Goal: Task Accomplishment & Management: Manage account settings

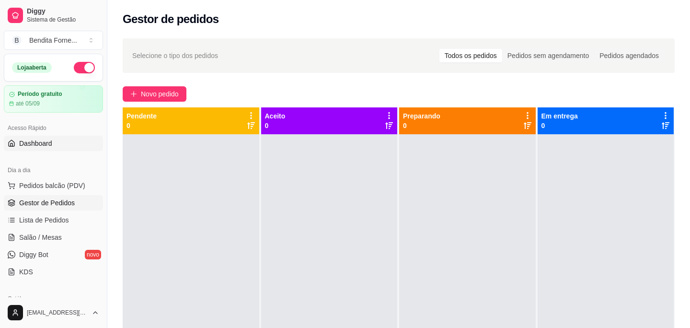
click at [45, 148] on link "Dashboard" at bounding box center [53, 143] width 99 height 15
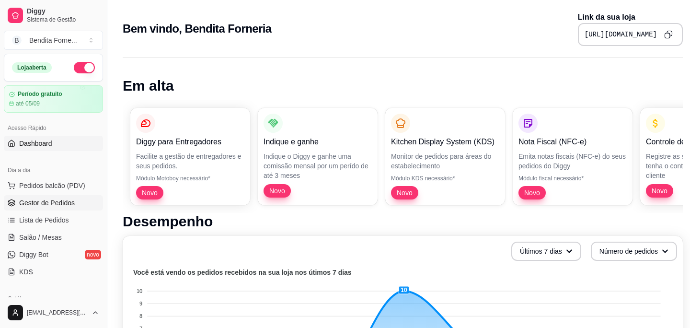
click at [51, 204] on span "Gestor de Pedidos" at bounding box center [47, 203] width 56 height 10
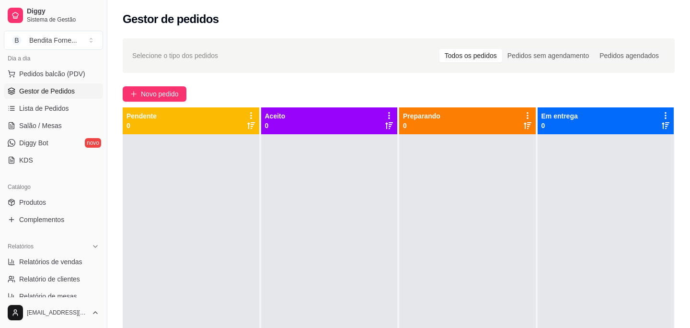
scroll to position [113, 0]
click at [40, 208] on link "Produtos" at bounding box center [53, 200] width 99 height 15
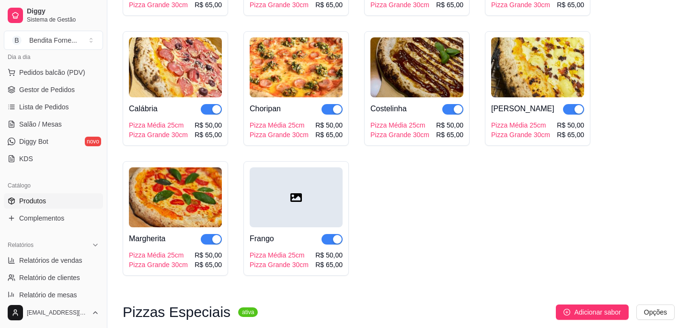
scroll to position [221, 0]
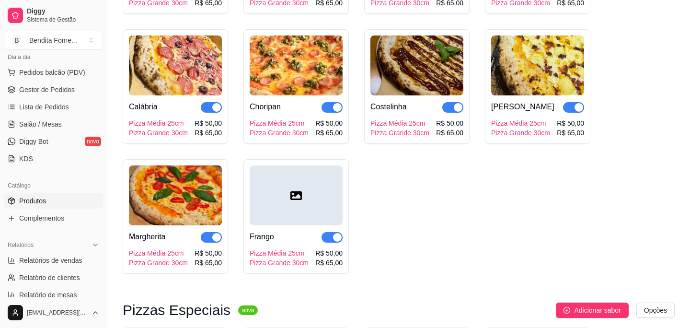
click at [288, 208] on div at bounding box center [296, 195] width 93 height 60
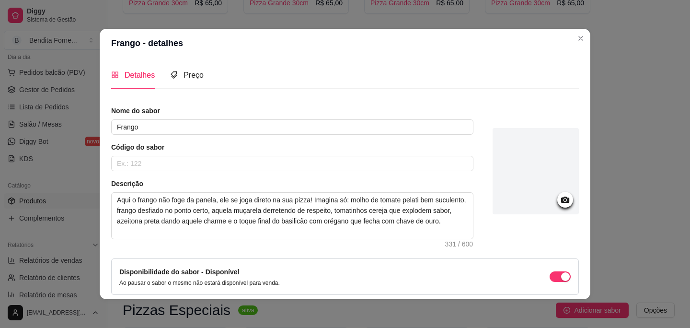
click at [570, 204] on icon at bounding box center [565, 199] width 11 height 11
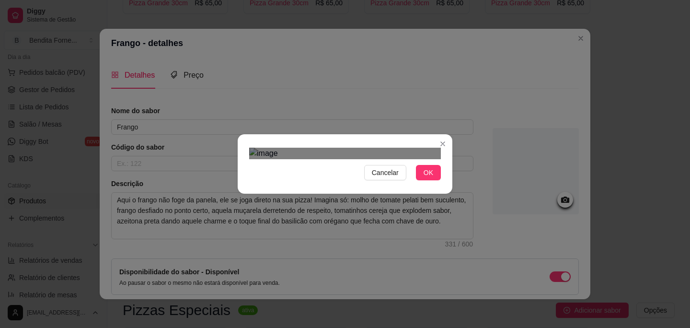
click at [275, 182] on div "Use the arrow keys to move the crop selection area" at bounding box center [335, 210] width 173 height 87
click at [349, 148] on div "Use the arrow keys to move the crop selection area" at bounding box center [302, 201] width 106 height 106
click at [344, 152] on div "Use the arrow keys to move the crop selection area" at bounding box center [300, 203] width 102 height 102
click at [338, 148] on div at bounding box center [345, 154] width 192 height 12
click at [344, 148] on div at bounding box center [345, 154] width 192 height 12
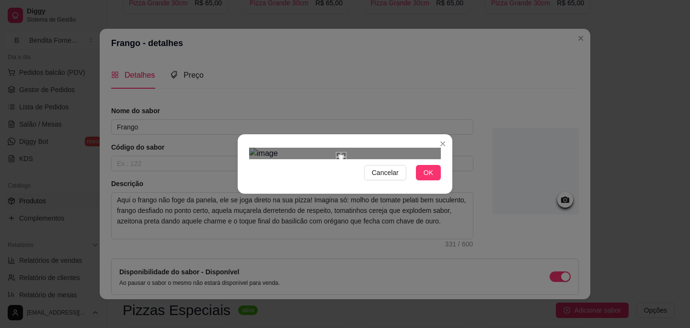
click at [346, 152] on div "Use the arrow keys to move the north east drag handle to change the crop select…" at bounding box center [346, 152] width 0 height 0
click at [344, 194] on section "Cancelar OK" at bounding box center [345, 163] width 215 height 59
click at [330, 186] on div "Use the arrow keys to move the crop selection area" at bounding box center [297, 212] width 93 height 93
click at [437, 180] on button "OK" at bounding box center [428, 172] width 25 height 15
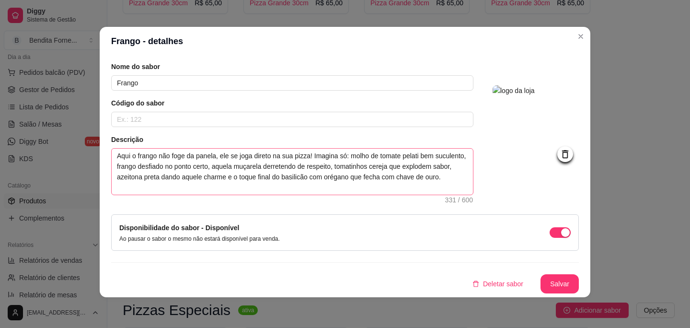
scroll to position [0, 0]
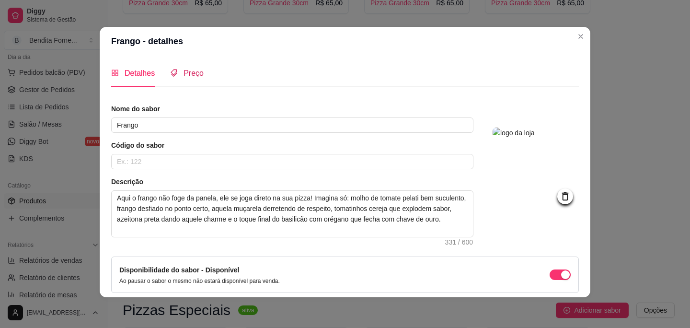
click at [201, 76] on span "Preço" at bounding box center [194, 73] width 20 height 8
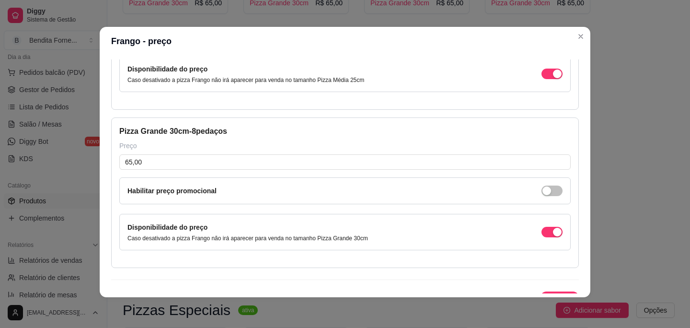
scroll to position [160, 0]
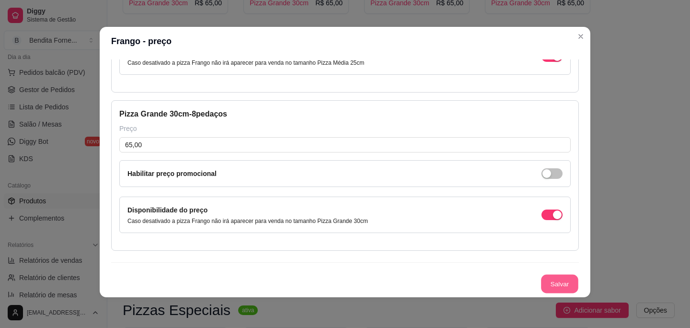
click at [554, 283] on button "Salvar" at bounding box center [559, 284] width 37 height 19
click at [551, 282] on button "Salvar" at bounding box center [560, 283] width 38 height 19
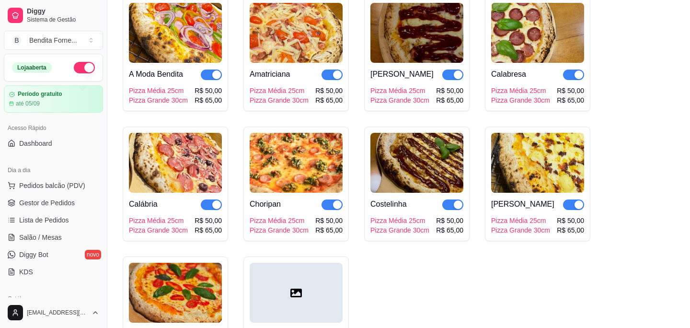
scroll to position [126, 0]
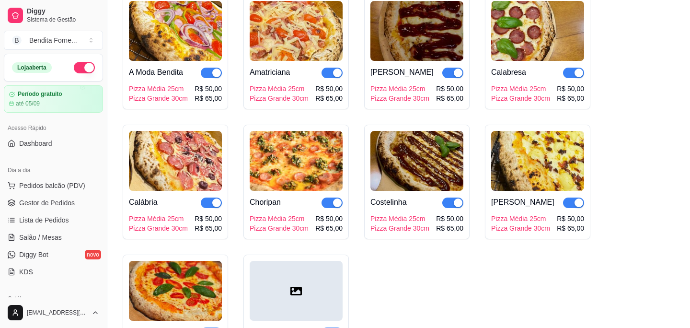
click at [542, 165] on img at bounding box center [537, 161] width 93 height 60
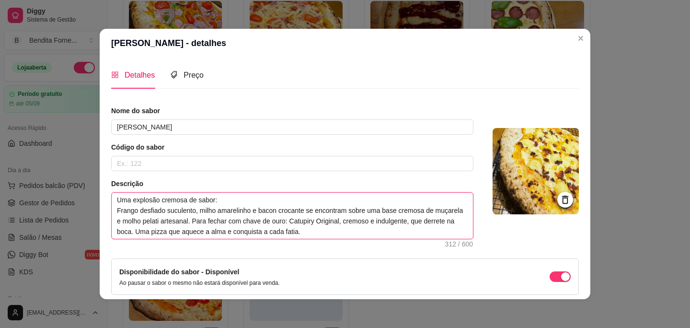
drag, startPoint x: 117, startPoint y: 200, endPoint x: 360, endPoint y: 243, distance: 246.8
click at [360, 243] on div "Nome do sabor Frango Cremoso Código do sabor Descrição Uma explosão cremosa de …" at bounding box center [345, 221] width 468 height 231
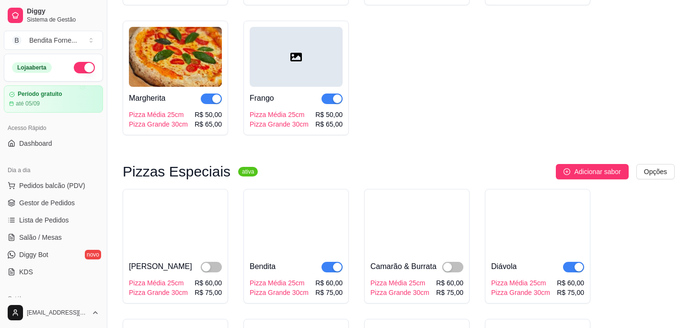
scroll to position [360, 0]
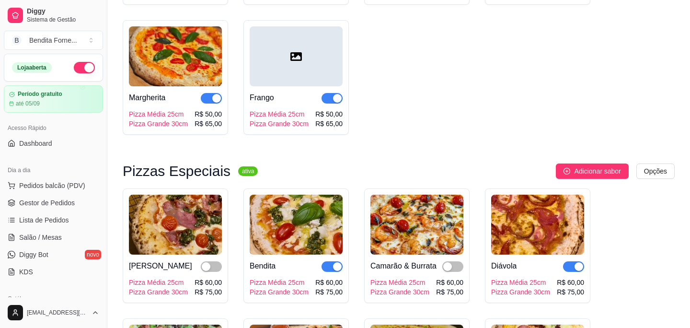
click at [292, 50] on div at bounding box center [296, 56] width 93 height 60
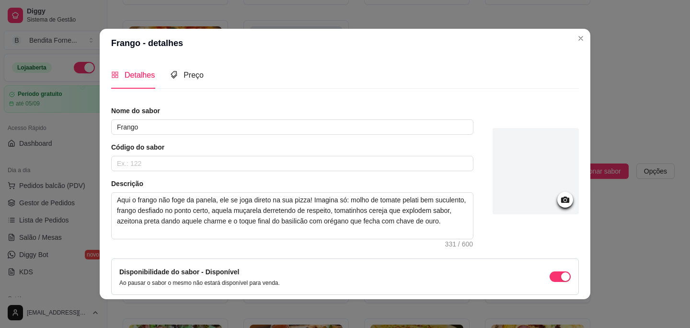
click at [569, 199] on icon at bounding box center [565, 199] width 8 height 6
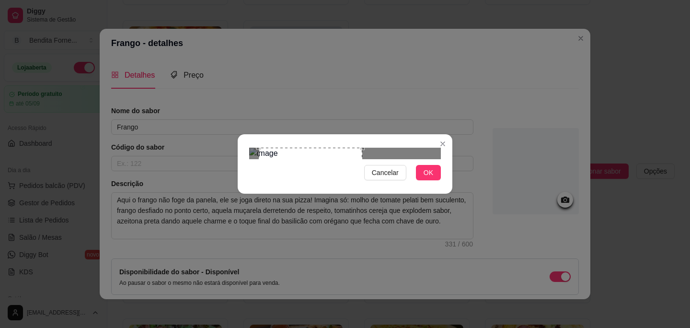
click at [413, 148] on div at bounding box center [345, 154] width 192 height 12
click at [301, 158] on div "Use the arrow keys to move the crop selection area" at bounding box center [301, 210] width 104 height 104
click at [345, 148] on div at bounding box center [345, 154] width 192 height 12
click at [304, 180] on div "Use the arrow keys to move the crop selection area" at bounding box center [297, 213] width 95 height 95
click at [428, 178] on span "OK" at bounding box center [429, 172] width 10 height 11
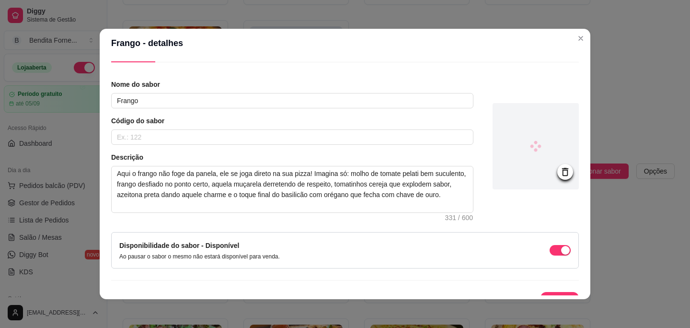
scroll to position [42, 0]
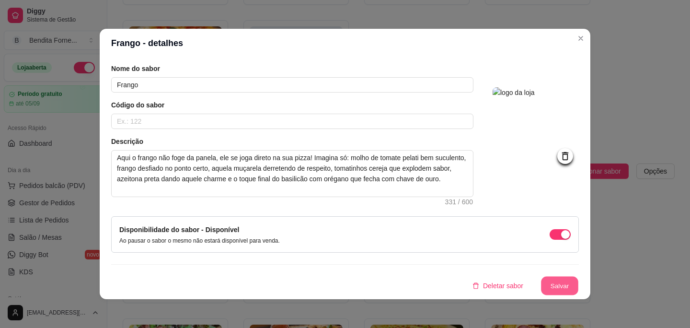
click at [562, 286] on button "Salvar" at bounding box center [559, 286] width 37 height 19
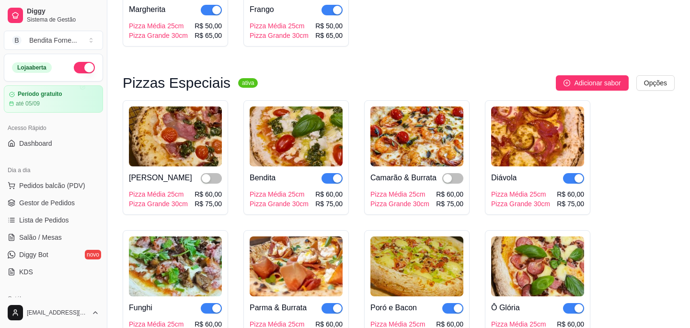
scroll to position [449, 0]
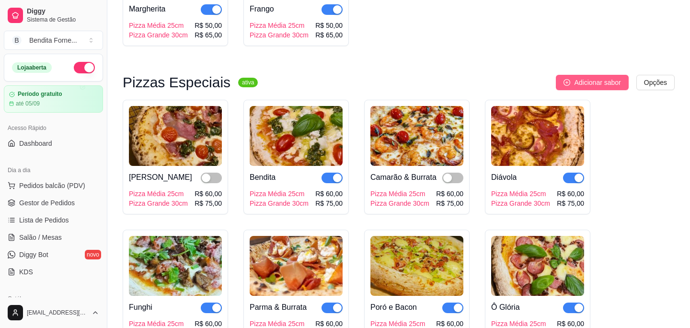
click at [606, 83] on span "Adicionar sabor" at bounding box center [597, 82] width 46 height 11
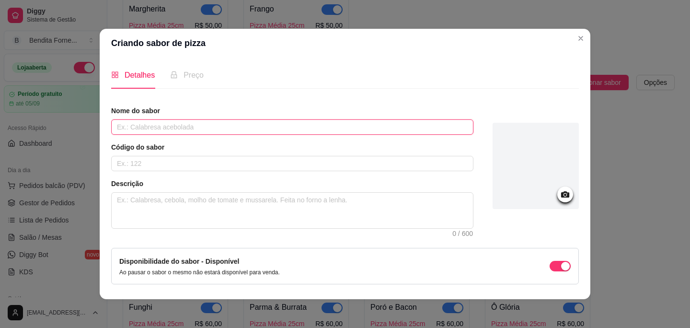
click at [219, 127] on input "text" at bounding box center [292, 126] width 362 height 15
type input "[PERSON_NAME]"
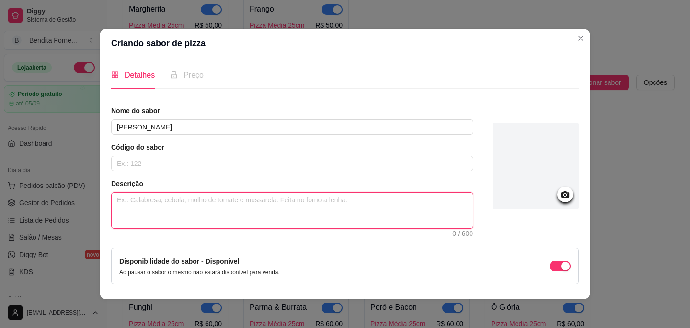
click at [171, 216] on textarea at bounding box center [292, 210] width 361 height 35
paste textarea "Uma explosão cremosa de sabor: Frango desfiado suculento, milho amarelinho e ba…"
type textarea "Uma explosão cremosa de sabor: Frango desfiado suculento, milho amarelinho e ba…"
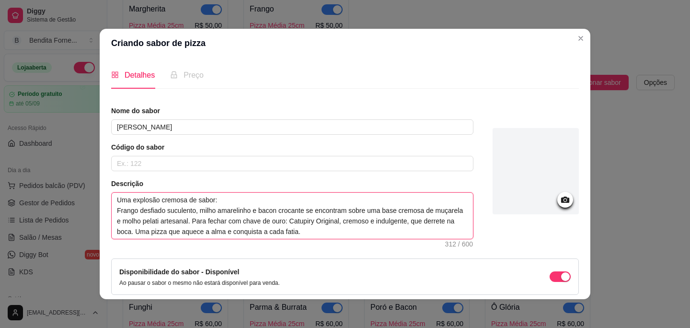
type textarea "Uma explosão cremosa de sabor: Frango desfiado suculento, milho amarelinho e ba…"
click at [565, 199] on circle at bounding box center [565, 200] width 2 height 2
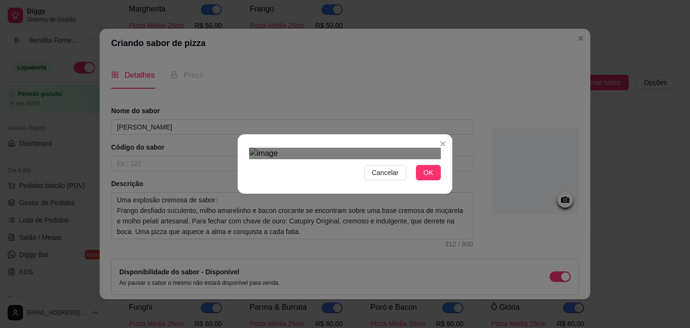
click at [335, 223] on div "Use the arrow keys to move the crop selection area" at bounding box center [335, 309] width 173 height 173
click at [476, 26] on div "Cancelar OK" at bounding box center [345, 164] width 690 height 328
click at [433, 208] on div "Use the arrow keys to move the crop selection area" at bounding box center [345, 304] width 192 height 192
click at [430, 178] on span "OK" at bounding box center [429, 172] width 10 height 11
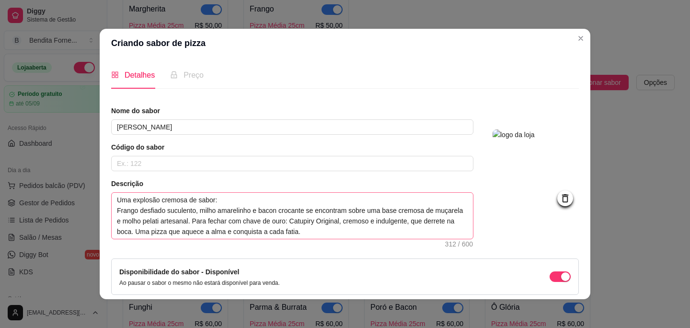
scroll to position [42, 0]
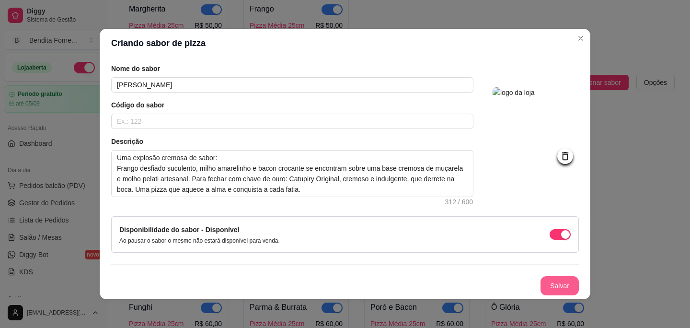
click at [553, 288] on button "Salvar" at bounding box center [560, 285] width 38 height 19
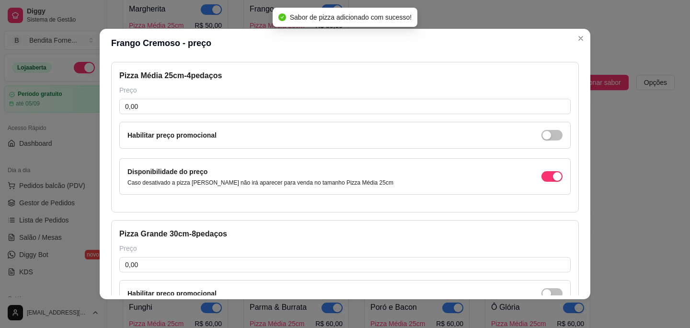
scroll to position [40, 0]
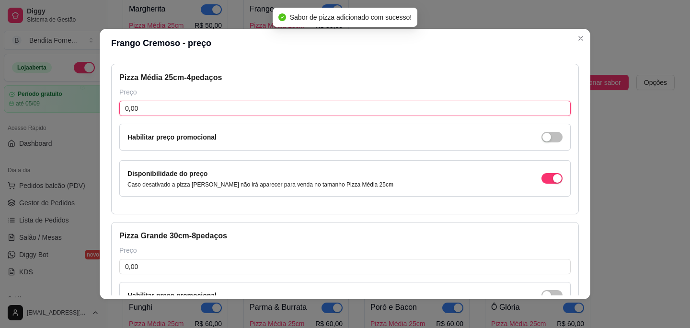
click at [182, 108] on input "0,00" at bounding box center [344, 108] width 451 height 15
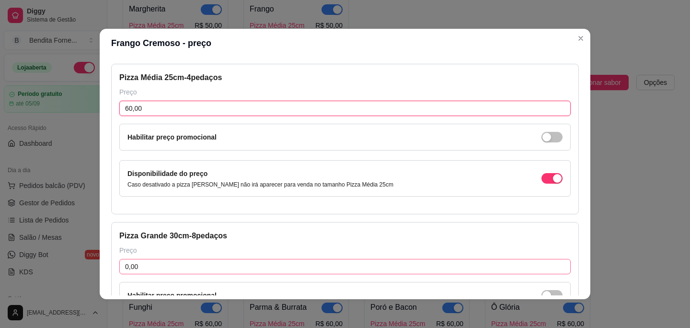
type input "60,00"
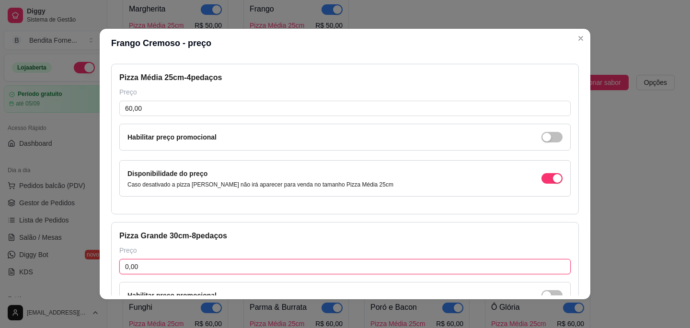
click at [187, 265] on input "0,00" at bounding box center [344, 266] width 451 height 15
type input "75,00"
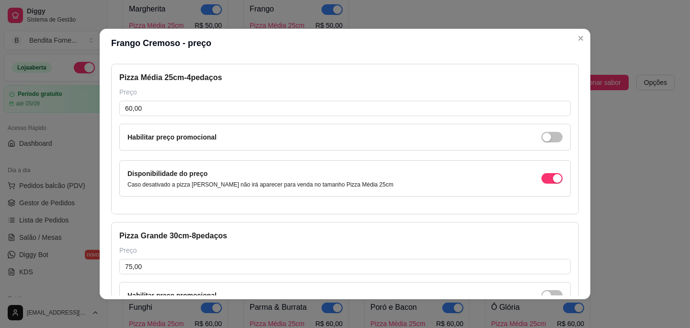
click at [301, 249] on div "Preço" at bounding box center [344, 250] width 451 height 10
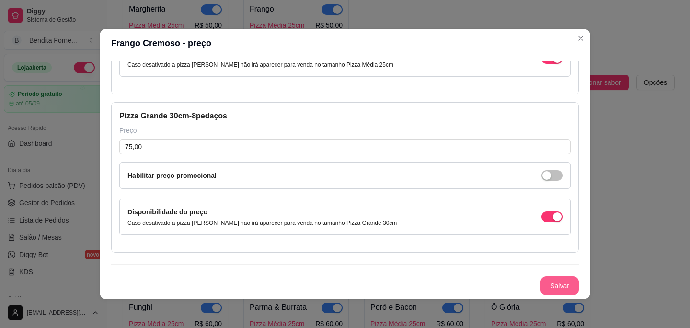
click at [551, 291] on button "Salvar" at bounding box center [560, 285] width 38 height 19
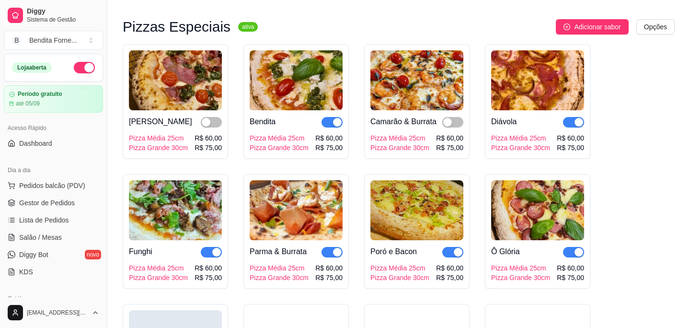
scroll to position [505, 0]
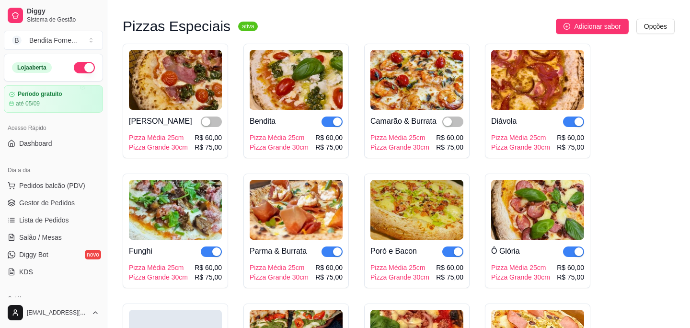
drag, startPoint x: 452, startPoint y: 125, endPoint x: 366, endPoint y: 97, distance: 90.6
click at [366, 97] on div "Camarão & Burrata Pizza Média 25cm Pizza Grande 30cm R$ 60,00 R$ 75,00" at bounding box center [416, 101] width 105 height 115
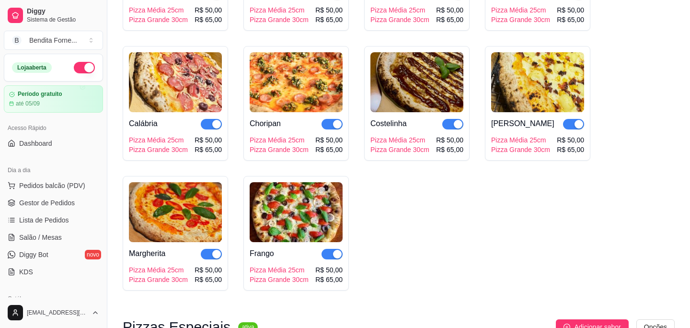
scroll to position [0, 0]
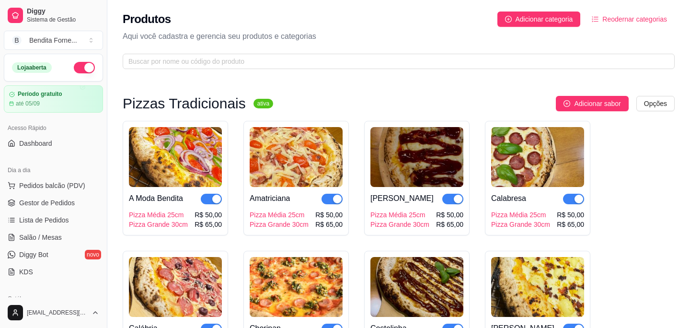
click at [192, 157] on img at bounding box center [175, 157] width 93 height 60
click at [37, 146] on span "Dashboard" at bounding box center [35, 143] width 33 height 10
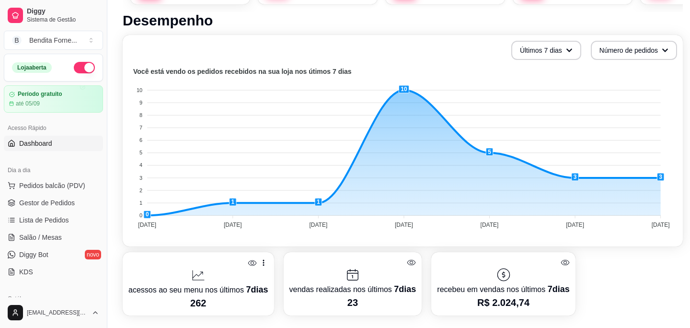
scroll to position [199, 0]
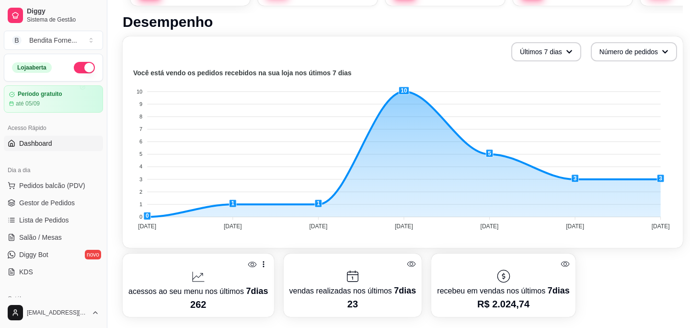
click at [52, 146] on span "Dashboard" at bounding box center [35, 143] width 33 height 10
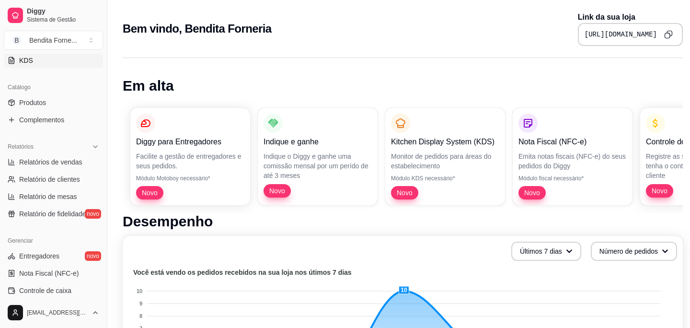
scroll to position [224, 0]
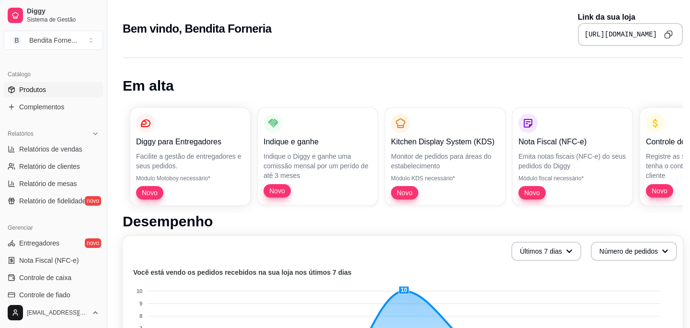
click at [45, 89] on span "Produtos" at bounding box center [32, 90] width 27 height 10
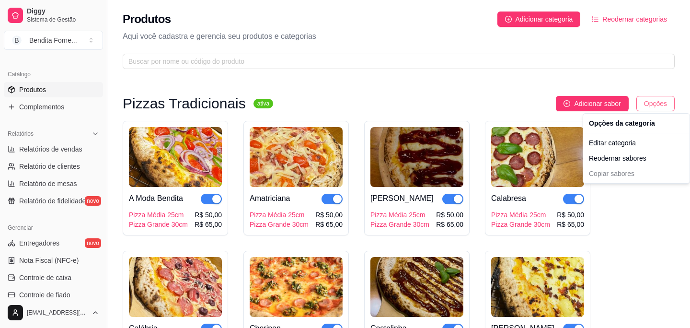
click at [665, 101] on html "Diggy Sistema de Gestão B Bendita Forne ... Loja aberta Período gratuito até 05…" at bounding box center [345, 164] width 690 height 328
click at [627, 159] on div "Reodernar sabores" at bounding box center [636, 157] width 103 height 15
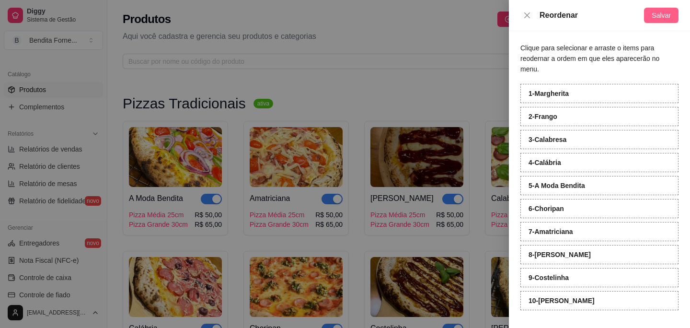
click at [658, 14] on span "Salvar" at bounding box center [661, 15] width 19 height 11
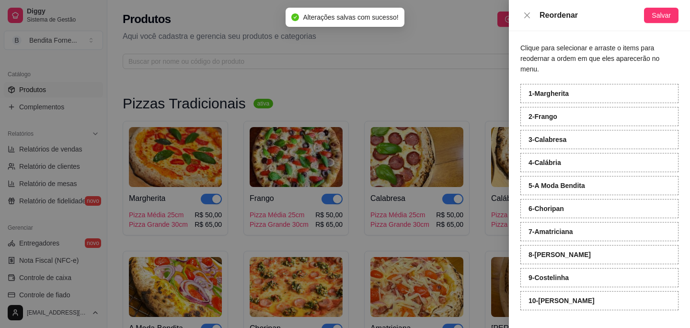
click at [403, 97] on div at bounding box center [345, 164] width 690 height 328
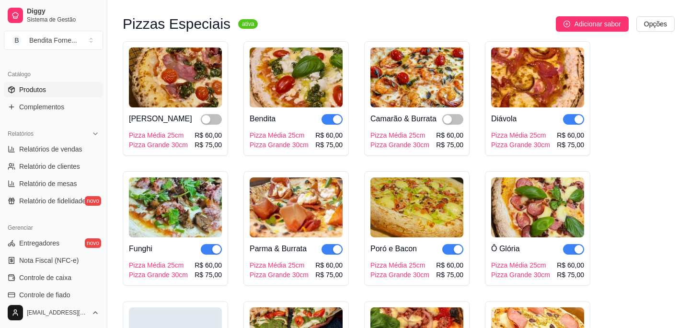
scroll to position [508, 0]
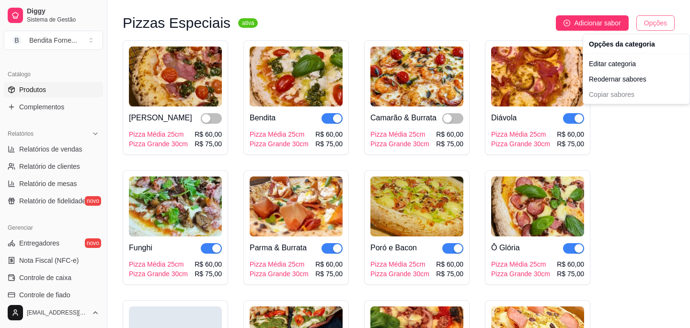
click at [619, 81] on div "Reodernar sabores" at bounding box center [636, 78] width 103 height 15
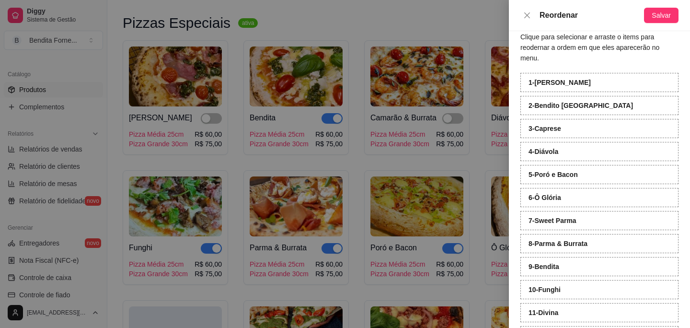
scroll to position [0, 0]
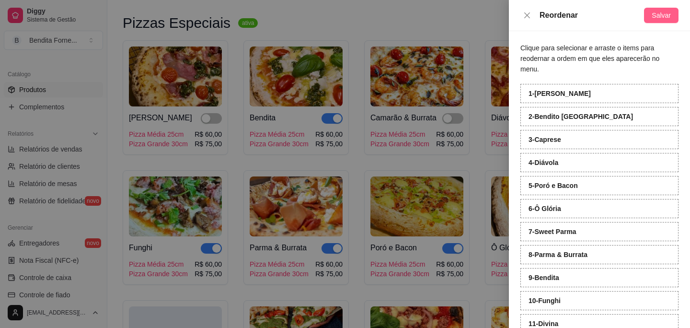
click at [666, 19] on span "Salvar" at bounding box center [661, 15] width 19 height 11
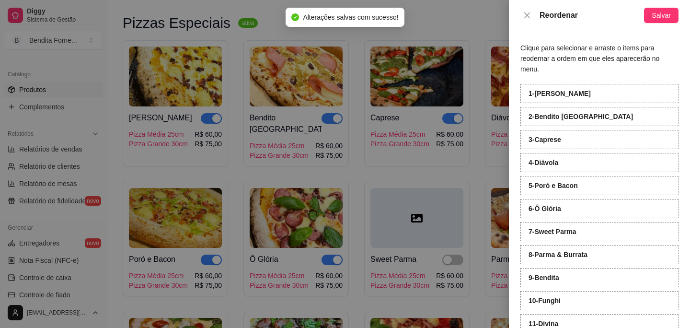
click at [384, 166] on div at bounding box center [345, 164] width 690 height 328
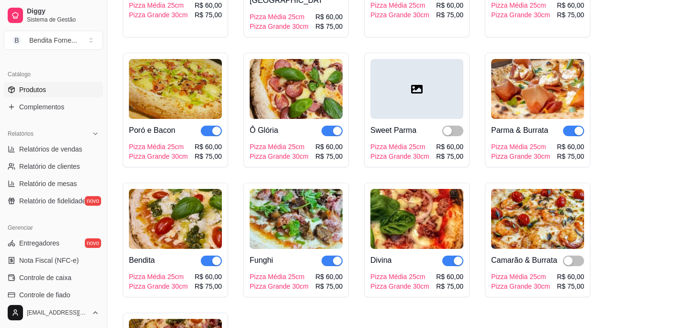
scroll to position [639, 0]
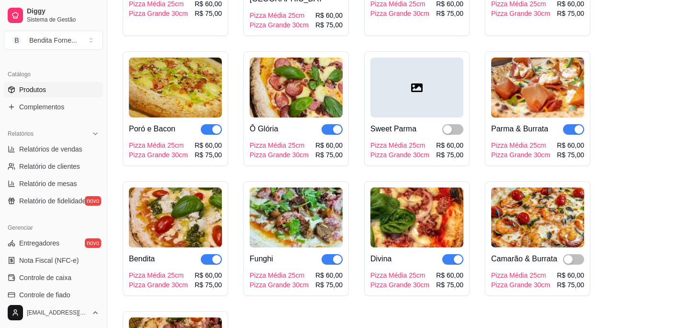
click at [284, 204] on img at bounding box center [296, 217] width 93 height 60
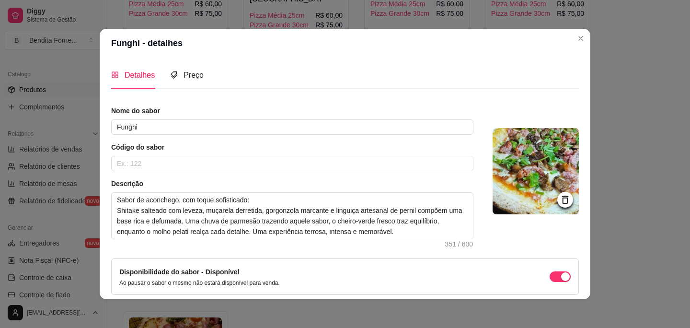
click at [566, 202] on icon at bounding box center [565, 199] width 11 height 11
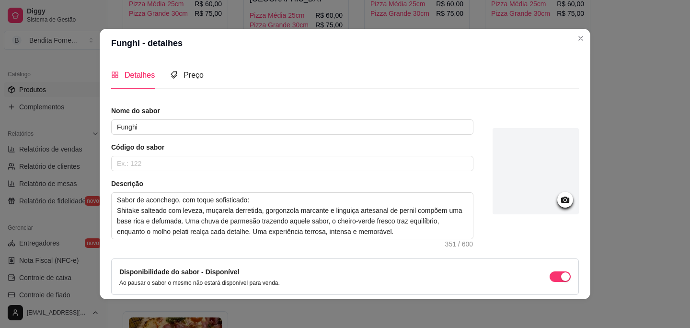
click at [566, 202] on icon at bounding box center [565, 199] width 8 height 6
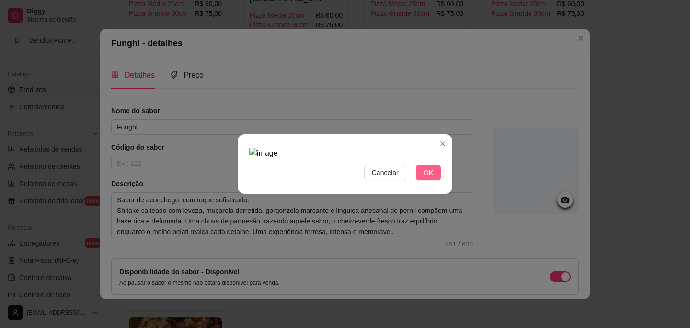
click at [435, 170] on button "OK" at bounding box center [428, 172] width 25 height 15
click at [399, 173] on button "Cancelar" at bounding box center [385, 172] width 42 height 15
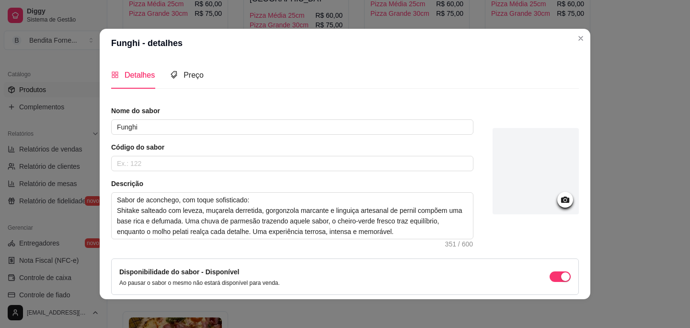
click at [570, 198] on icon at bounding box center [565, 199] width 11 height 11
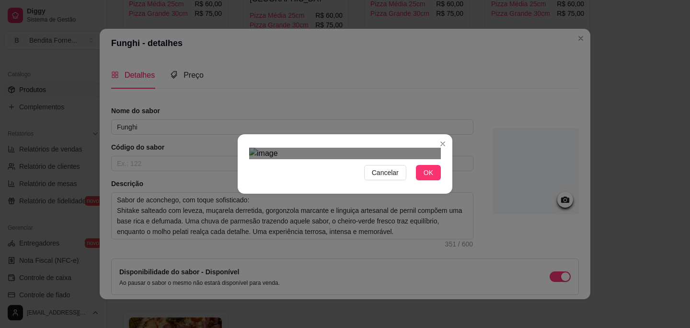
click at [333, 203] on div "Use the arrow keys to move the crop selection area" at bounding box center [343, 289] width 173 height 173
click at [482, 266] on div "Cancelar OK" at bounding box center [345, 164] width 690 height 328
click at [401, 216] on div "Use the arrow keys to move the crop selection area" at bounding box center [348, 308] width 185 height 185
click at [311, 159] on div at bounding box center [345, 154] width 192 height 12
click at [285, 159] on div at bounding box center [345, 154] width 192 height 12
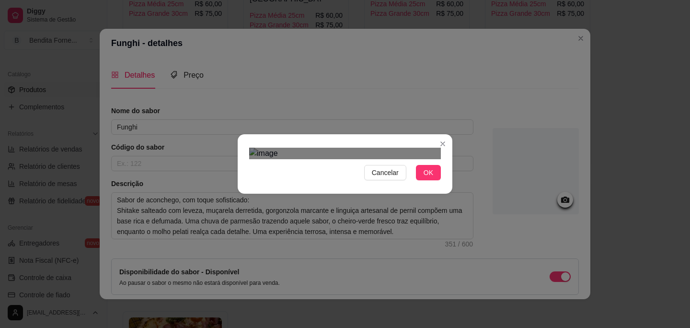
click at [392, 246] on div "Use the arrow keys to move the crop selection area" at bounding box center [363, 324] width 156 height 156
click at [433, 178] on span "OK" at bounding box center [429, 172] width 10 height 11
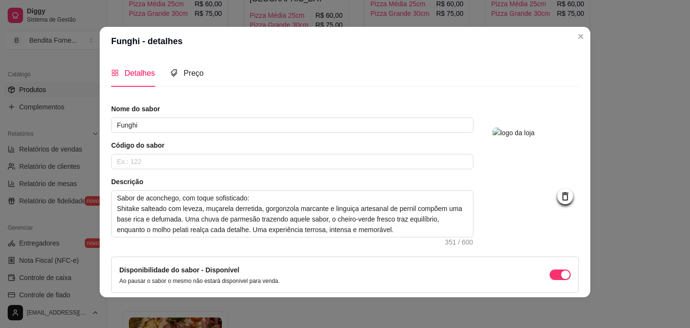
scroll to position [42, 0]
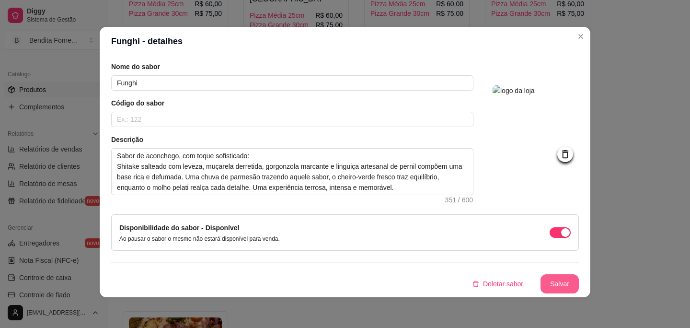
click at [554, 285] on button "Salvar" at bounding box center [560, 283] width 38 height 19
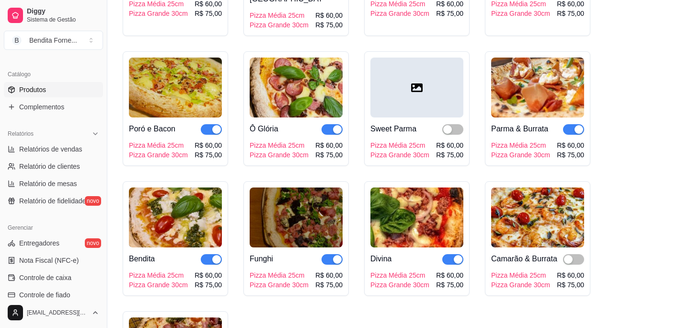
click at [173, 216] on img at bounding box center [175, 217] width 93 height 60
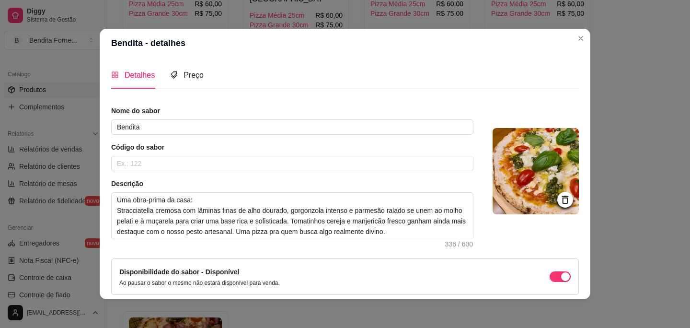
click at [564, 200] on icon at bounding box center [565, 199] width 11 height 11
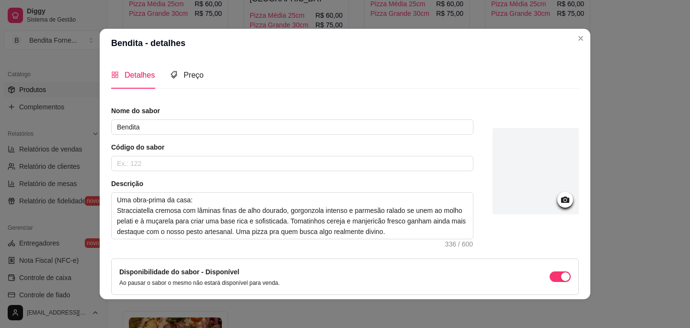
click at [563, 200] on icon at bounding box center [565, 199] width 8 height 6
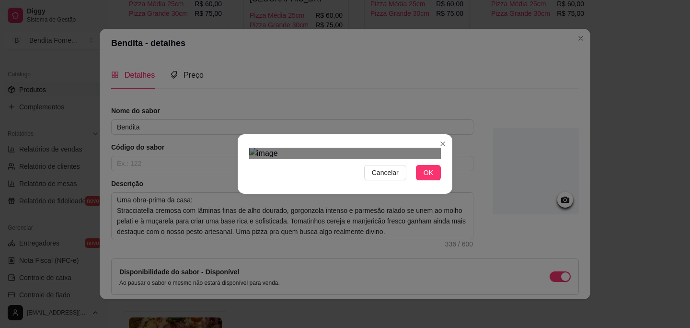
click at [444, 144] on div "Cancelar OK" at bounding box center [345, 164] width 215 height 40
click at [428, 178] on span "OK" at bounding box center [429, 172] width 10 height 11
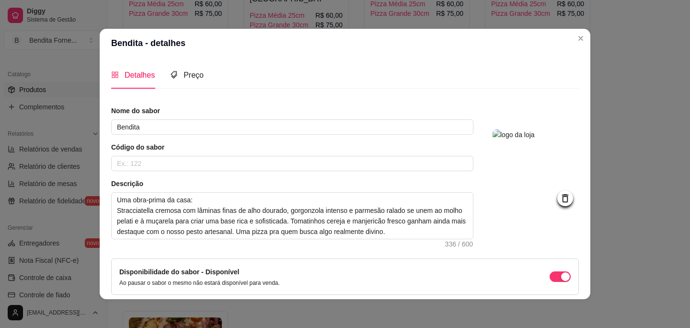
scroll to position [42, 0]
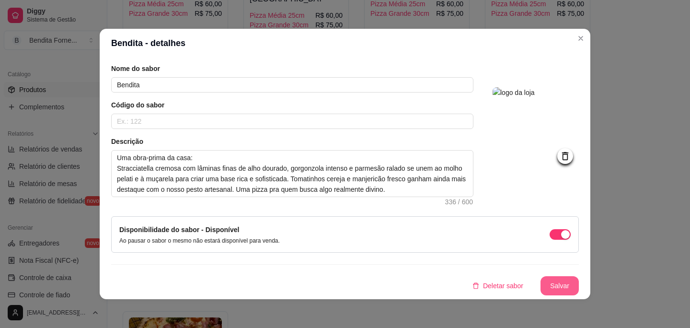
click at [562, 285] on button "Salvar" at bounding box center [560, 285] width 38 height 19
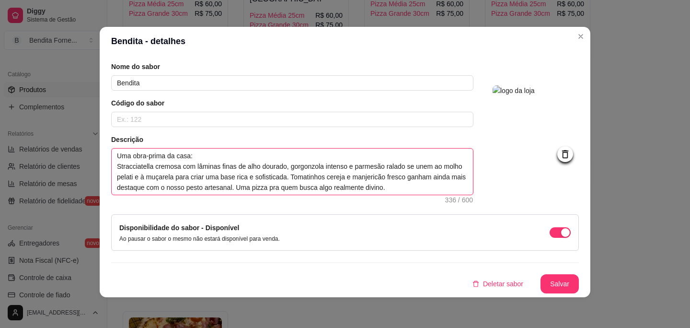
click at [397, 178] on textarea "Uma obra-prima da casa: Stracciatella cremosa com lâminas finas de alho dourado…" at bounding box center [292, 172] width 361 height 46
type textarea "Uma obra-prima da casa: Stracciatella cremosa com lâminas finas de alho dourado…"
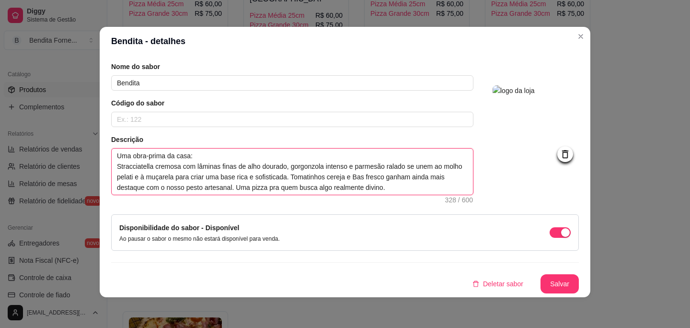
type textarea "Uma obra-prima da casa: Stracciatella cremosa com lâminas finas de alho dourado…"
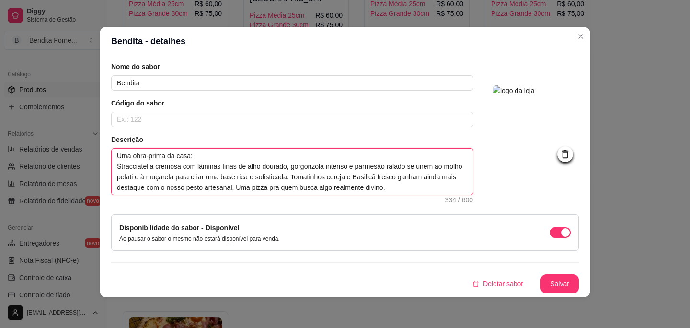
type textarea "Uma obra-prima da casa: Stracciatella cremosa com lâminas finas de alho dourado…"
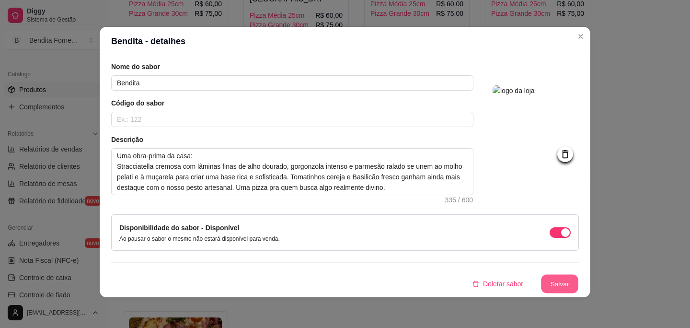
click at [569, 284] on button "Salvar" at bounding box center [559, 284] width 37 height 19
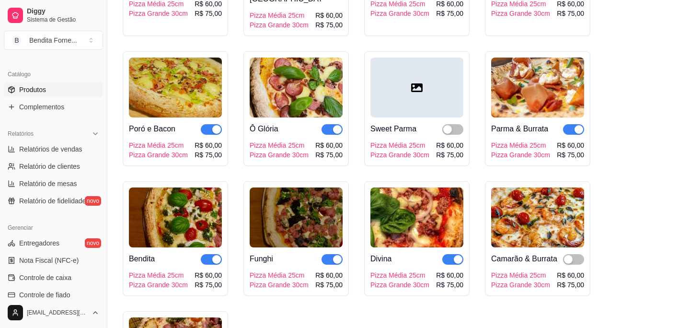
click at [290, 84] on img at bounding box center [296, 88] width 93 height 60
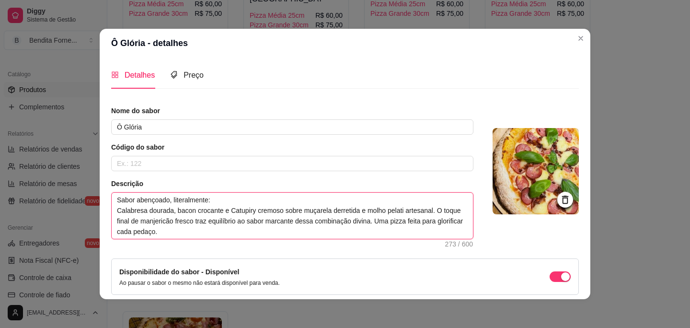
click at [183, 224] on textarea "Sabor abençoado, literalmente: Calabresa dourada, bacon crocante e Catupiry cre…" at bounding box center [292, 216] width 361 height 46
type textarea "Sabor abençoado, literalmente: Calabresa dourada, bacon crocante e Catupiry cre…"
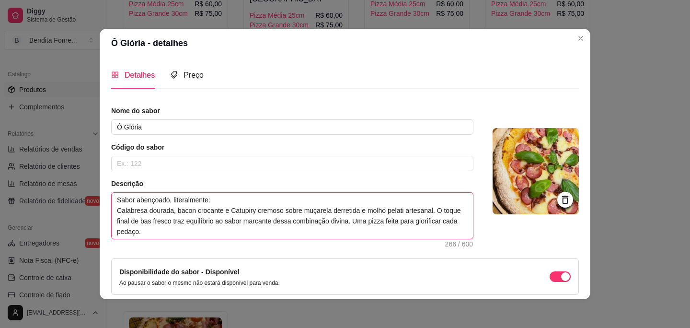
type textarea "Sabor abençoado, literalmente: Calabresa dourada, bacon crocante e Catupiry cre…"
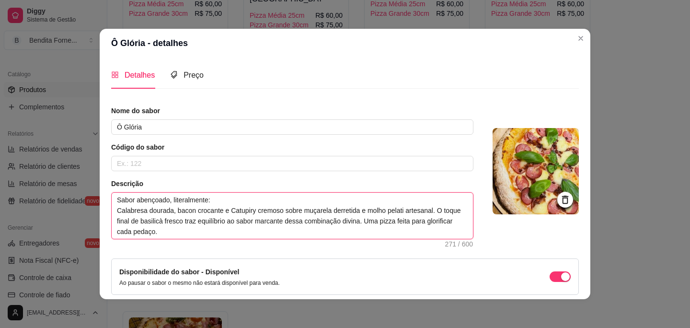
type textarea "Sabor abençoado, literalmente: Calabresa dourada, bacon crocante e Catupiry cre…"
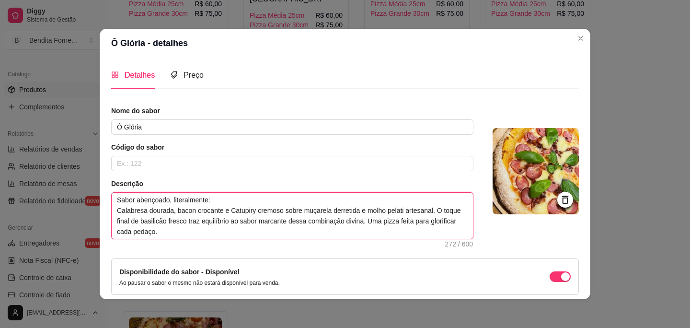
type textarea "Sabor abençoado, literalmente: Calabresa dourada, bacon crocante e Catupiry cre…"
click at [521, 242] on div "Nome do sabor Ô Glória Código do sabor Descrição Sabor abençoado, literalmente:…" at bounding box center [345, 221] width 468 height 231
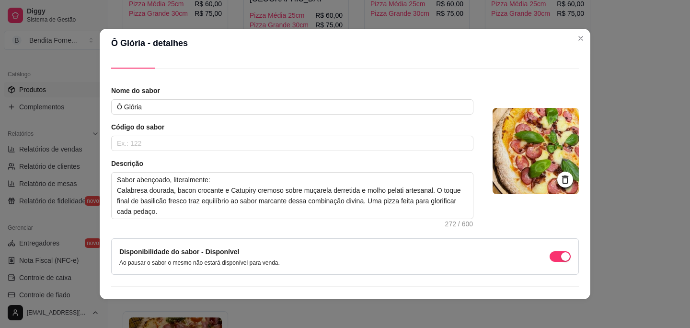
scroll to position [42, 0]
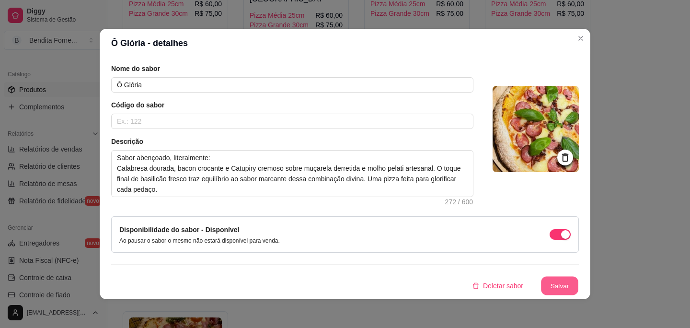
click at [562, 284] on button "Salvar" at bounding box center [559, 286] width 37 height 19
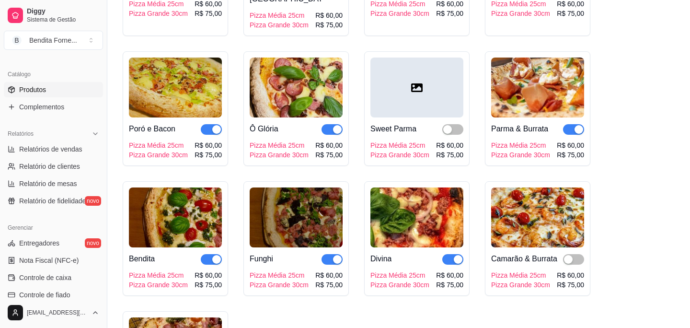
click at [400, 84] on div at bounding box center [416, 88] width 93 height 60
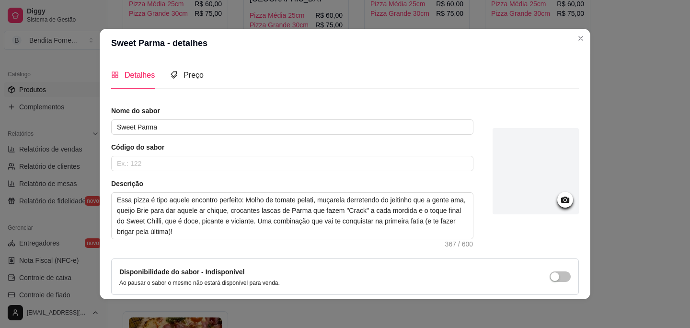
click at [555, 202] on div at bounding box center [536, 171] width 86 height 86
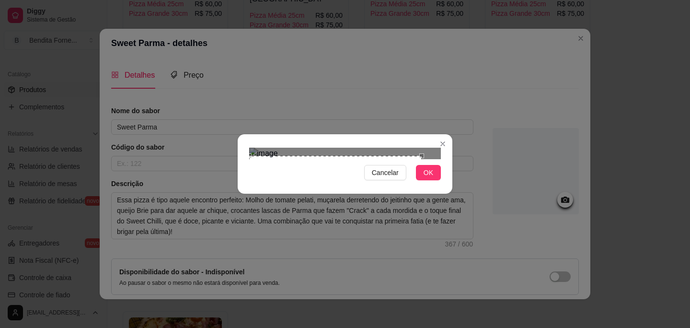
click at [293, 156] on div "Use the arrow keys to move the crop selection area" at bounding box center [335, 242] width 173 height 173
click at [473, 285] on div "Cancelar OK" at bounding box center [345, 164] width 690 height 328
click at [430, 197] on div "Use the arrow keys to move the crop selection area" at bounding box center [345, 263] width 192 height 192
click at [435, 180] on button "OK" at bounding box center [428, 172] width 25 height 15
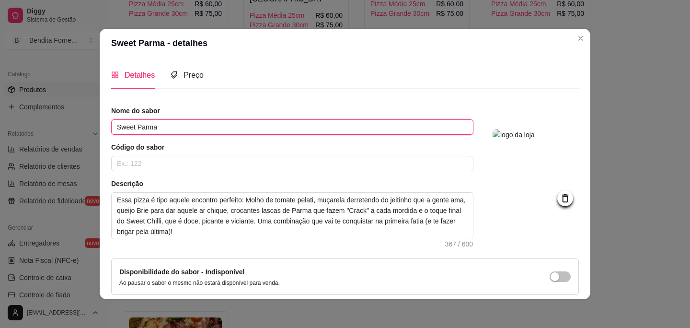
drag, startPoint x: 134, startPoint y: 127, endPoint x: 104, endPoint y: 125, distance: 29.3
click at [104, 125] on div "Detalhes Preço Nome do sabor Sweet Parma Código do sabor Descrição Essa pizza é…" at bounding box center [345, 179] width 491 height 242
click at [113, 125] on input "Sweet Parma" at bounding box center [292, 126] width 362 height 15
drag, startPoint x: 138, startPoint y: 127, endPoint x: 104, endPoint y: 127, distance: 35.0
click at [104, 127] on div "Detalhes Preço Nome do sabor Sweet Parma Código do sabor Descrição Essa pizza é…" at bounding box center [345, 179] width 491 height 242
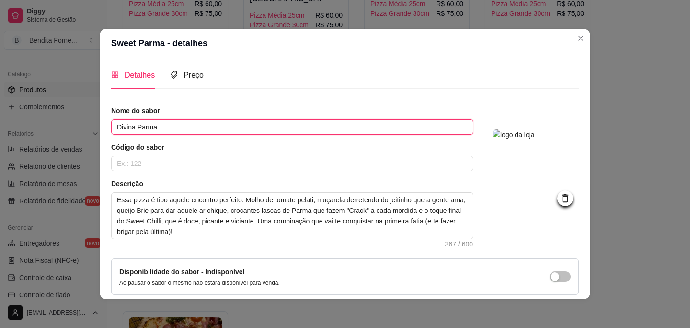
type input "Divina Parma"
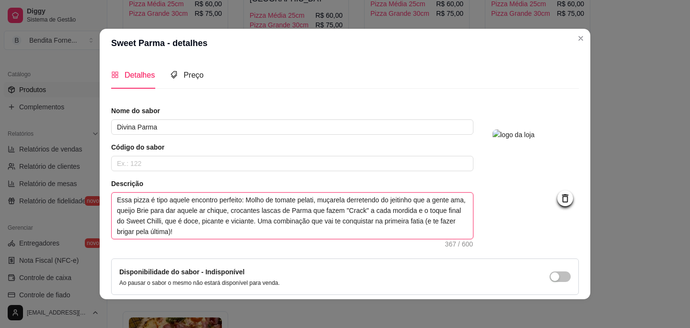
click at [208, 206] on textarea "Essa pizza é tipo aquele encontro perfeito: Molho de tomate pelati, muçarela de…" at bounding box center [292, 216] width 361 height 46
paste textarea "Uma pizza tão celestial que até os anjos pedem no delivery: base de molho pelat…"
type textarea "Uma pizza tão celestial que até os anjos pedem no delivery: base de molho pelat…"
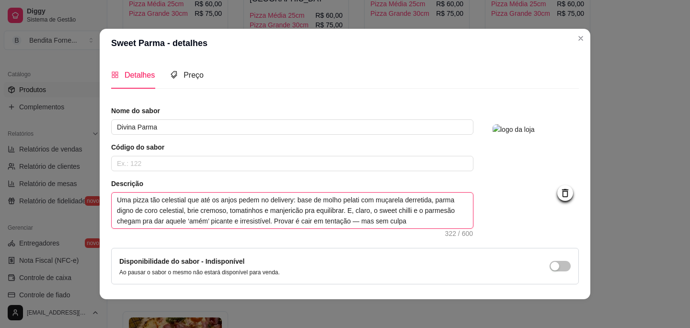
click at [369, 223] on textarea "Uma pizza tão celestial que até os anjos pedem no delivery: base de molho pelat…" at bounding box center [292, 210] width 361 height 35
type textarea "Uma pizza tão celestial que até os anjos pedem no delivery: base de molho pelat…"
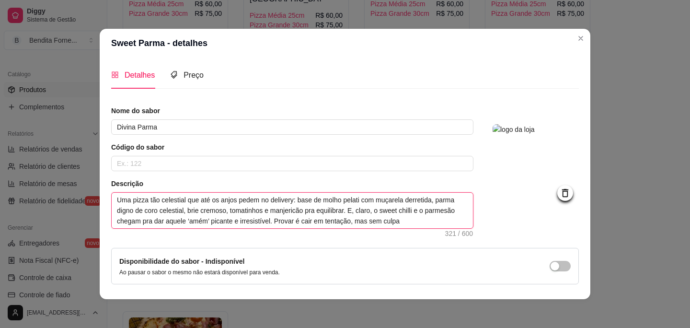
click at [419, 222] on textarea "Uma pizza tão celestial que até os anjos pedem no delivery: base de molho pelat…" at bounding box center [292, 210] width 361 height 35
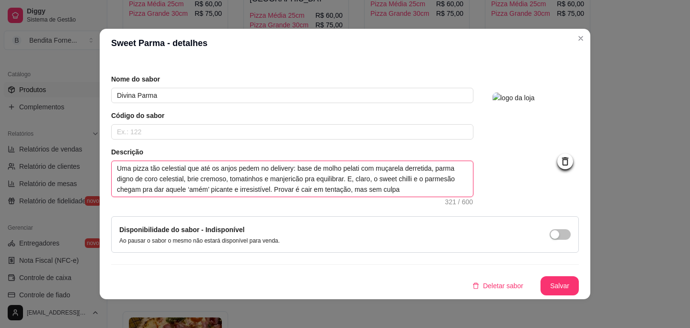
type textarea "Uma pizza tão celestial que até os anjos pedem no delivery: base de molho pelat…"
click at [448, 191] on textarea "Uma pizza tão celestial que até os anjos pedem no delivery: base de molho pelat…" at bounding box center [292, 178] width 361 height 35
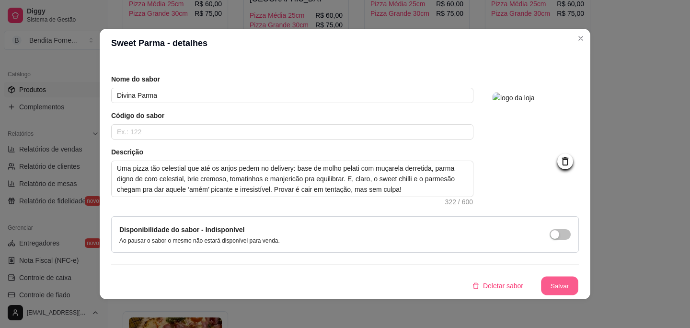
click at [564, 284] on button "Salvar" at bounding box center [559, 286] width 37 height 19
click at [565, 288] on button "Salvar" at bounding box center [560, 285] width 38 height 19
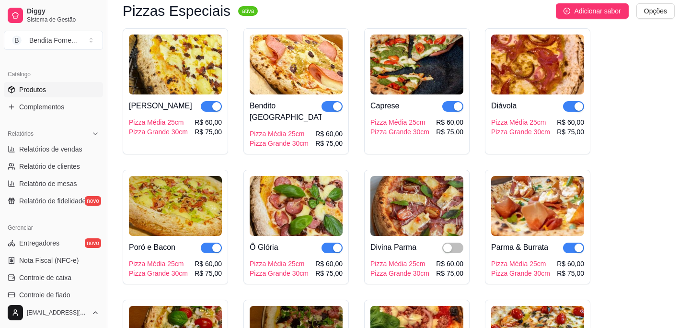
scroll to position [512, 0]
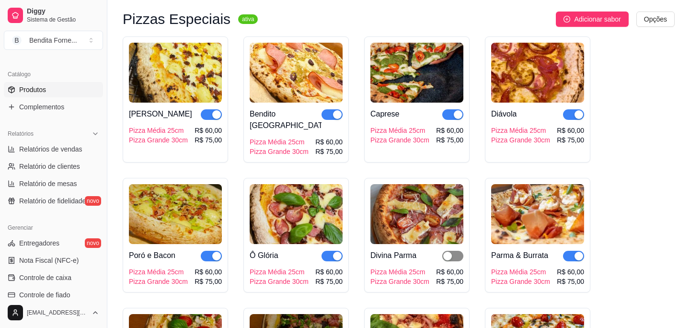
click at [451, 252] on div "button" at bounding box center [447, 256] width 9 height 9
click at [412, 211] on img at bounding box center [416, 214] width 93 height 60
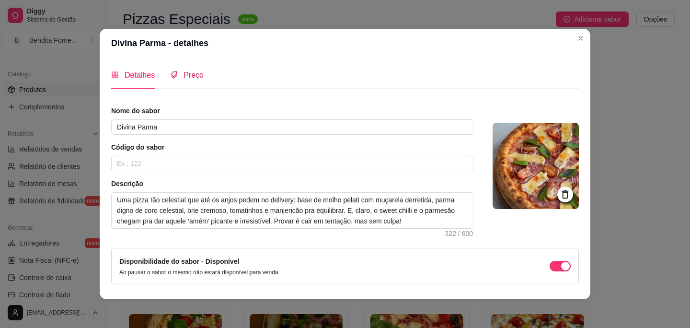
click at [198, 75] on span "Preço" at bounding box center [194, 75] width 20 height 8
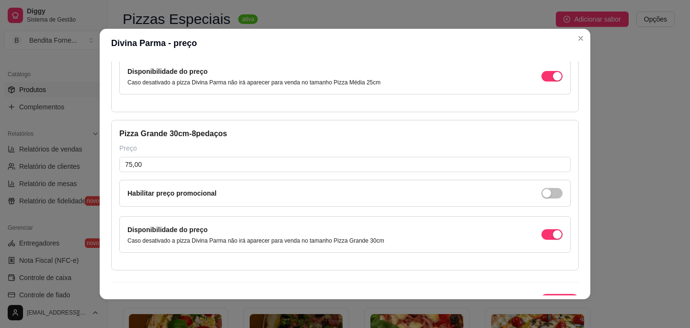
scroll to position [143, 0]
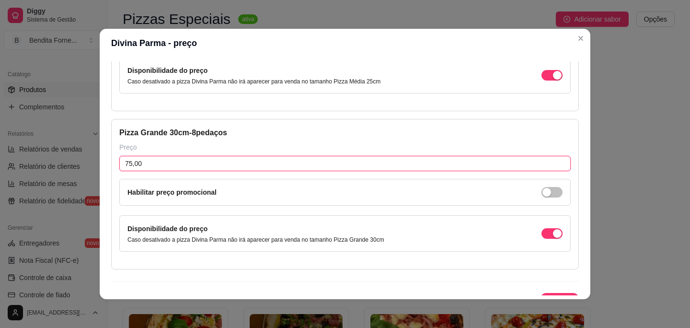
click at [172, 168] on input "75,00" at bounding box center [344, 163] width 451 height 15
type input "80,00"
click at [360, 128] on div "Pizza Grande 30cm - 8 pedaços" at bounding box center [344, 133] width 451 height 12
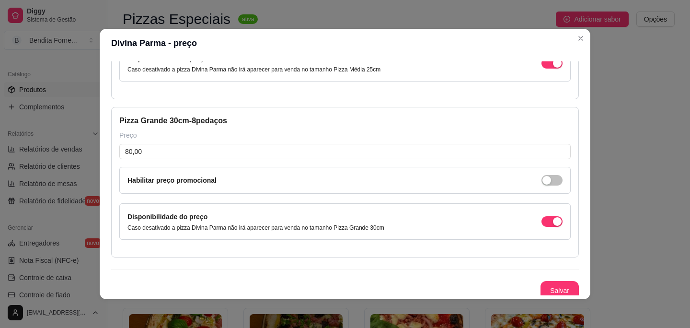
scroll to position [160, 0]
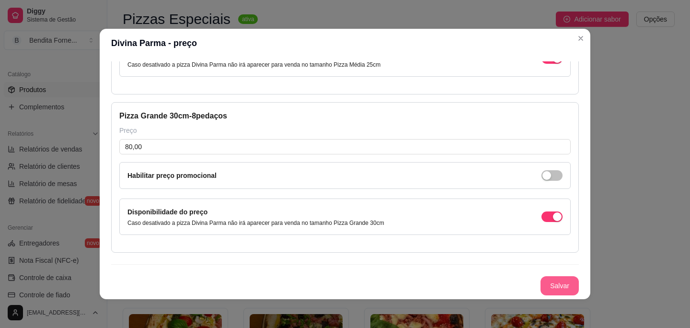
click at [563, 287] on button "Salvar" at bounding box center [560, 285] width 38 height 19
click at [559, 278] on button "Salvar" at bounding box center [560, 285] width 38 height 19
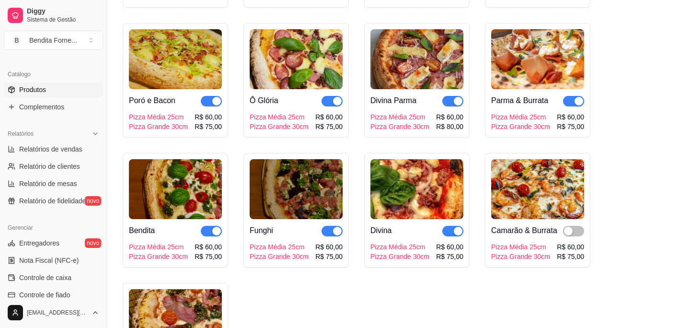
scroll to position [669, 0]
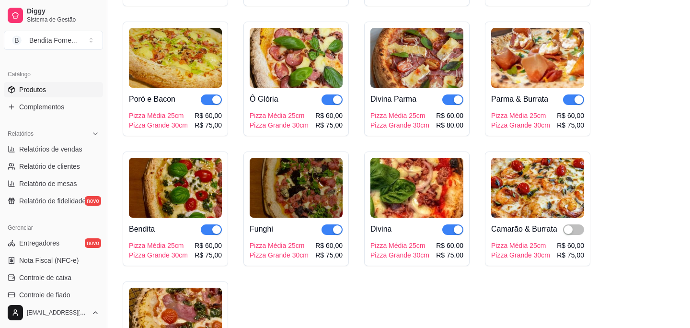
click at [179, 183] on img at bounding box center [175, 188] width 93 height 60
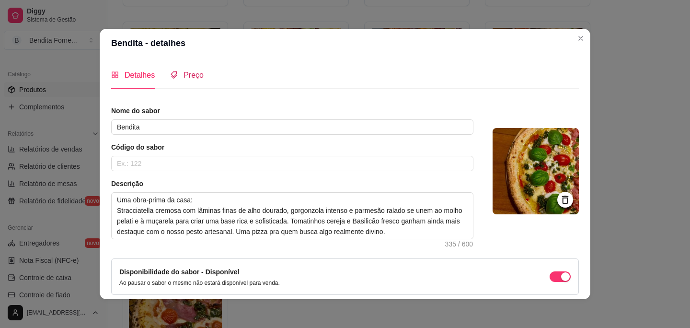
click at [195, 77] on span "Preço" at bounding box center [194, 75] width 20 height 8
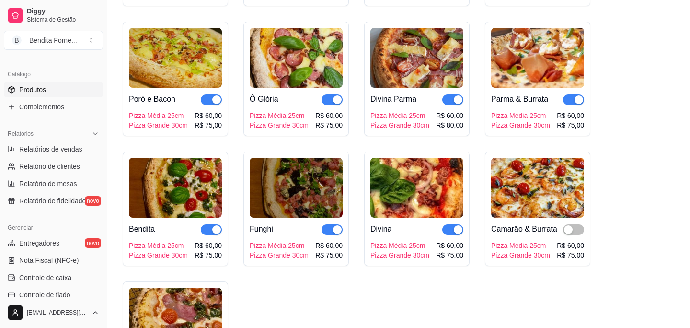
click at [524, 186] on img at bounding box center [537, 188] width 93 height 60
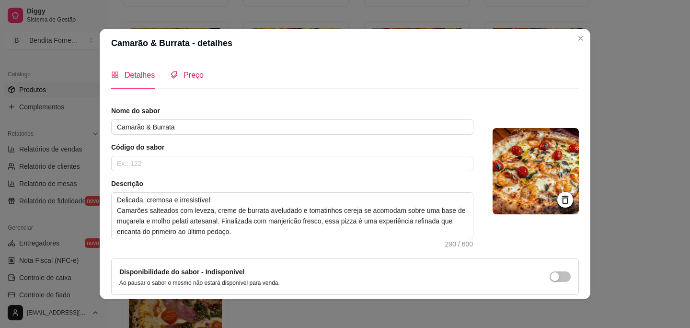
click at [175, 71] on span at bounding box center [174, 75] width 8 height 8
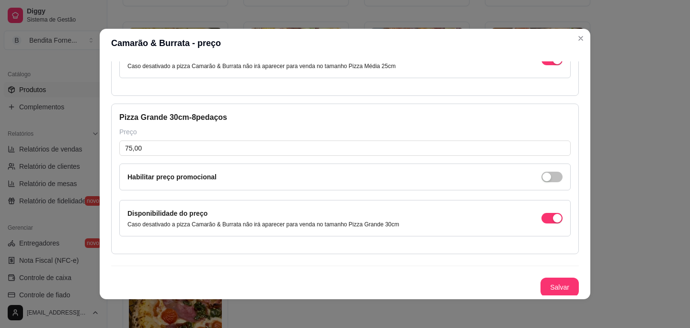
scroll to position [160, 0]
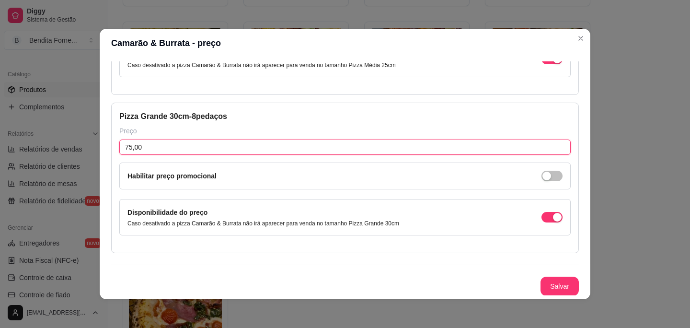
click at [180, 150] on input "75,00" at bounding box center [344, 146] width 451 height 15
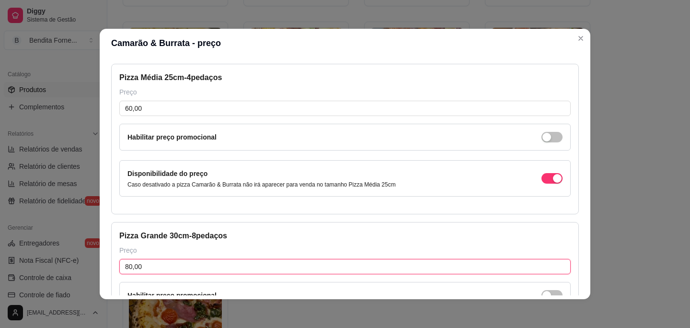
scroll to position [38, 0]
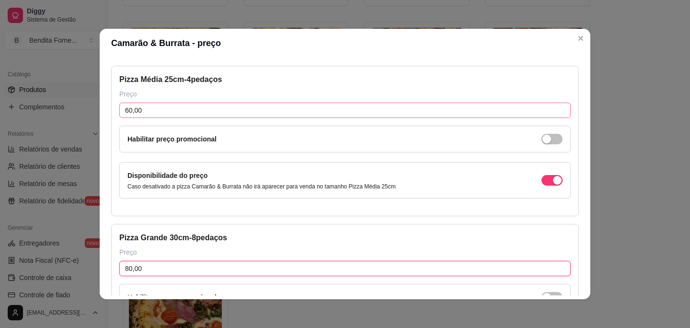
type input "80,00"
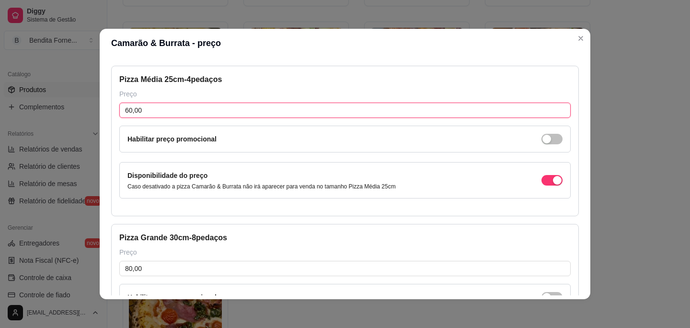
click at [145, 113] on input "60,00" at bounding box center [344, 110] width 451 height 15
type input "65,00"
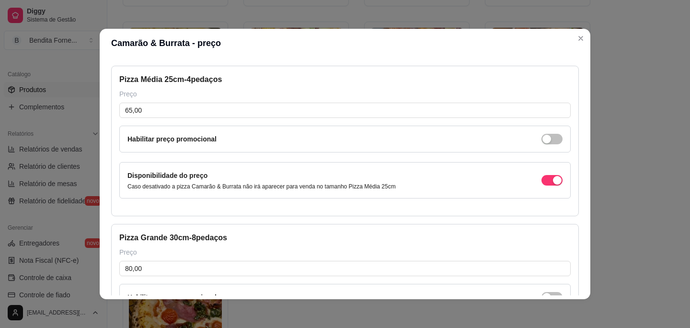
click at [239, 128] on div "Habilitar preço promocional" at bounding box center [344, 139] width 451 height 27
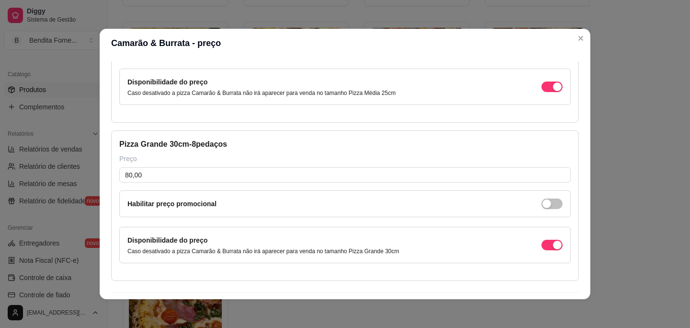
scroll to position [160, 0]
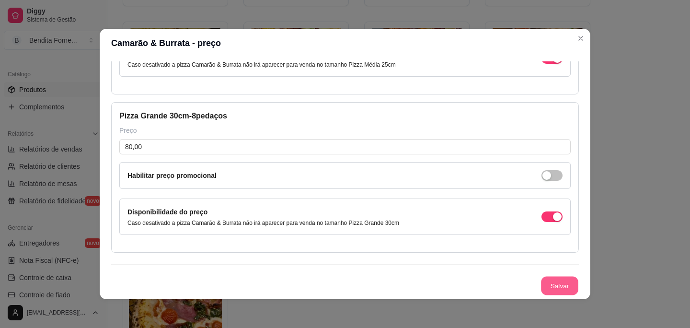
click at [555, 285] on button "Salvar" at bounding box center [559, 286] width 37 height 19
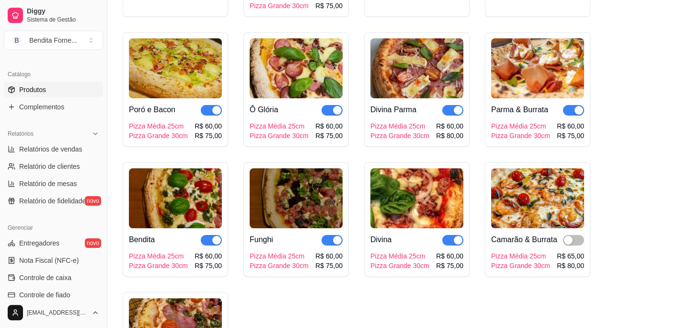
scroll to position [651, 0]
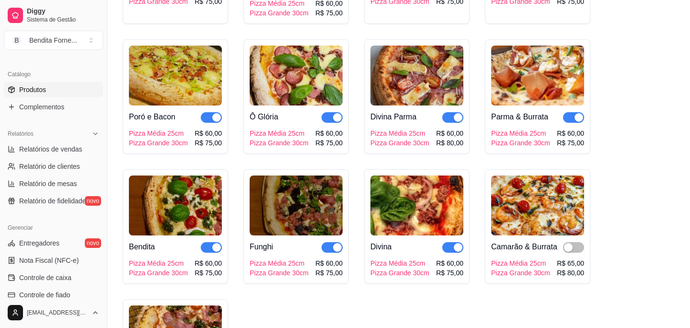
click at [400, 65] on img at bounding box center [416, 76] width 93 height 60
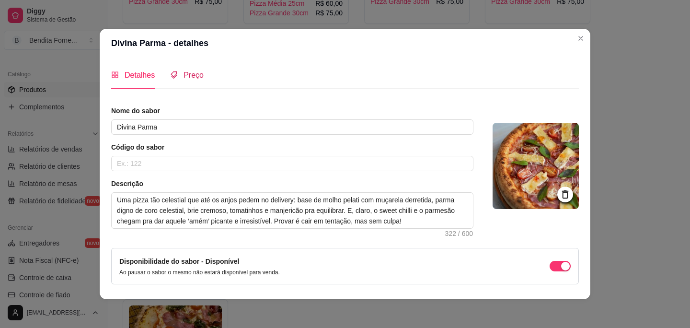
click at [201, 76] on span "Preço" at bounding box center [194, 75] width 20 height 8
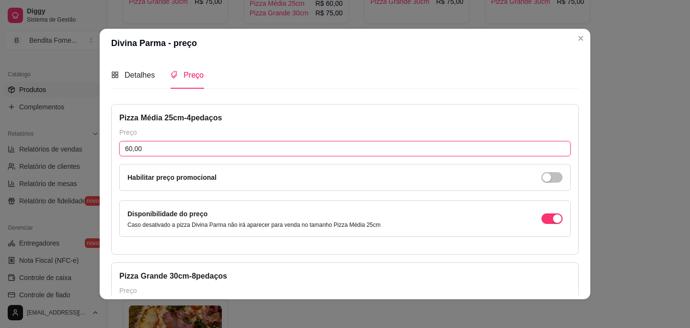
click at [159, 148] on input "60,00" at bounding box center [344, 148] width 451 height 15
type input "65,00"
click at [317, 120] on div "Pizza Média 25cm - 4 pedaços" at bounding box center [344, 118] width 451 height 12
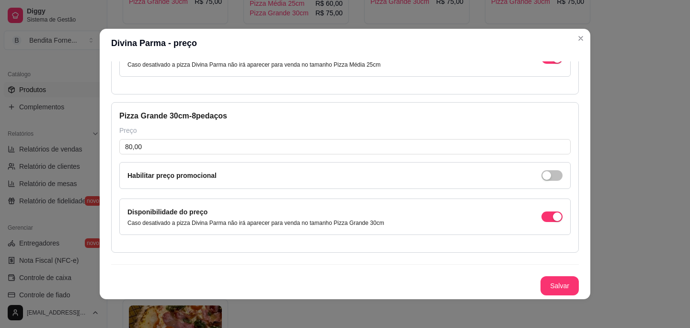
scroll to position [160, 0]
click at [559, 290] on button "Salvar" at bounding box center [560, 286] width 38 height 19
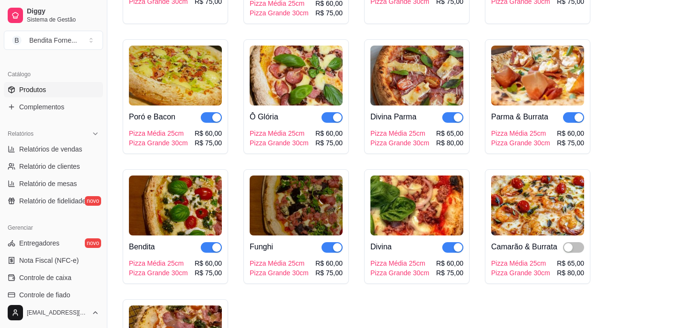
click at [173, 200] on img at bounding box center [175, 205] width 93 height 60
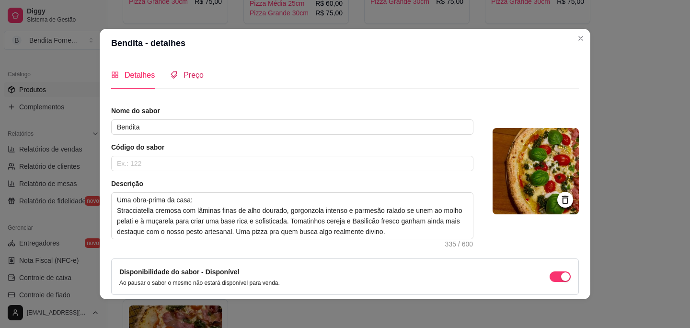
click at [200, 78] on span "Preço" at bounding box center [194, 75] width 20 height 8
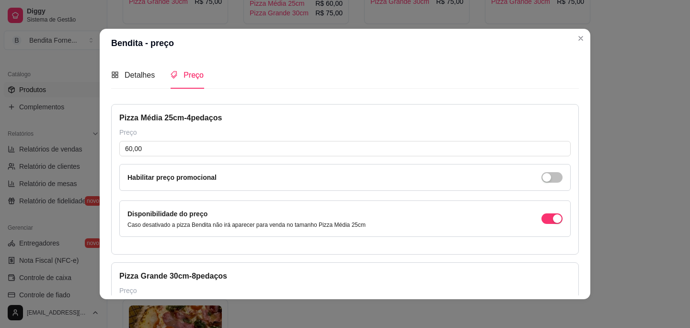
scroll to position [160, 0]
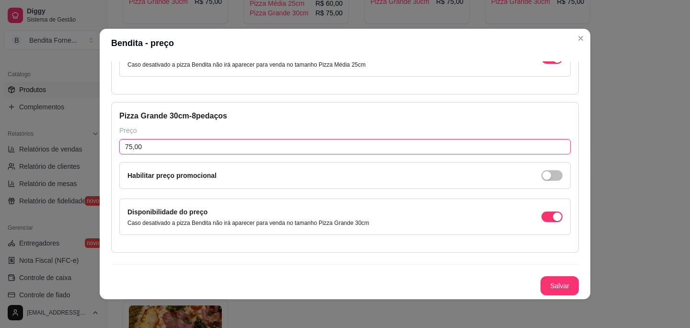
click at [189, 151] on input "75,00" at bounding box center [344, 146] width 451 height 15
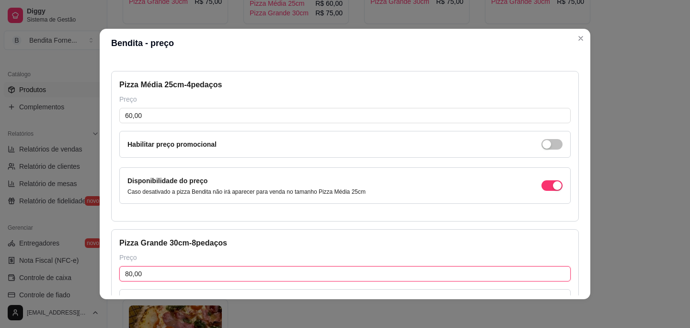
scroll to position [28, 0]
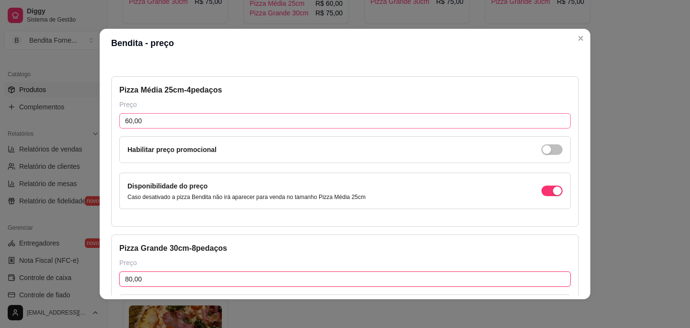
type input "80,00"
click at [170, 120] on input "60,00" at bounding box center [344, 120] width 451 height 15
type input "65,00"
click at [305, 91] on div "Pizza Média 25cm - 4 pedaços" at bounding box center [344, 90] width 451 height 12
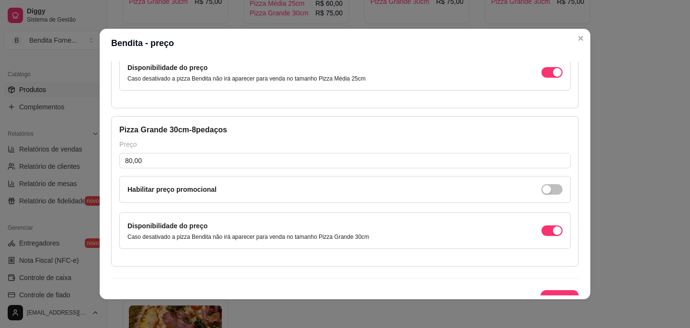
scroll to position [160, 0]
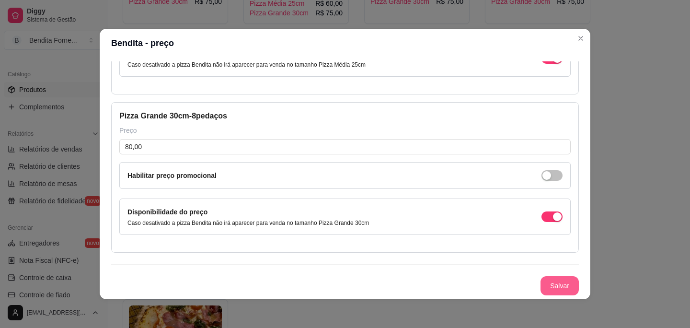
click at [562, 283] on button "Salvar" at bounding box center [560, 285] width 38 height 19
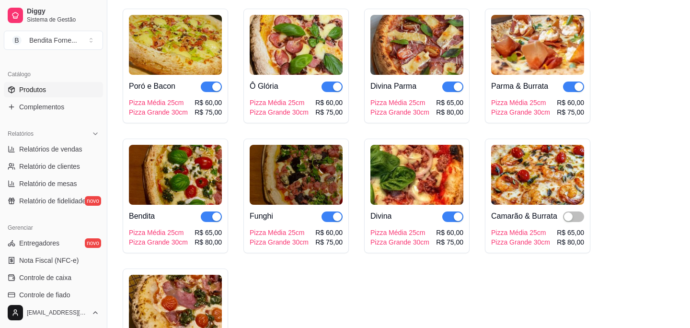
scroll to position [686, 0]
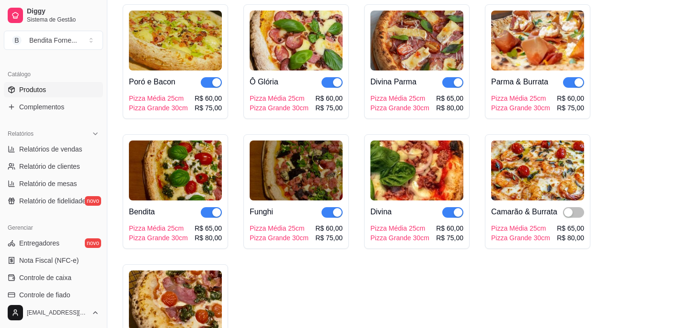
click at [456, 208] on div "button" at bounding box center [458, 212] width 9 height 9
click at [422, 167] on img at bounding box center [416, 170] width 93 height 60
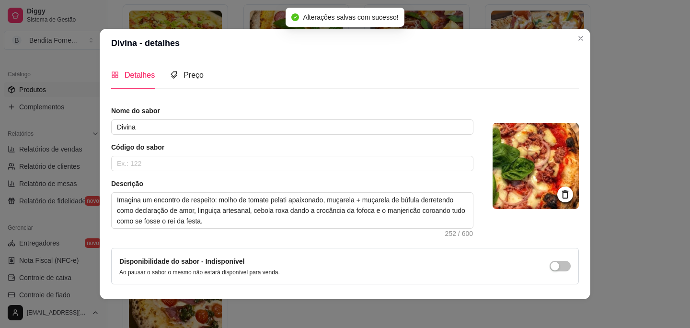
click at [569, 193] on icon at bounding box center [565, 194] width 11 height 11
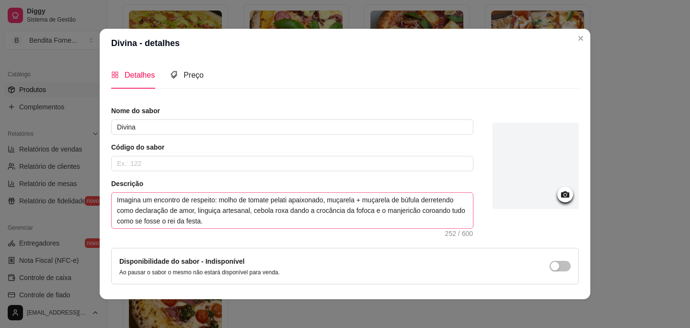
scroll to position [32, 0]
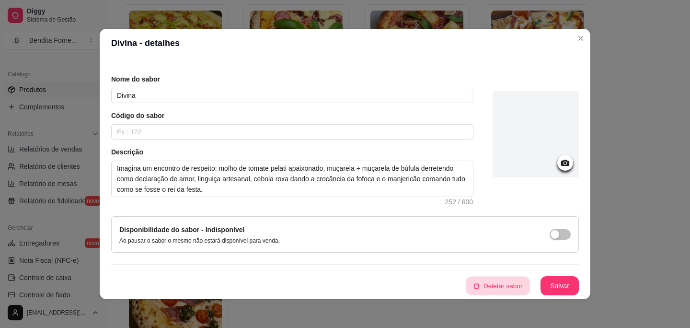
click at [508, 284] on button "Deletar sabor" at bounding box center [498, 286] width 64 height 19
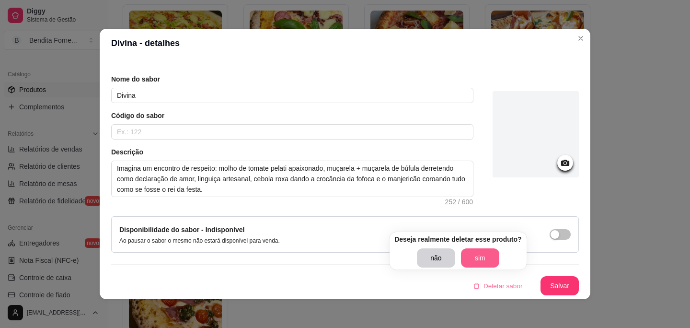
click at [487, 257] on button "sim" at bounding box center [480, 257] width 38 height 19
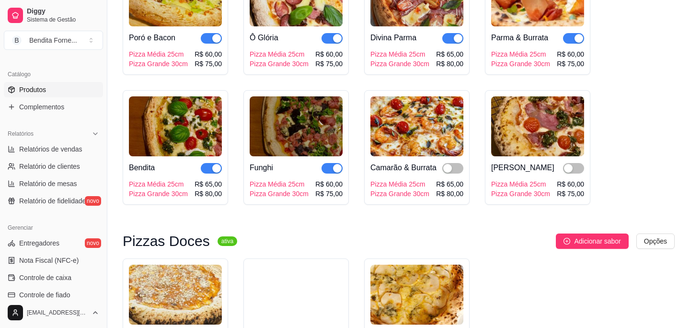
scroll to position [762, 0]
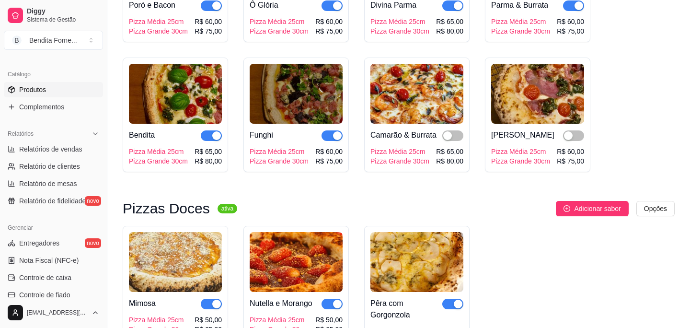
click at [543, 97] on img at bounding box center [537, 94] width 93 height 60
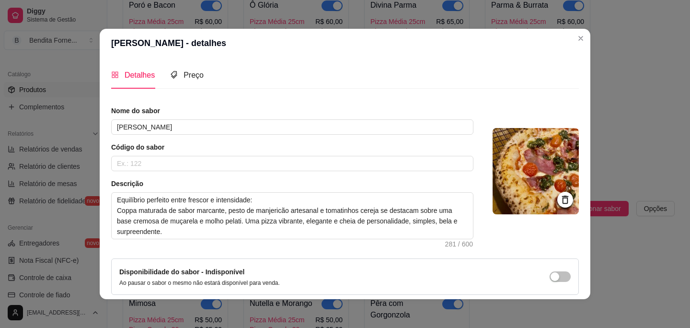
scroll to position [42, 0]
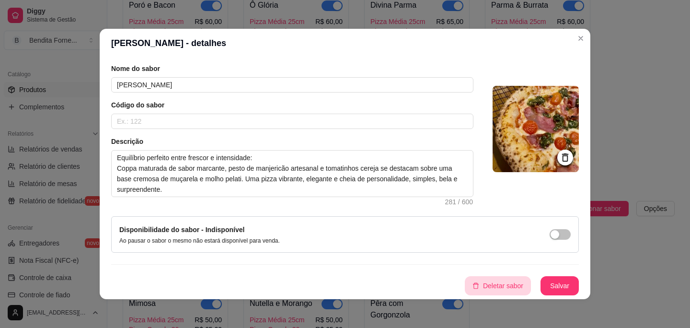
click at [509, 284] on button "Deletar sabor" at bounding box center [498, 285] width 66 height 19
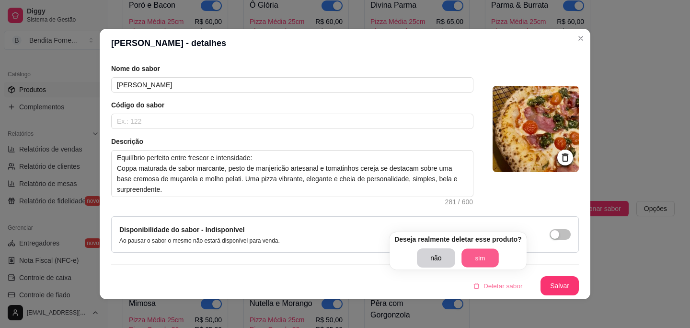
click at [482, 262] on button "sim" at bounding box center [479, 258] width 37 height 19
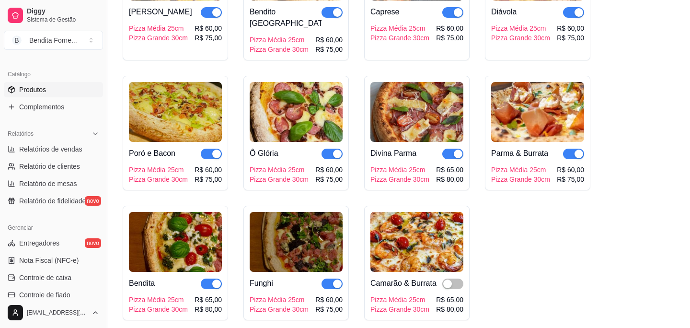
scroll to position [612, 0]
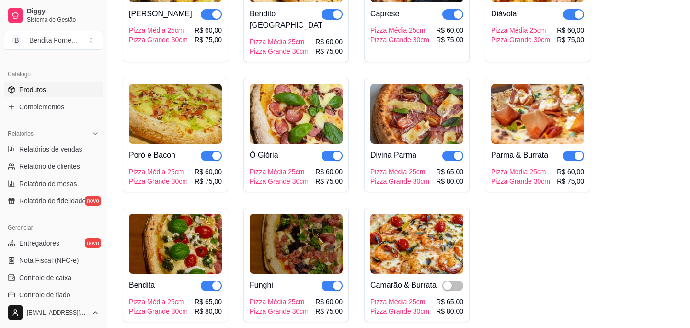
click at [271, 240] on img at bounding box center [296, 244] width 93 height 60
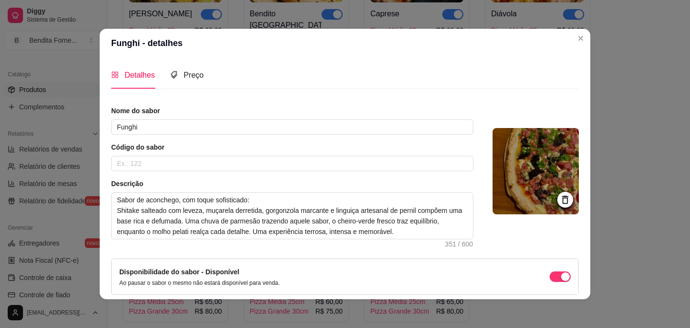
click at [565, 199] on icon at bounding box center [565, 199] width 11 height 11
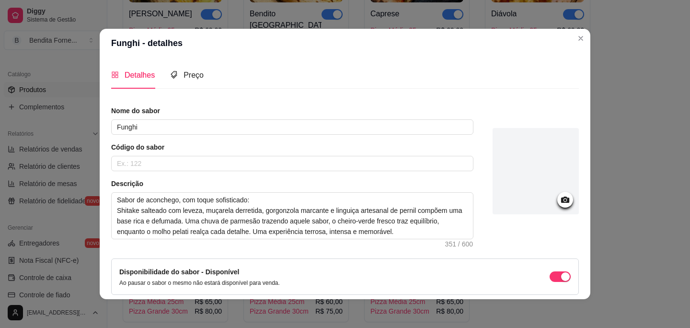
click at [564, 199] on icon at bounding box center [565, 199] width 11 height 11
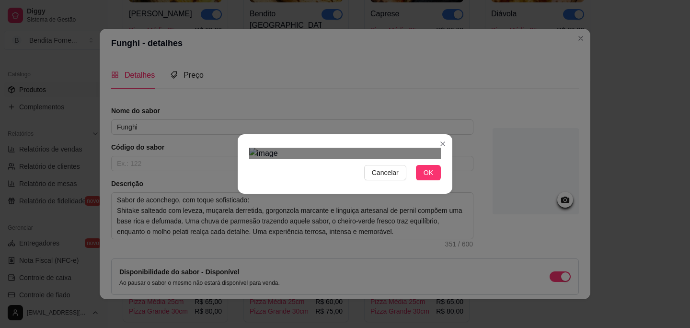
click at [427, 178] on span "OK" at bounding box center [429, 172] width 10 height 11
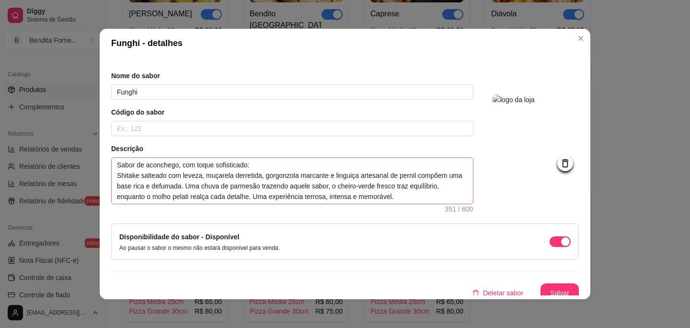
scroll to position [42, 0]
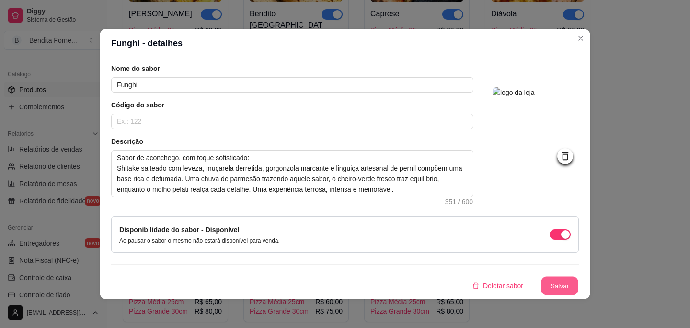
click at [567, 286] on button "Salvar" at bounding box center [559, 286] width 37 height 19
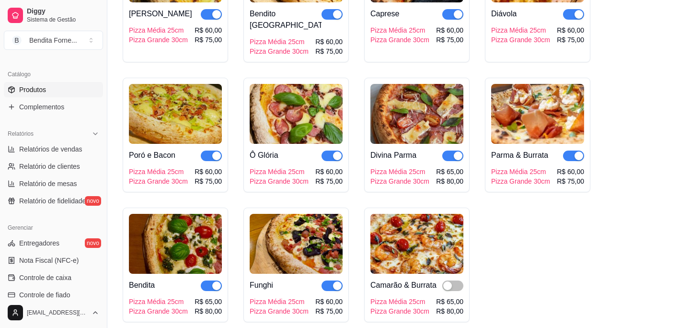
click at [302, 238] on img at bounding box center [296, 244] width 93 height 60
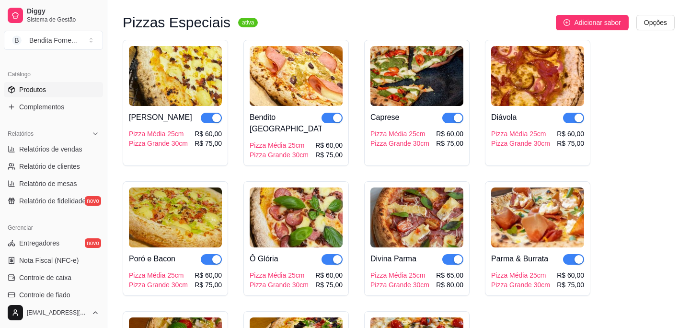
scroll to position [514, 0]
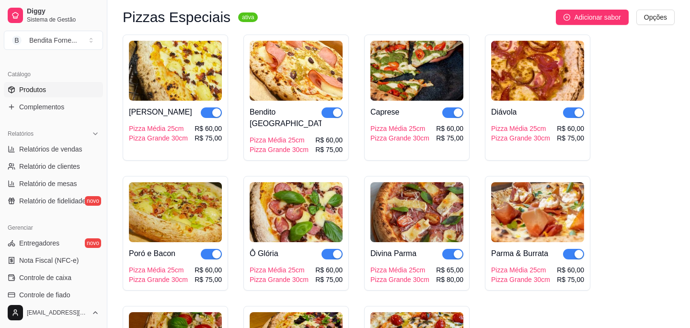
click at [532, 248] on div "Parma & Burrata" at bounding box center [519, 254] width 57 height 12
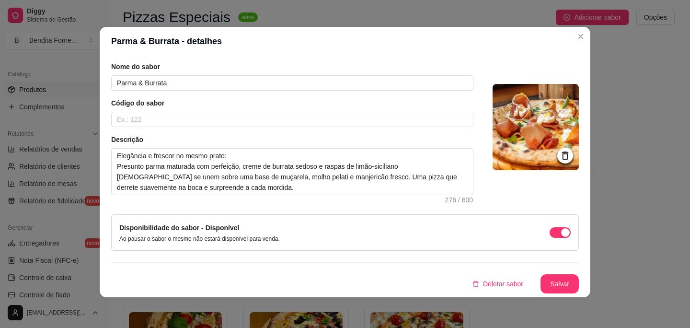
scroll to position [0, 0]
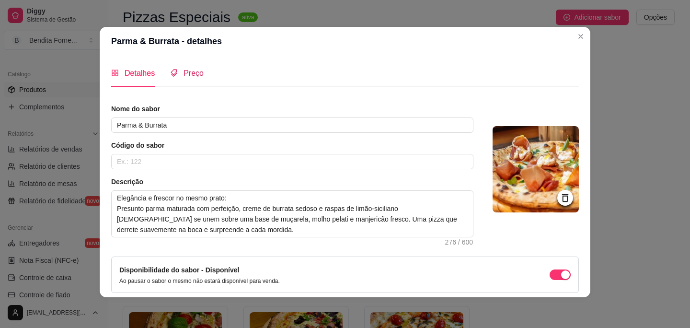
click at [196, 74] on span "Preço" at bounding box center [194, 73] width 20 height 8
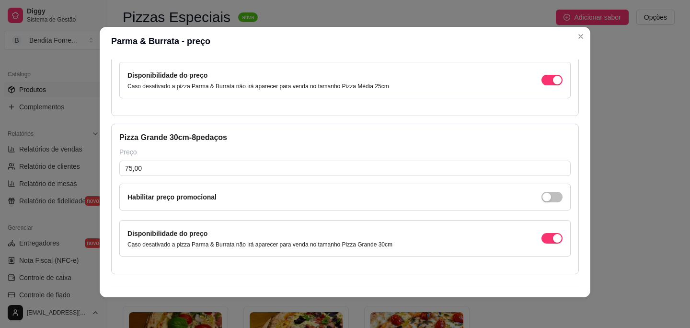
scroll to position [135, 0]
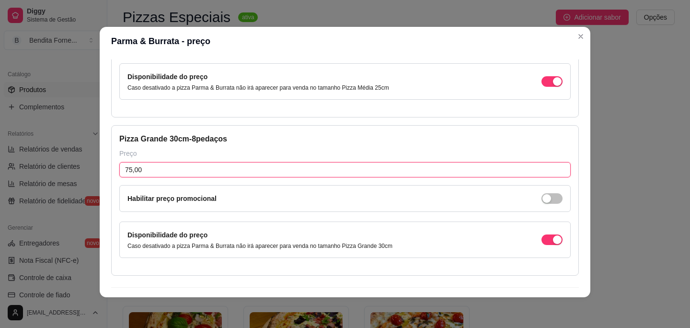
click at [351, 172] on input "75,00" at bounding box center [344, 169] width 451 height 15
type input "80,00"
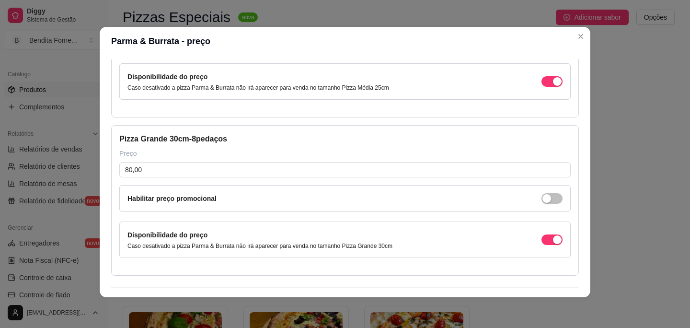
click at [482, 145] on div "Pizza Grande 30cm - 8 pedaços Preço 80,00 Habilitar preço promocional Disponibi…" at bounding box center [345, 200] width 468 height 150
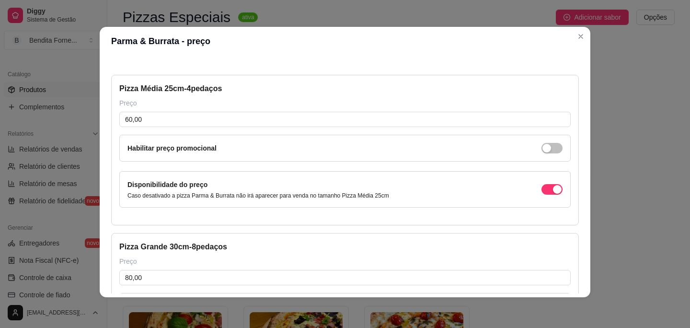
scroll to position [3, 0]
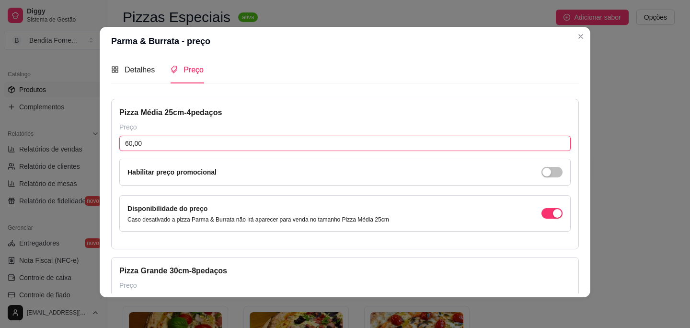
click at [176, 142] on input "60,00" at bounding box center [344, 143] width 451 height 15
type input "65,00"
click at [289, 114] on div "Pizza Média 25cm - 4 pedaços" at bounding box center [344, 113] width 451 height 12
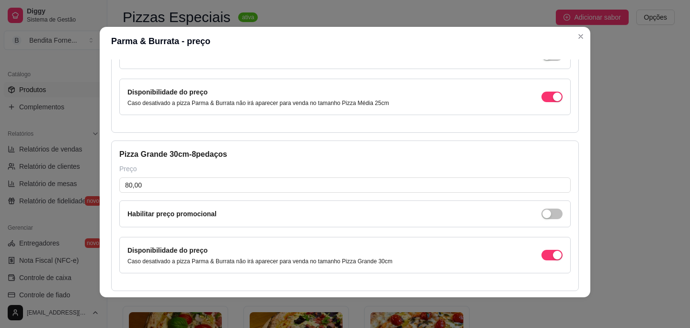
scroll to position [160, 0]
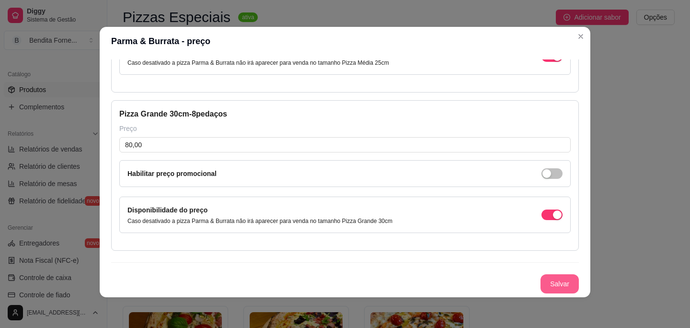
click at [570, 288] on button "Salvar" at bounding box center [560, 283] width 38 height 19
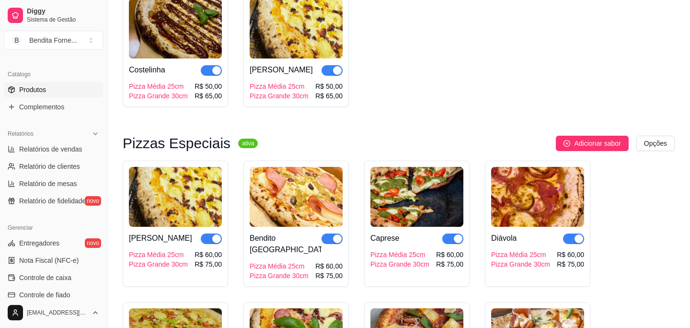
scroll to position [389, 0]
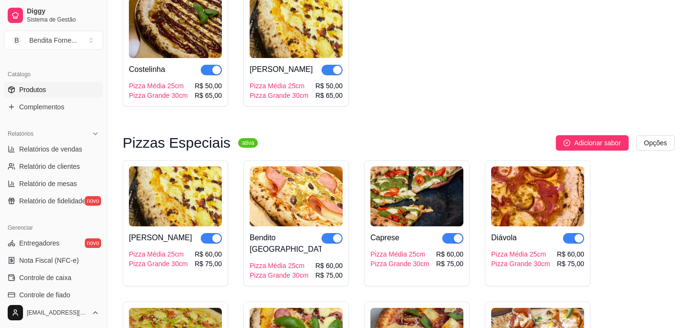
click at [335, 74] on div "button" at bounding box center [337, 70] width 9 height 9
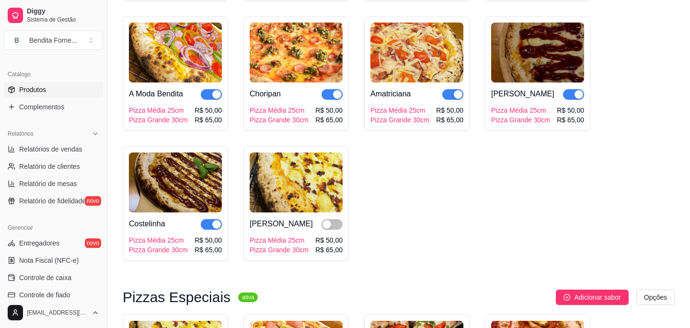
scroll to position [236, 0]
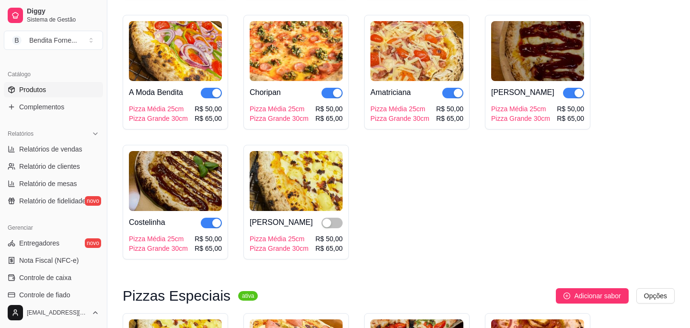
click at [533, 67] on img at bounding box center [537, 51] width 93 height 60
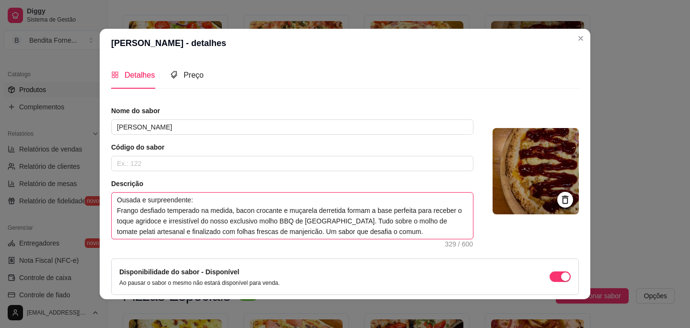
drag, startPoint x: 298, startPoint y: 231, endPoint x: 329, endPoint y: 235, distance: 31.3
click at [329, 235] on textarea "Ousada e surpreendente: Frango desfiado temperado na medida, bacon crocante e m…" at bounding box center [292, 216] width 361 height 46
type textarea "Ousada e surpreendente: Frango desfiado temperado na medida, bacon crocante e m…"
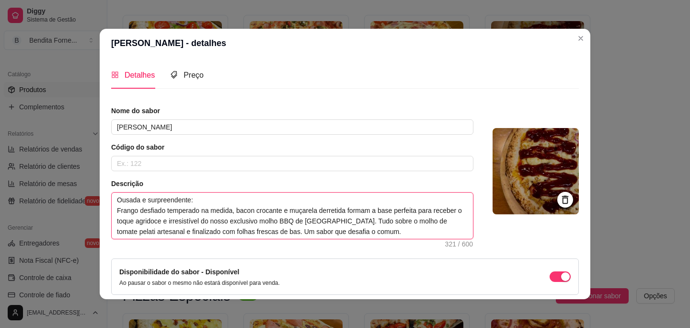
type textarea "Ousada e surpreendente: Frango desfiado temperado na medida, bacon crocante e m…"
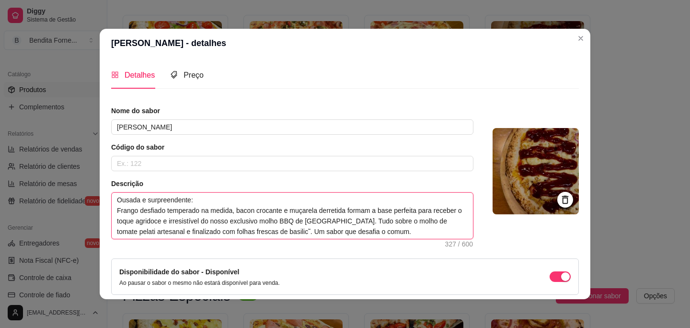
type textarea "Ousada e surpreendente: Frango desfiado temperado na medida, bacon crocante e m…"
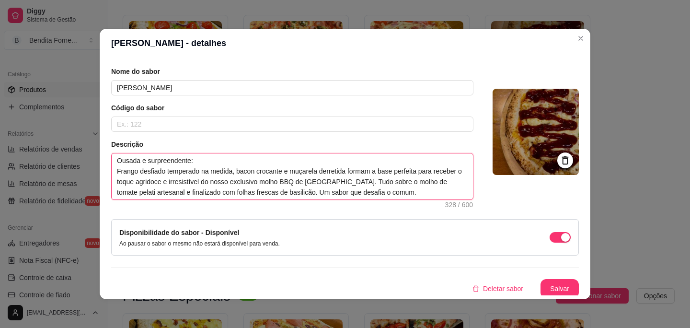
scroll to position [42, 0]
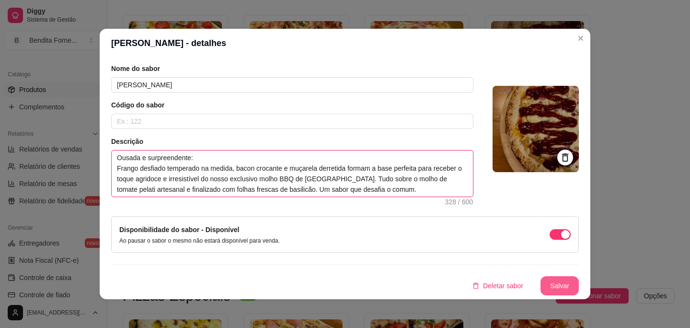
type textarea "Ousada e surpreendente: Frango desfiado temperado na medida, bacon crocante e m…"
click at [558, 291] on button "Salvar" at bounding box center [559, 286] width 37 height 19
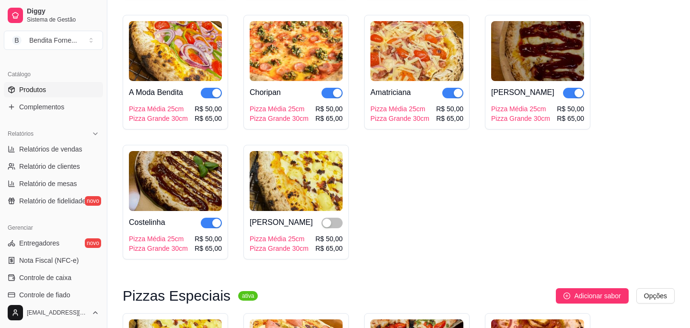
click at [185, 186] on img at bounding box center [175, 181] width 93 height 60
click at [529, 65] on img at bounding box center [537, 51] width 93 height 60
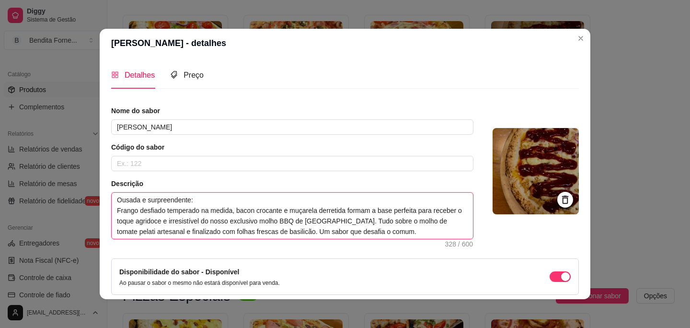
drag, startPoint x: 190, startPoint y: 231, endPoint x: 324, endPoint y: 232, distance: 134.2
click at [324, 232] on textarea "Ousada e surpreendente: Frango desfiado temperado na medida, bacon crocante e m…" at bounding box center [292, 216] width 361 height 46
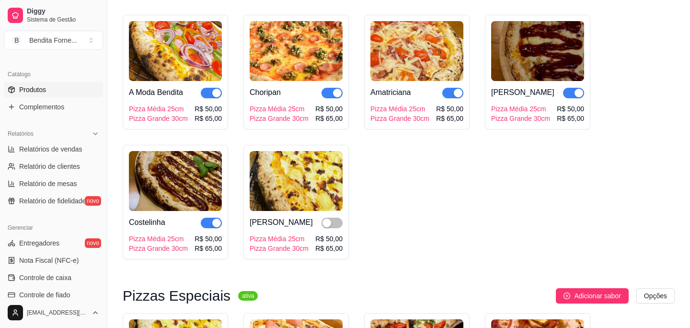
click at [188, 188] on img at bounding box center [175, 181] width 93 height 60
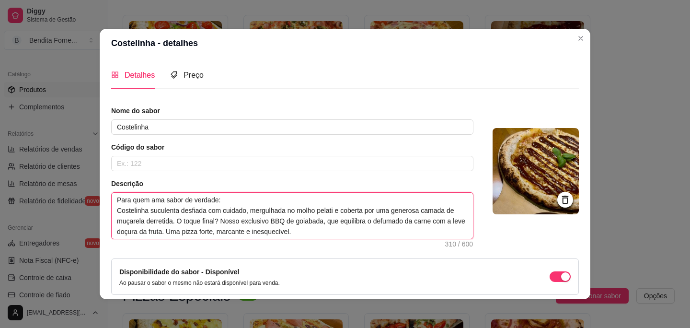
click at [178, 232] on textarea "Para quem ama sabor de verdade: Costelinha suculenta desfiada com cuidado, merg…" at bounding box center [292, 216] width 361 height 46
type textarea "Para quem ama sabor de verdade: Costelinha suculenta desfiada com cuidado, merg…"
paste textarea "e finalizado com folhas frescas de basilicão."
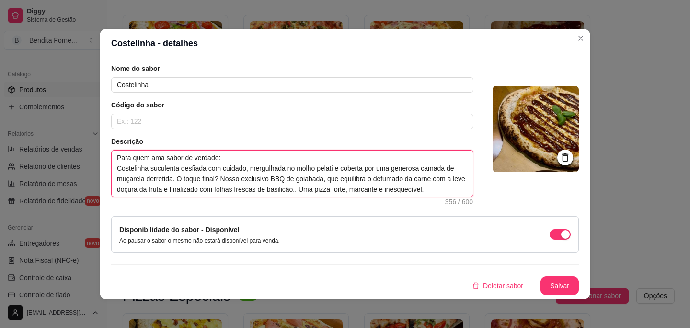
type textarea "Para quem ama sabor de verdade: Costelinha suculenta desfiada com cuidado, merg…"
click at [562, 277] on button "Salvar" at bounding box center [560, 285] width 38 height 19
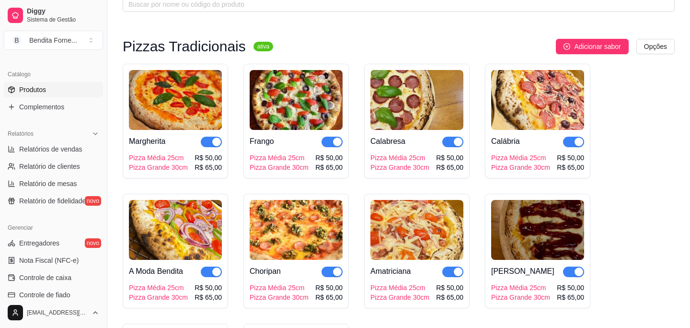
scroll to position [54, 0]
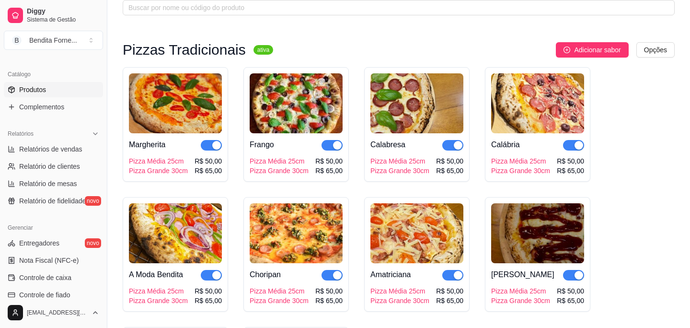
click at [196, 107] on img at bounding box center [175, 103] width 93 height 60
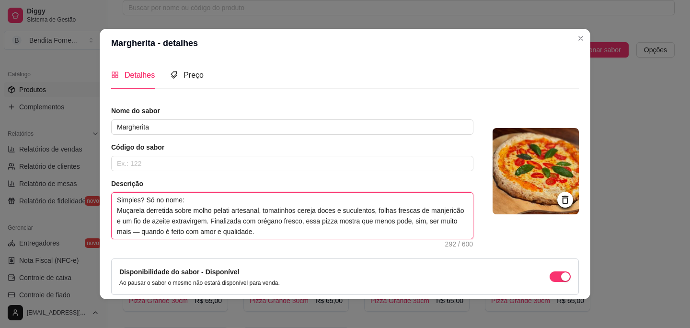
click at [188, 235] on textarea "Simples? Só no nome: Muçarela derretida sobre molho pelati artesanal, tomatinho…" at bounding box center [292, 216] width 361 height 46
type textarea "Simples? Só no nome: Muçarela derretida sobre molho pelati artesanal, tomatinho…"
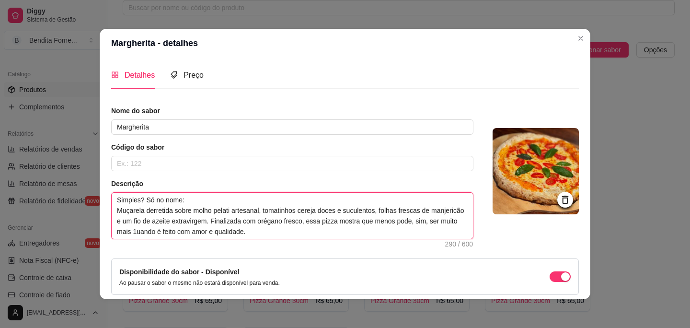
type textarea "Simples? Só no nome: Muçarela derretida sobre molho pelati artesanal, tomatinho…"
click at [312, 236] on textarea "Simples? Só no nome: Muçarela derretida sobre molho pelati artesanal, tomatinho…" at bounding box center [292, 216] width 361 height 46
click at [137, 222] on textarea "Simples? Só no nome: Muçarela derretida sobre molho pelati artesanal, tomatinho…" at bounding box center [292, 216] width 361 height 46
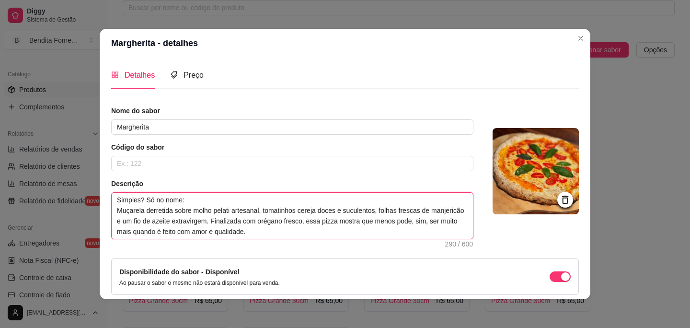
type textarea "Simples? Só no nome: Muçarela derretida sobre molho pelati artesanal, tomatinho…"
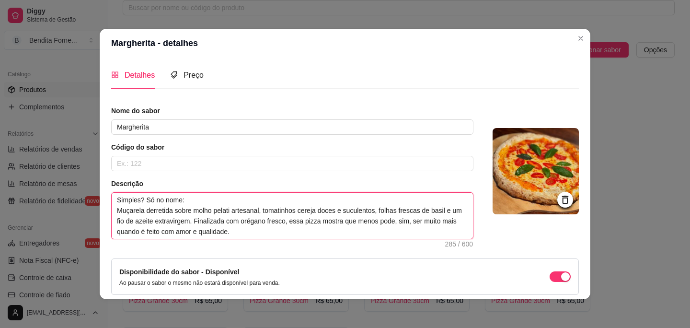
type textarea "Simples? Só no nome: Muçarela derretida sobre molho pelati artesanal, tomatinho…"
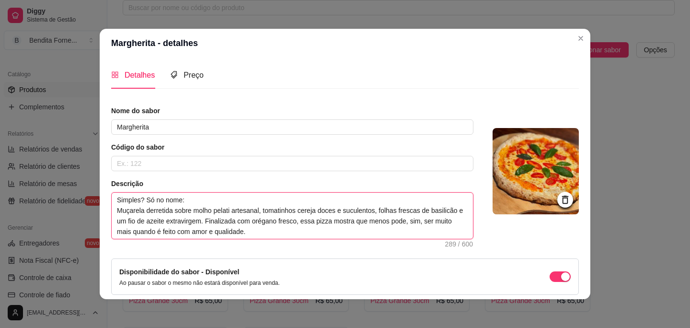
drag, startPoint x: 146, startPoint y: 222, endPoint x: 238, endPoint y: 223, distance: 92.0
click at [238, 223] on textarea "Simples? Só no nome: Muçarela derretida sobre molho pelati artesanal, tomatinho…" at bounding box center [292, 216] width 361 height 46
type textarea "Simples? Só no nome: Muçarela derretida sobre molho pelati artesanal, tomatinho…"
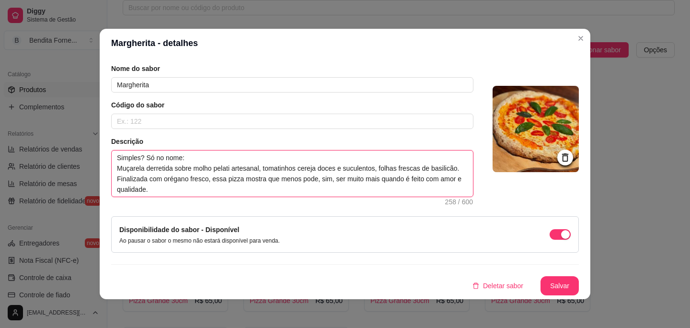
scroll to position [2, 0]
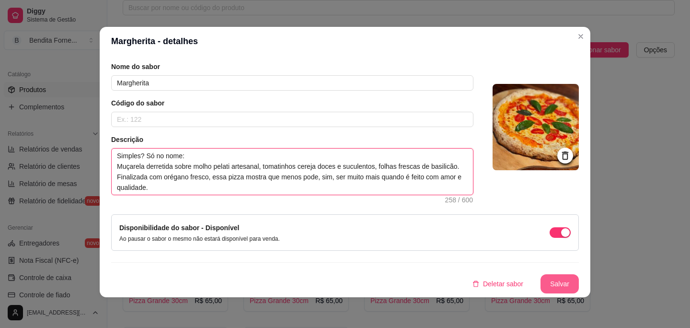
type textarea "Simples? Só no nome: Muçarela derretida sobre molho pelati artesanal, tomatinho…"
click at [557, 285] on button "Salvar" at bounding box center [560, 283] width 38 height 19
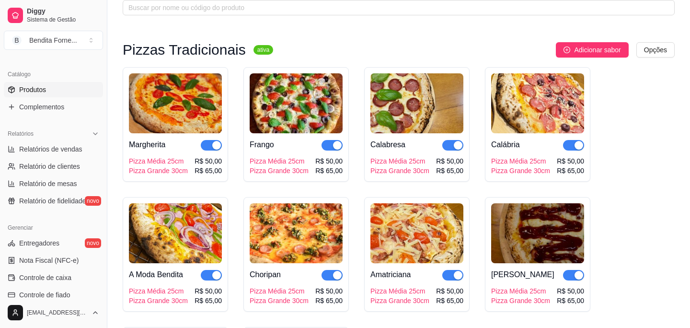
click at [297, 106] on img at bounding box center [296, 103] width 93 height 60
click at [399, 103] on img at bounding box center [416, 103] width 93 height 60
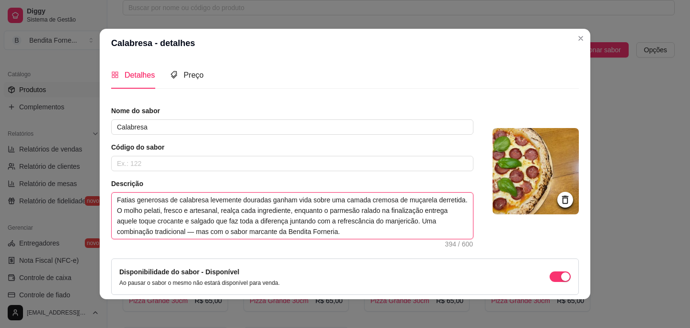
click at [215, 233] on textarea "Fatias generosas de calabresa levemente douradas ganham vida sobre uma camada c…" at bounding box center [292, 216] width 361 height 46
type textarea "Fatias generosas de calabresa levemente douradas ganham vida sobre uma camada c…"
click at [437, 219] on textarea "Fatias generosas de calabresa levemente douradas ganham vida sobre uma camada c…" at bounding box center [292, 216] width 361 height 46
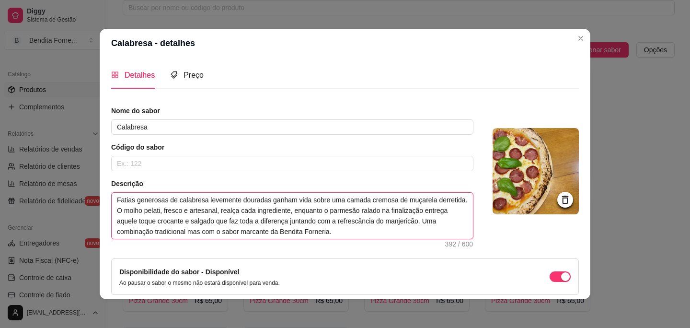
type textarea "Fatias generosas de calabresa levemente douradas ganham vida sobre uma camada c…"
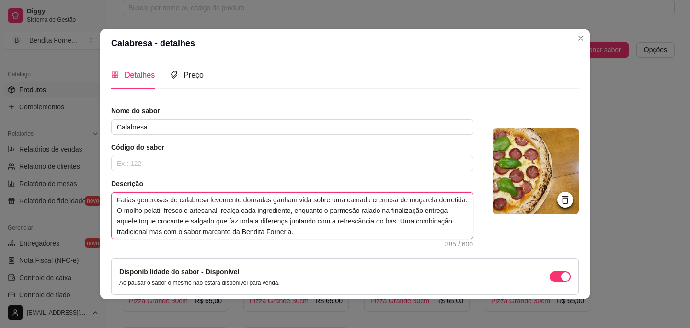
type textarea "Fatias generosas de calabresa levemente douradas ganham vida sobre uma camada c…"
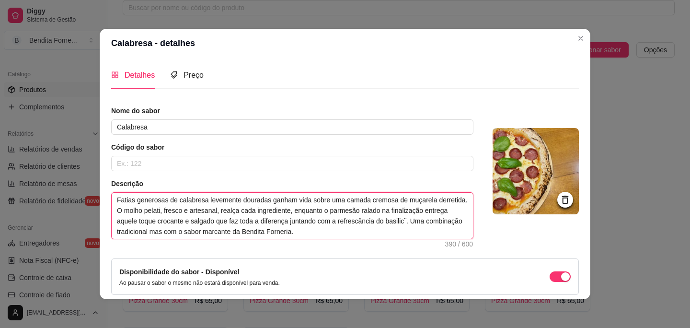
type textarea "Fatias generosas de calabresa levemente douradas ganham vida sobre uma camada c…"
click at [175, 212] on textarea "Fatias generosas de calabresa levemente douradas ganham vida sobre uma camada c…" at bounding box center [292, 216] width 361 height 46
type textarea "Fatias generosas de calabresa levemente douradas ganham vida sobre uma camada c…"
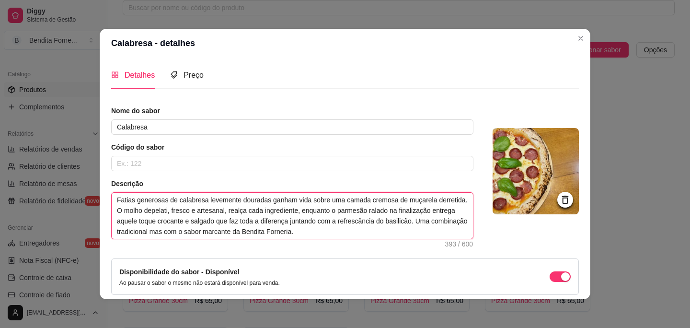
type textarea "Fatias generosas de calabresa levemente douradas ganham vida sobre uma camada c…"
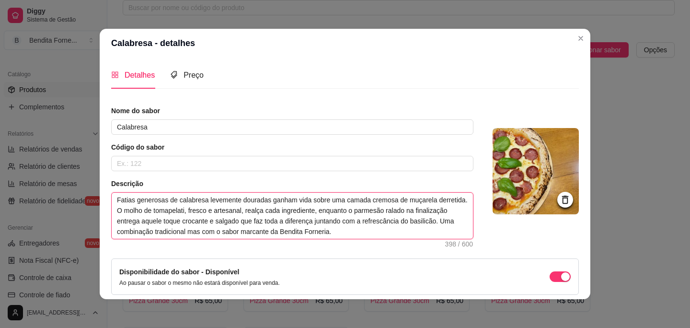
type textarea "Fatias generosas de calabresa levemente douradas ganham vida sobre uma camada c…"
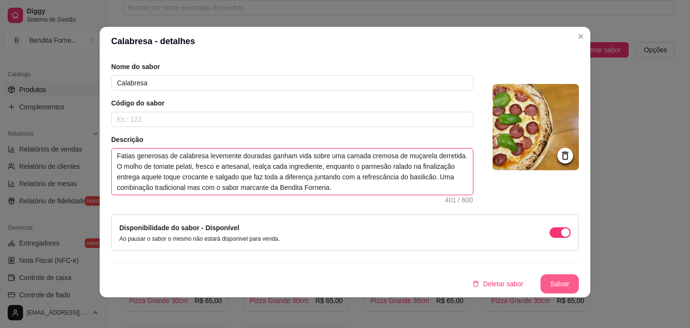
type textarea "Fatias generosas de calabresa levemente douradas ganham vida sobre uma camada c…"
click at [569, 281] on button "Salvar" at bounding box center [559, 284] width 37 height 19
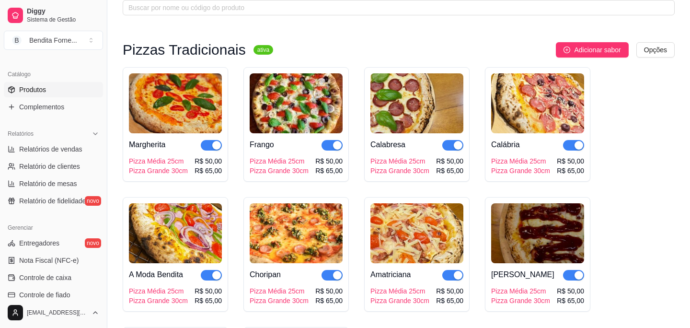
click at [542, 106] on img at bounding box center [537, 103] width 93 height 60
click at [183, 246] on img at bounding box center [175, 233] width 93 height 60
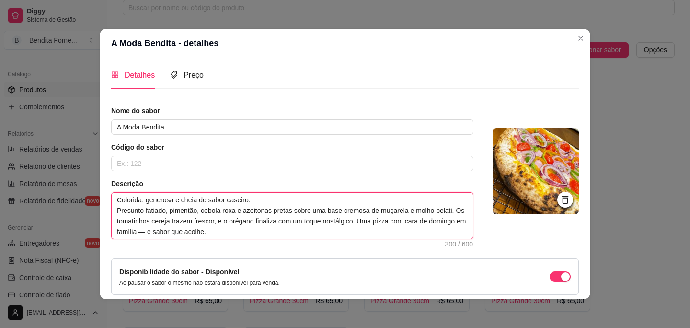
click at [184, 233] on textarea "Colorida, generosa e cheia de sabor caseiro: Presunto fatiado, pimentão, cebola…" at bounding box center [292, 216] width 361 height 46
type textarea "Colorida, generosa e cheia de sabor caseiro: Presunto fatiado, pimentão, cebola…"
click at [249, 233] on textarea "Colorida, generosa e cheia de sabor caseiro: Presunto fatiado, pimentão, cebola…" at bounding box center [292, 216] width 361 height 46
click at [447, 213] on textarea "Colorida, generosa e cheia de sabor caseiro: Presunto fatiado, pimentão, cebola…" at bounding box center [292, 216] width 361 height 46
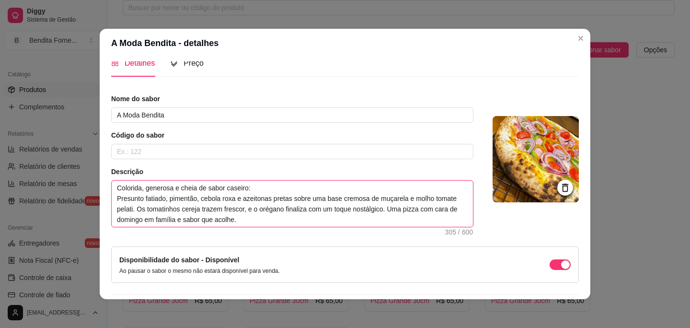
scroll to position [42, 0]
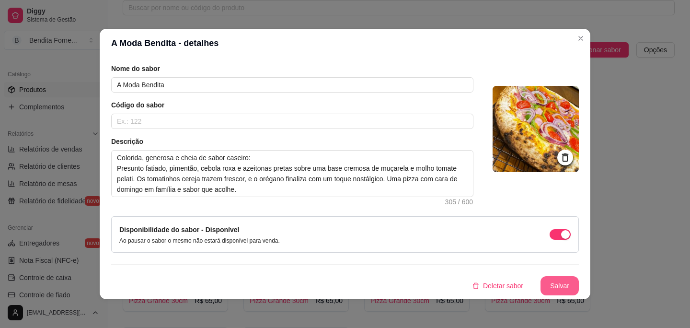
click at [562, 289] on button "Salvar" at bounding box center [560, 285] width 38 height 19
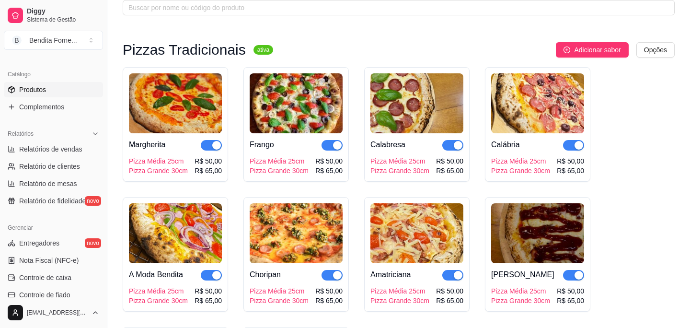
click at [309, 236] on img at bounding box center [296, 233] width 93 height 60
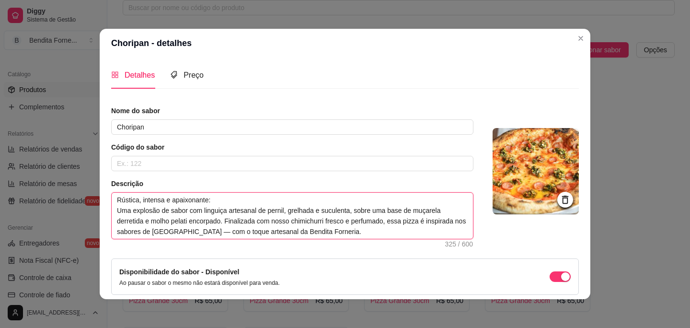
click at [223, 231] on textarea "Rústica, intensa e apaixonante: Uma explosão de sabor com linguiça artesanal de…" at bounding box center [292, 216] width 361 height 46
click at [366, 231] on textarea "Rústica, intensa e apaixonante: Uma explosão de sabor com linguiça artesanal de…" at bounding box center [292, 216] width 361 height 46
click at [175, 224] on textarea "Rústica, intensa e apaixonante: Uma explosão de sabor com linguiça artesanal de…" at bounding box center [292, 216] width 361 height 46
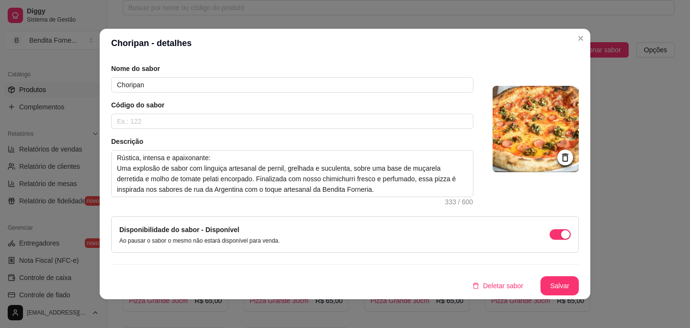
click at [568, 287] on button "Salvar" at bounding box center [560, 285] width 38 height 19
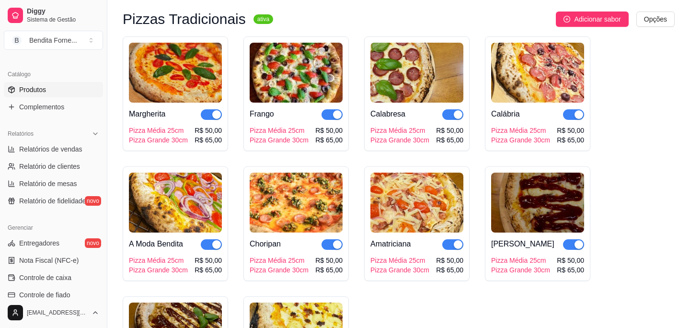
scroll to position [82, 0]
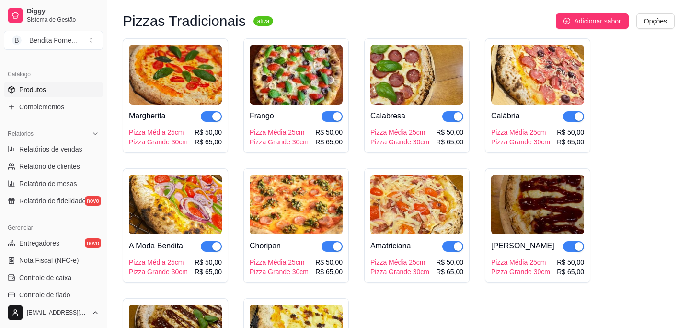
click at [525, 85] on img at bounding box center [537, 75] width 93 height 60
click at [381, 212] on img at bounding box center [416, 204] width 93 height 60
click at [531, 196] on img at bounding box center [537, 204] width 93 height 60
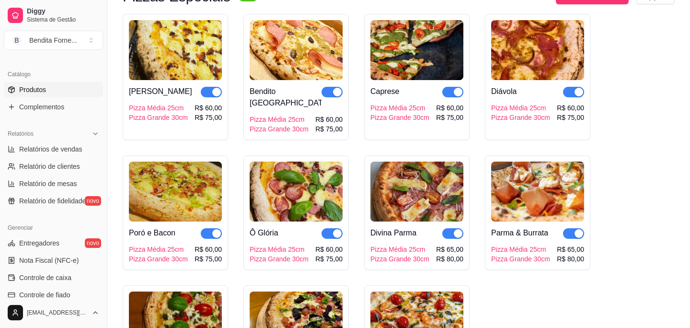
scroll to position [514, 0]
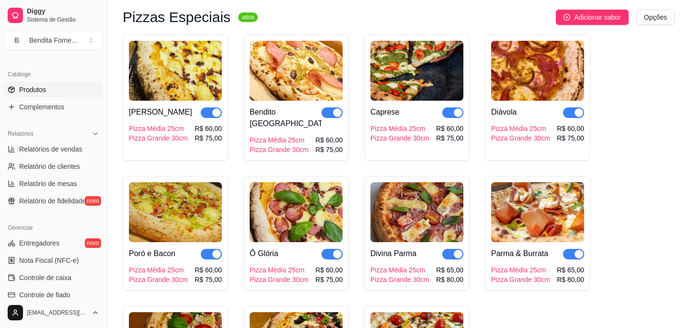
click at [291, 62] on img at bounding box center [296, 71] width 93 height 60
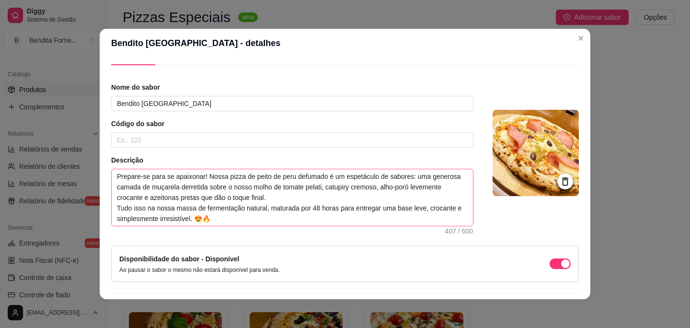
scroll to position [25, 0]
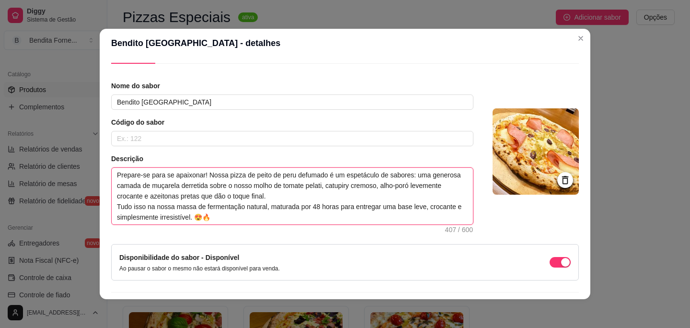
drag, startPoint x: 117, startPoint y: 206, endPoint x: 203, endPoint y: 220, distance: 86.4
click at [203, 220] on textarea "Prepare-se para se apaixonar! Nossa pizza de peito de peru defumado é um espetá…" at bounding box center [292, 196] width 361 height 57
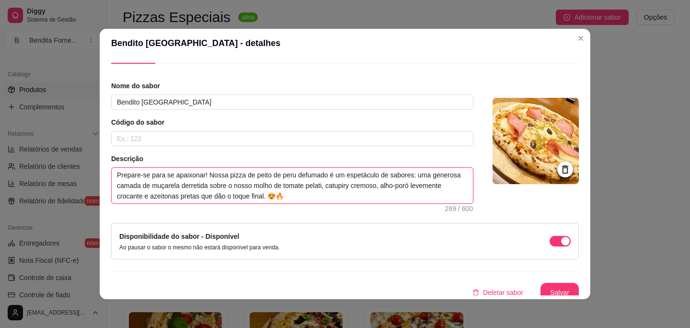
click at [344, 189] on textarea "Prepare-se para se apaixonar! Nossa pizza de peito de peru defumado é um espetá…" at bounding box center [292, 185] width 361 height 35
click at [418, 187] on textarea "Prepare-se para se apaixonar! Nossa pizza de peito de peru defumado é um espetá…" at bounding box center [292, 185] width 361 height 35
click at [415, 186] on textarea "Prepare-se para se apaixonar! Nossa pizza de peito de peru defumado é um espetá…" at bounding box center [292, 185] width 361 height 35
click at [418, 187] on textarea "Prepare-se para se apaixonar! Nossa pizza de peito de peru defumado é um espetá…" at bounding box center [292, 185] width 361 height 35
click at [416, 185] on textarea "Prepare-se para se apaixonar! Nossa pizza de peito de peru defumado é um espetá…" at bounding box center [292, 185] width 361 height 35
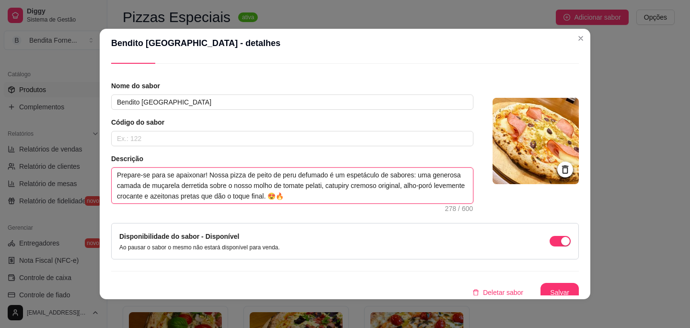
click at [363, 186] on textarea "Prepare-se para se apaixonar! Nossa pizza de peito de peru defumado é um espetá…" at bounding box center [292, 185] width 361 height 35
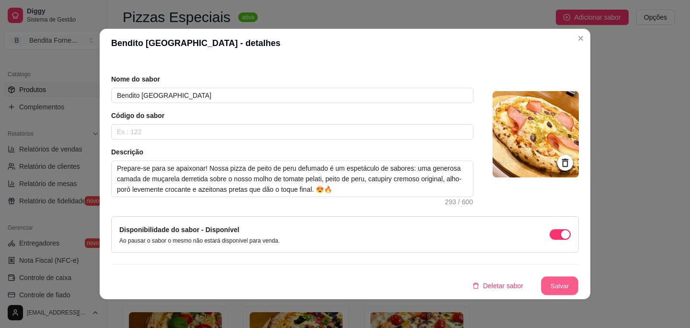
click at [563, 287] on button "Salvar" at bounding box center [559, 286] width 37 height 19
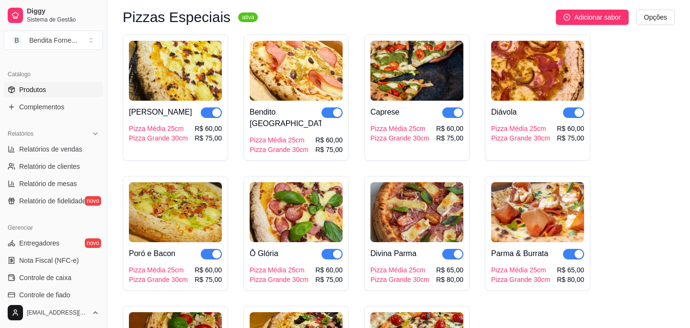
click at [398, 92] on img at bounding box center [416, 71] width 93 height 60
click at [536, 76] on img at bounding box center [537, 71] width 93 height 60
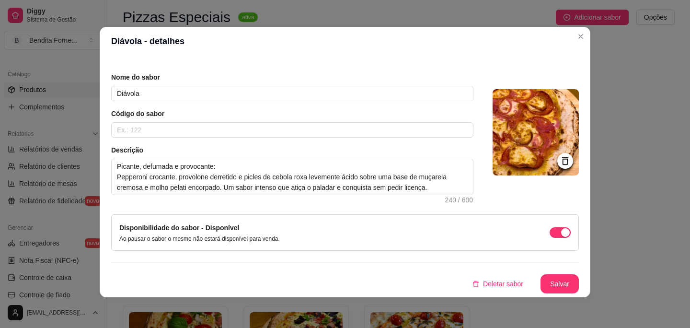
scroll to position [0, 0]
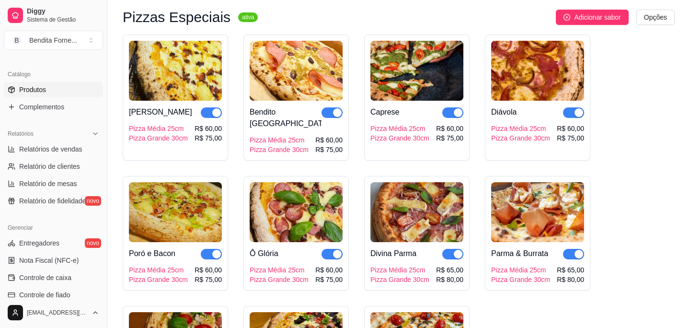
click at [167, 208] on img at bounding box center [175, 212] width 93 height 60
click at [289, 198] on img at bounding box center [296, 212] width 93 height 60
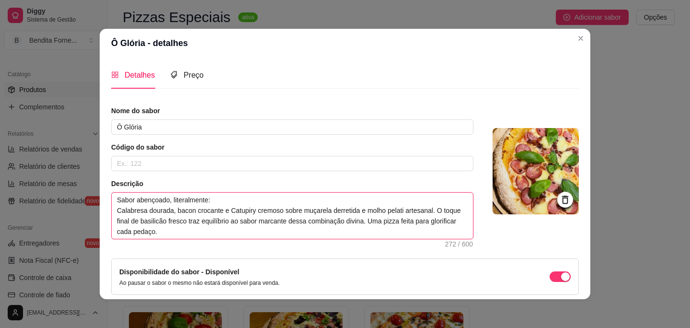
click at [290, 212] on textarea "Sabor abençoado, literalmente: Calabresa dourada, bacon crocante e Catupiry cre…" at bounding box center [292, 216] width 361 height 46
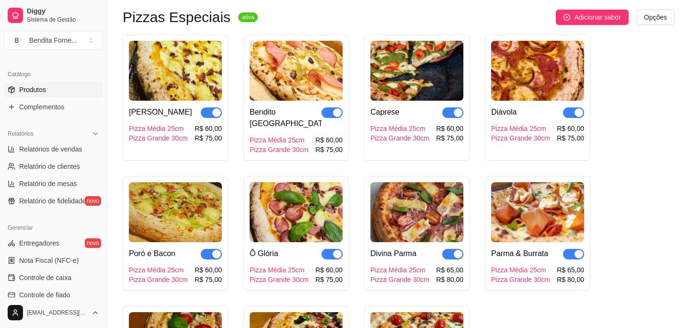
click at [295, 197] on img at bounding box center [296, 212] width 93 height 60
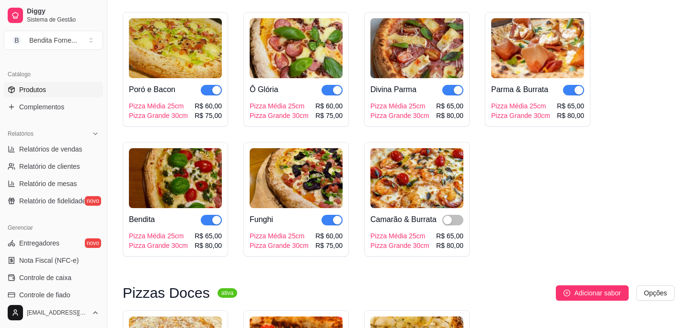
scroll to position [679, 0]
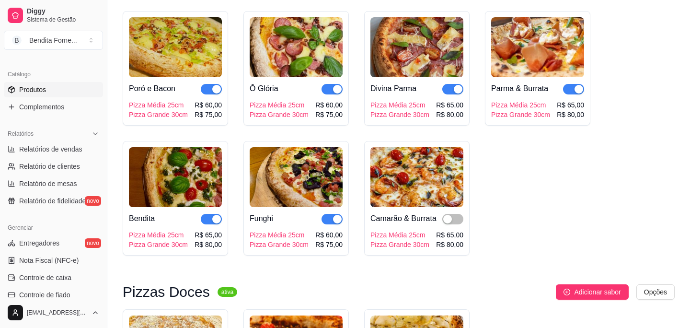
click at [537, 23] on img at bounding box center [537, 47] width 93 height 60
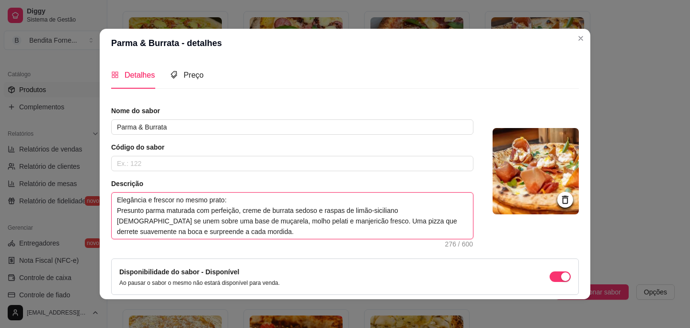
click at [289, 221] on textarea "Elegância e frescor no mesmo prato: Presunto parma maturada com perfeição, crem…" at bounding box center [292, 216] width 361 height 46
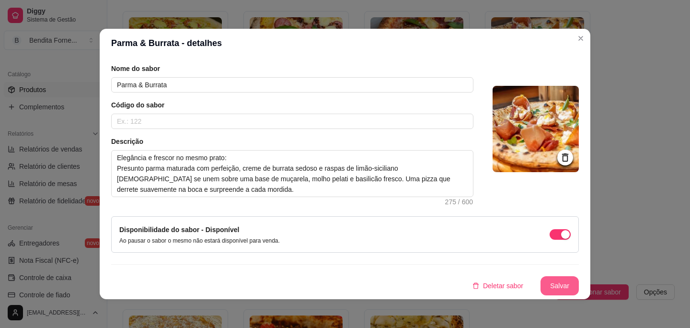
click at [559, 295] on div "Detalhes Preço Nome do sabor Parma & Burrata Código do sabor Descrição Elegânci…" at bounding box center [345, 179] width 491 height 242
click at [561, 288] on button "Salvar" at bounding box center [560, 285] width 38 height 19
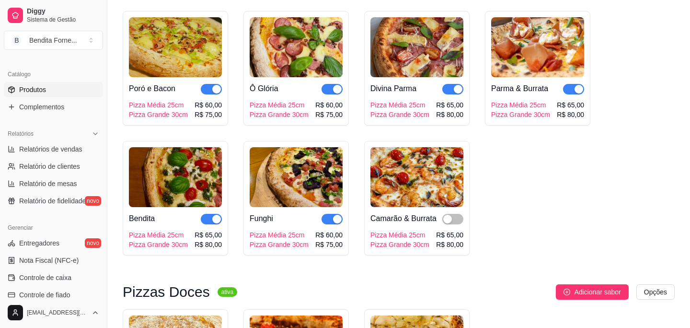
click at [181, 180] on img at bounding box center [175, 177] width 93 height 60
click at [415, 162] on img at bounding box center [416, 177] width 93 height 60
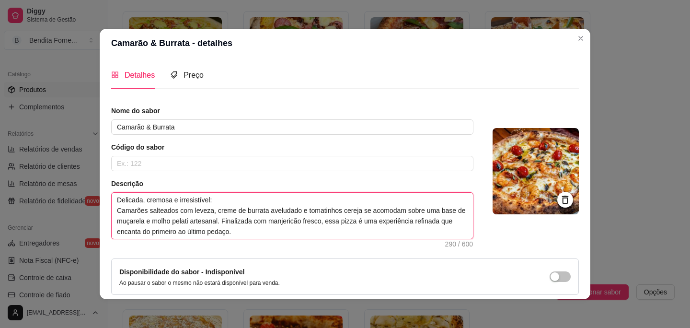
click at [184, 223] on textarea "Delicada, cremosa e irresistível: Camarões salteados com leveza, creme de burra…" at bounding box center [292, 216] width 361 height 46
click at [335, 222] on textarea "Delicada, cremosa e irresistível: Camarões salteados com leveza, creme de burra…" at bounding box center [292, 216] width 361 height 46
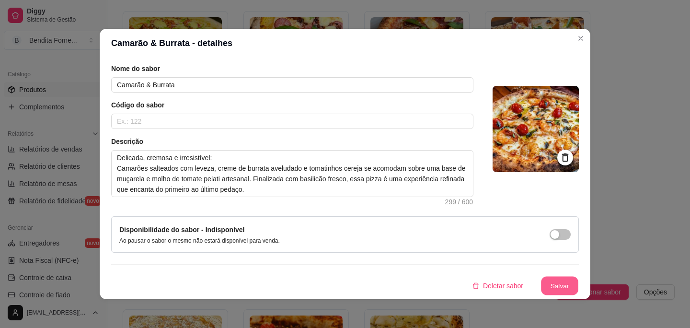
click at [564, 288] on button "Salvar" at bounding box center [559, 286] width 37 height 19
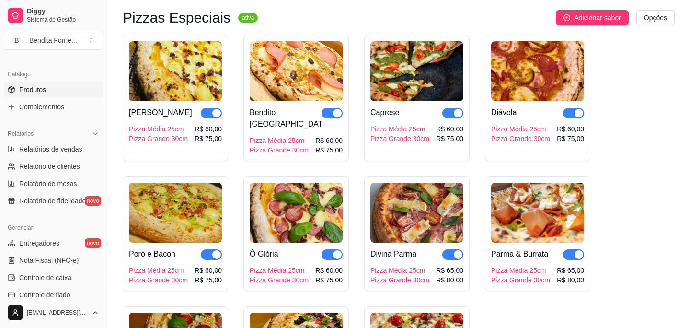
scroll to position [512, 0]
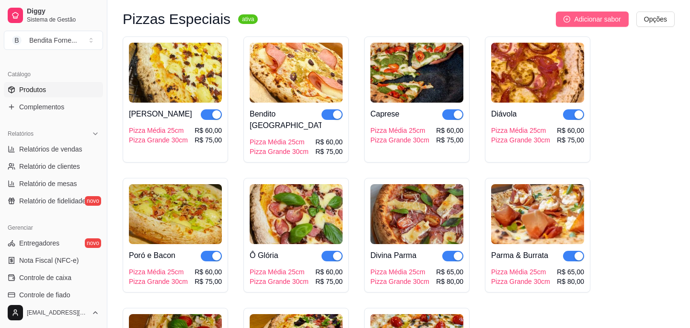
click at [600, 21] on span "Adicionar sabor" at bounding box center [597, 19] width 46 height 11
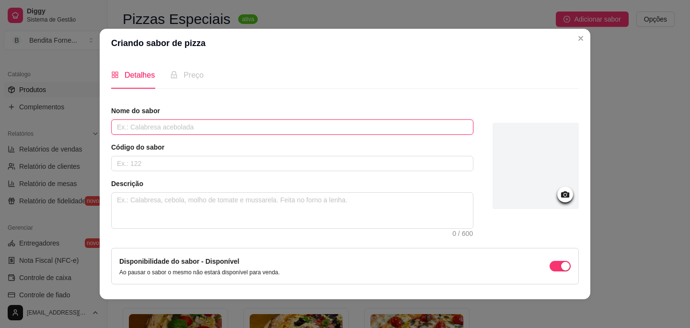
click at [198, 127] on input "text" at bounding box center [292, 126] width 362 height 15
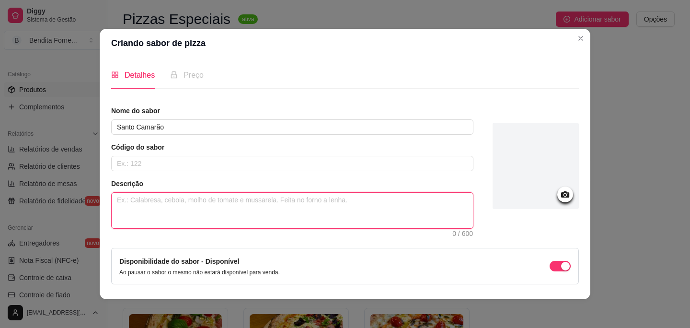
click at [256, 212] on textarea at bounding box center [292, 210] width 361 height 35
paste textarea ""Um milagre em forma de pizza: molho pelati, muçarela derretida, camarões sucul…"
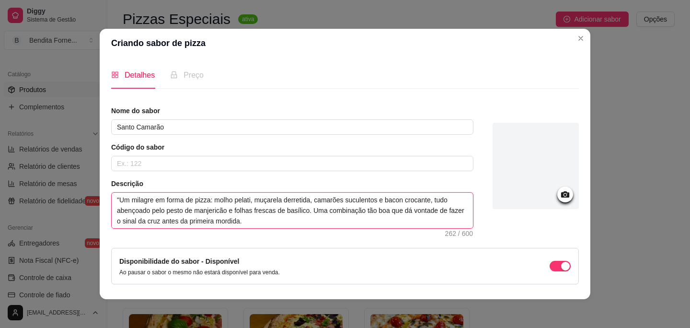
click at [122, 200] on textarea ""Um milagre em forma de pizza: molho pelati, muçarela derretida, camarões sucul…" at bounding box center [292, 210] width 361 height 35
click at [236, 200] on textarea "Um milagre em forma de pizza: molho pelati, muçarela derretida, camarões sucule…" at bounding box center [292, 210] width 361 height 35
click at [363, 213] on textarea "Um milagre em forma de pizza: molho de tomate pelati, muçarela derretida, camar…" at bounding box center [292, 210] width 361 height 35
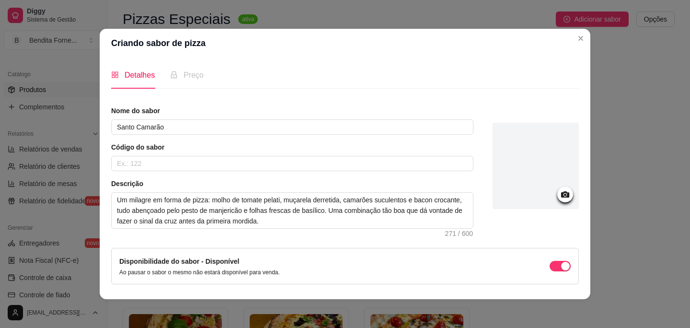
click at [387, 229] on div "Nome do sabor Santo Camarão Código do sabor Descrição Um milagre em forma de pi…" at bounding box center [345, 216] width 468 height 221
click at [385, 222] on textarea "Um milagre em forma de pizza: molho de tomate pelati, muçarela derretida, camar…" at bounding box center [292, 210] width 361 height 35
click at [362, 213] on textarea "Um milagre em forma de pizza: molho de tomate pelati, muçarela derretida, camar…" at bounding box center [292, 210] width 361 height 35
click at [317, 222] on textarea "Um milagre em forma de pizza: molho de tomate pelati, muçarela derretida, camar…" at bounding box center [292, 210] width 361 height 35
click at [561, 195] on icon at bounding box center [565, 194] width 11 height 11
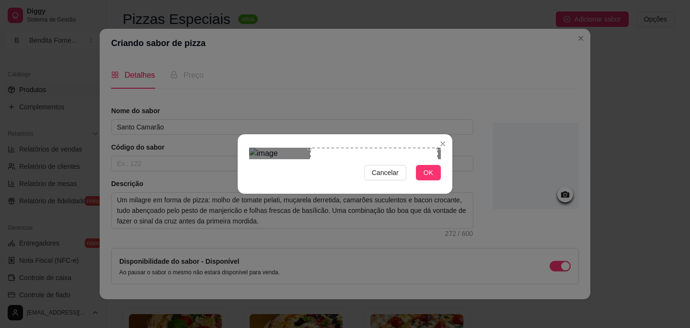
click at [392, 183] on div "Use the arrow keys to move the crop selection area" at bounding box center [374, 212] width 128 height 128
click at [430, 178] on span "OK" at bounding box center [429, 172] width 10 height 11
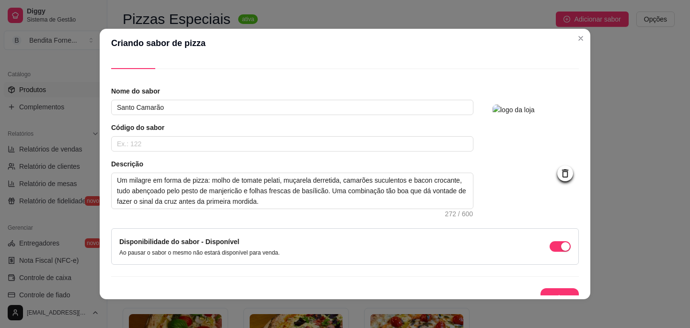
scroll to position [32, 0]
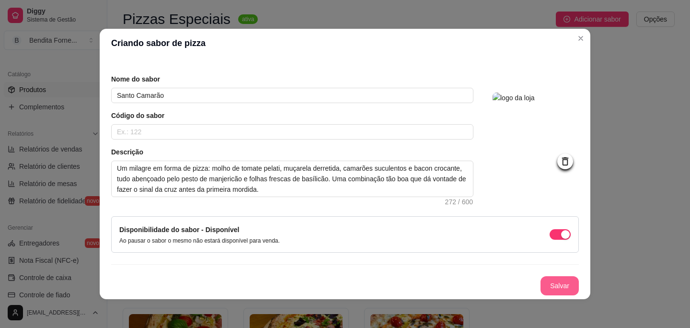
click at [558, 288] on button "Salvar" at bounding box center [560, 285] width 38 height 19
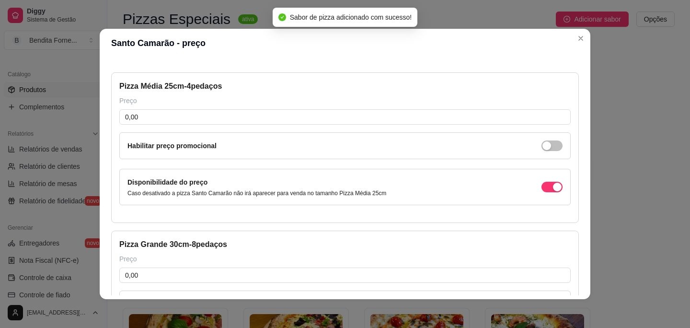
scroll to position [30, 0]
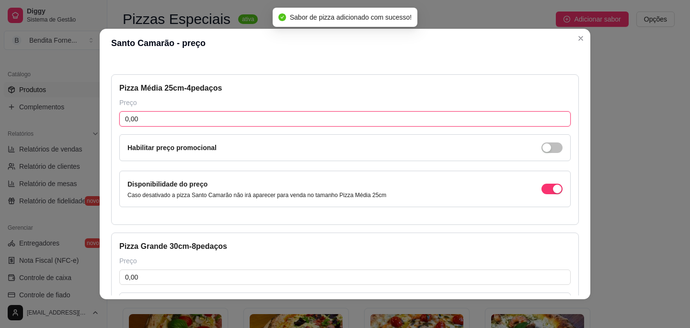
click at [218, 116] on input "0,00" at bounding box center [344, 118] width 451 height 15
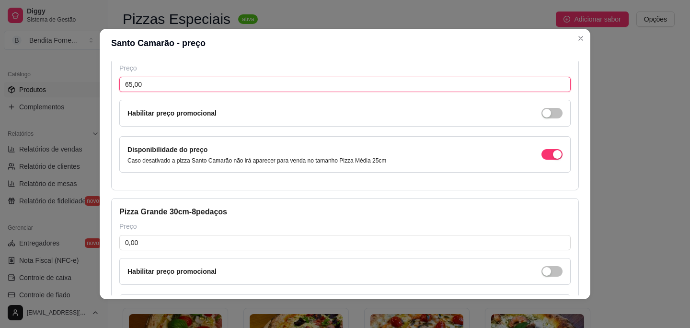
scroll to position [78, 0]
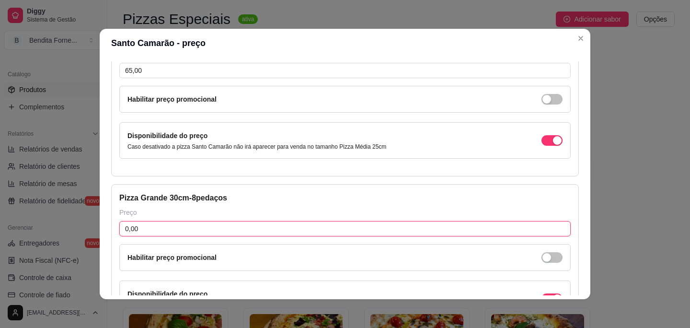
click at [213, 226] on input "0,00" at bounding box center [344, 228] width 451 height 15
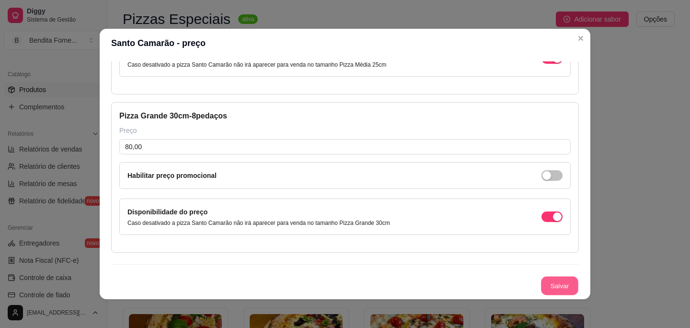
click at [561, 277] on button "Salvar" at bounding box center [559, 286] width 37 height 19
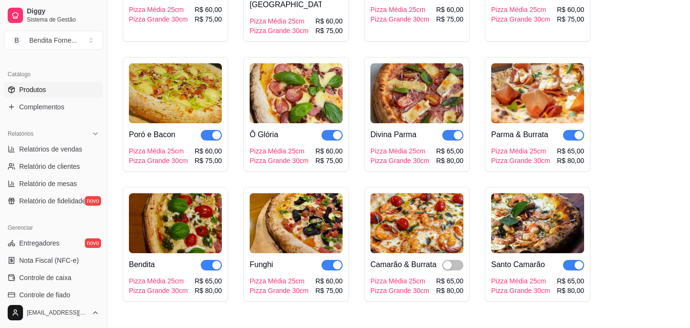
scroll to position [638, 0]
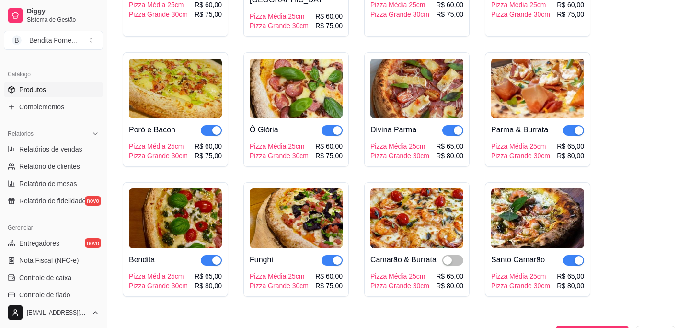
click at [580, 256] on div "button" at bounding box center [579, 260] width 9 height 9
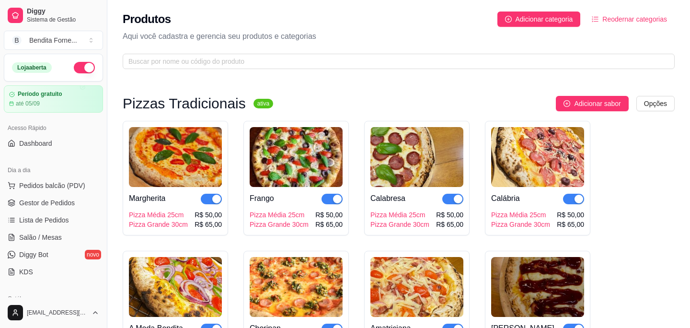
click at [207, 163] on img at bounding box center [175, 157] width 93 height 60
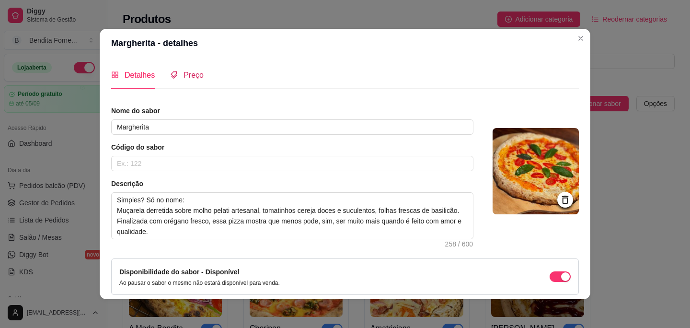
click at [185, 74] on span "Preço" at bounding box center [194, 75] width 20 height 8
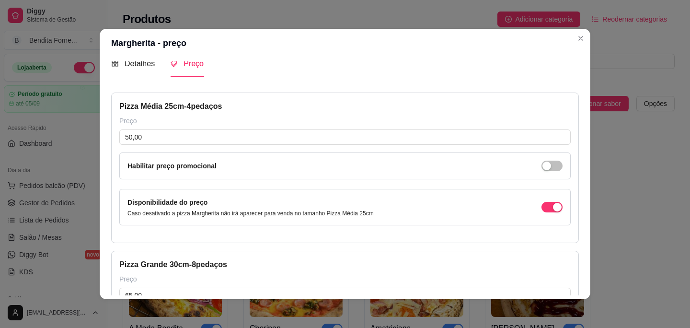
scroll to position [17, 0]
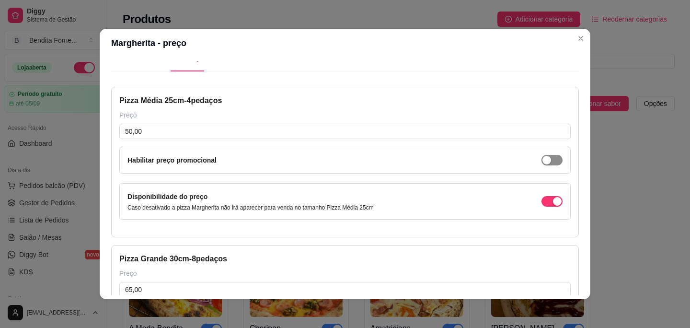
click at [555, 162] on span "button" at bounding box center [552, 160] width 21 height 11
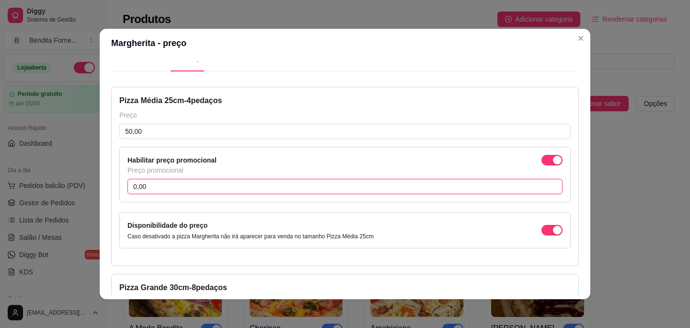
click at [186, 185] on input "0,00" at bounding box center [344, 186] width 435 height 15
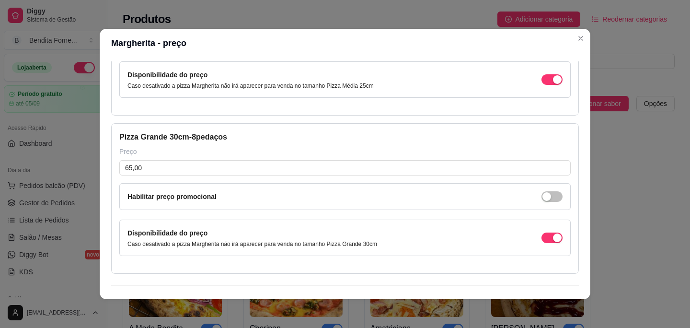
scroll to position [189, 0]
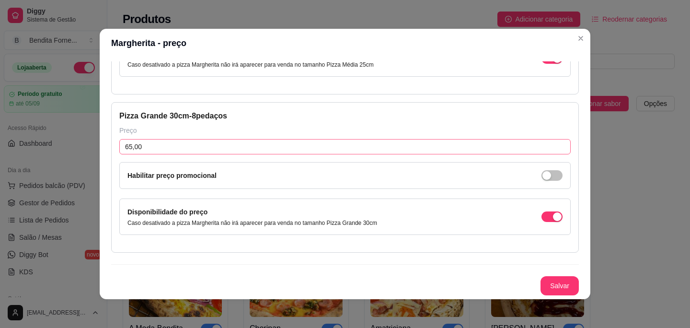
type input "45,00"
click at [175, 150] on input "65,00" at bounding box center [344, 146] width 451 height 15
click at [554, 175] on span "button" at bounding box center [552, 175] width 21 height 11
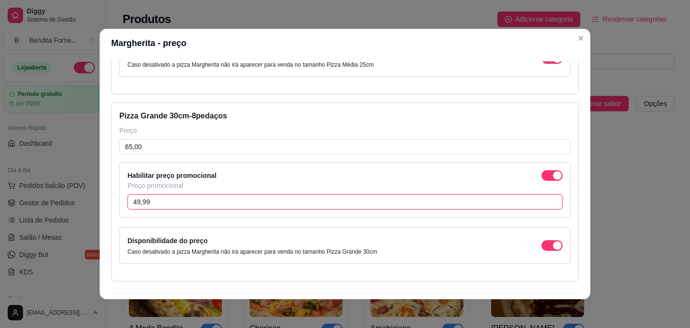
click at [173, 205] on input "49,99" at bounding box center [344, 201] width 435 height 15
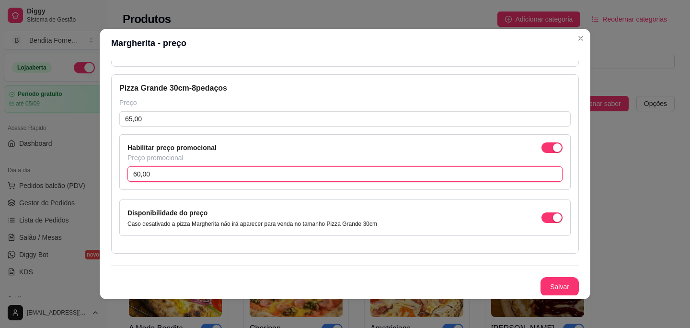
scroll to position [218, 0]
type input "60,00"
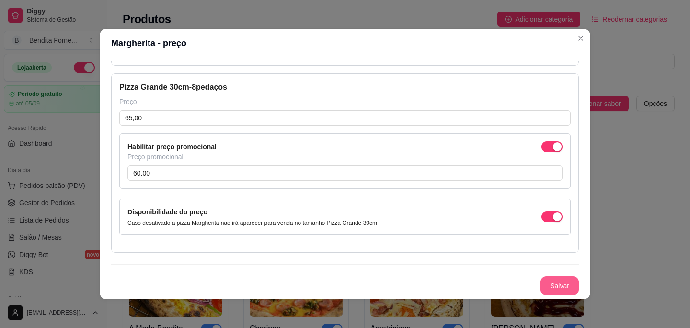
click at [558, 285] on button "Salvar" at bounding box center [560, 285] width 38 height 19
click at [554, 149] on div "button" at bounding box center [557, 146] width 9 height 9
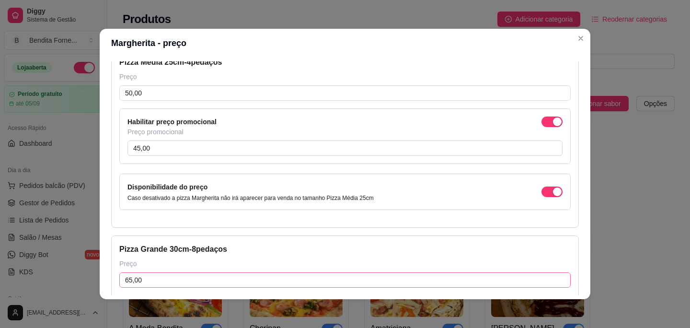
scroll to position [56, 0]
click at [557, 129] on div "Preço promocional" at bounding box center [344, 132] width 435 height 10
click at [556, 119] on div "button" at bounding box center [557, 121] width 9 height 9
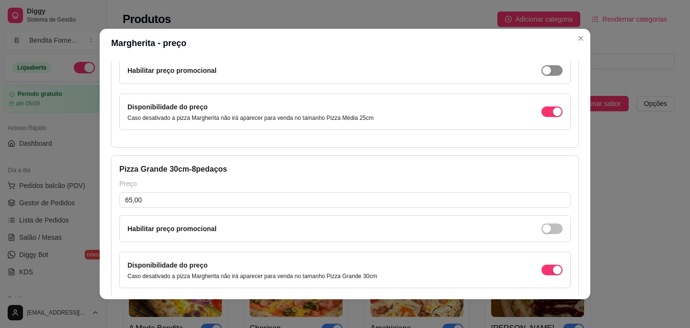
scroll to position [160, 0]
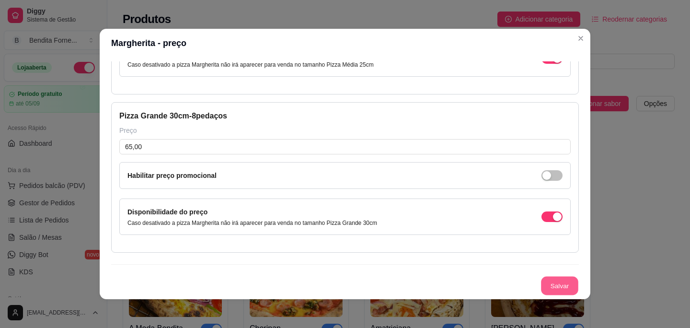
click at [563, 288] on button "Salvar" at bounding box center [559, 286] width 37 height 19
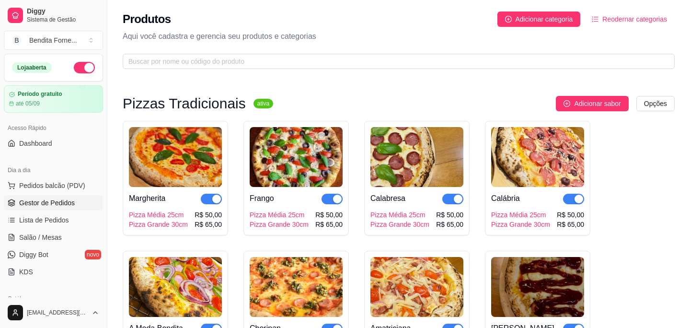
click at [49, 201] on span "Gestor de Pedidos" at bounding box center [47, 203] width 56 height 10
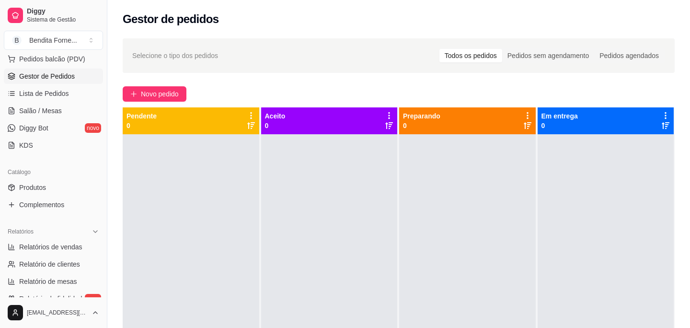
scroll to position [128, 0]
click at [45, 191] on link "Produtos" at bounding box center [53, 185] width 99 height 15
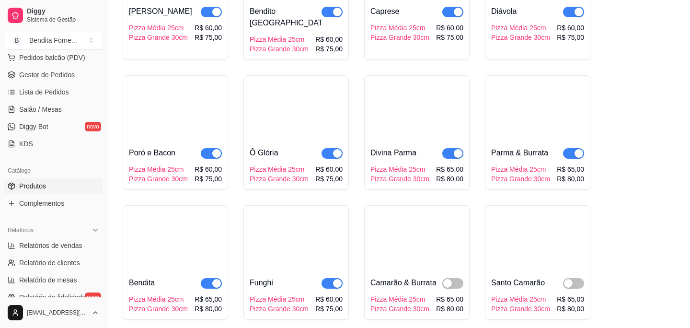
scroll to position [604, 0]
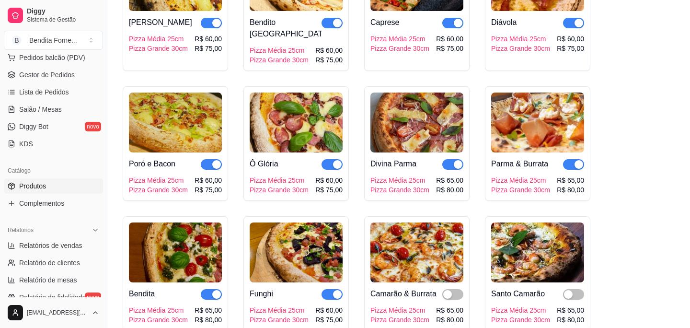
click at [389, 125] on img at bounding box center [416, 122] width 93 height 60
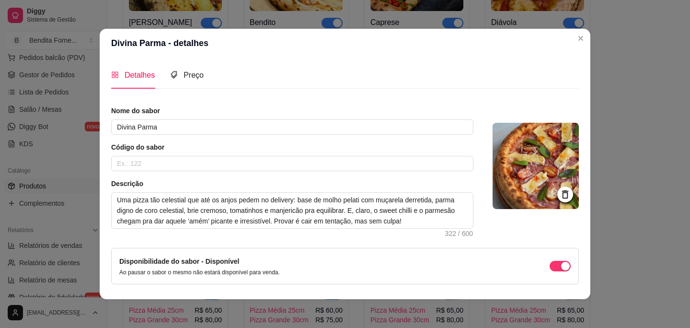
click at [534, 162] on img at bounding box center [536, 166] width 86 height 86
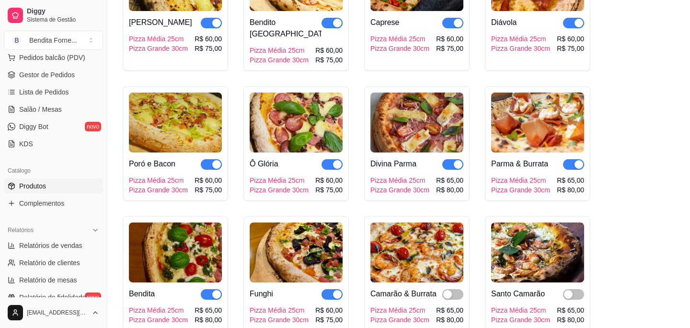
click at [532, 248] on img at bounding box center [537, 252] width 93 height 60
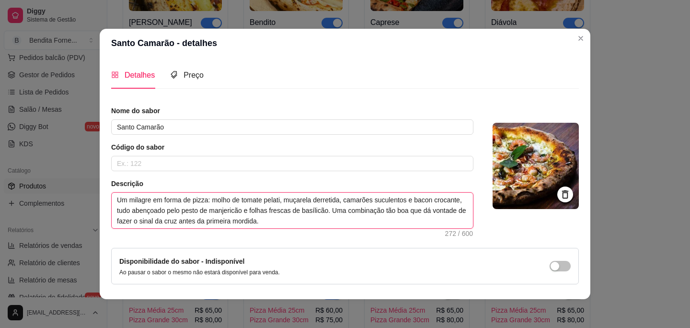
click at [279, 213] on textarea "Um milagre em forma de pizza: molho de tomate pelati, muçarela derretida, camar…" at bounding box center [292, 210] width 361 height 35
click at [277, 213] on textarea "Um milagre em forma de pizza: molho de tomate pelati, muçarela derretida, camar…" at bounding box center [292, 210] width 361 height 35
click at [147, 214] on textarea "Um milagre em forma de pizza: molho de tomate pelati, muçarela derretida, camar…" at bounding box center [292, 210] width 361 height 35
type textarea "Um milagre em forma de pizza: molho de tomate pelati, muçarela derretida, camar…"
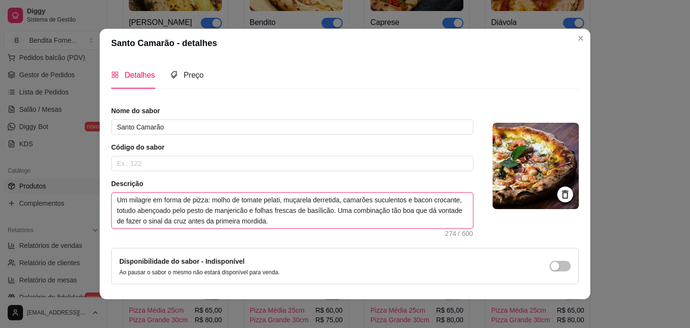
type textarea "Um milagre em forma de pizza: molho de tomate pelati, muçarela derretida, camar…"
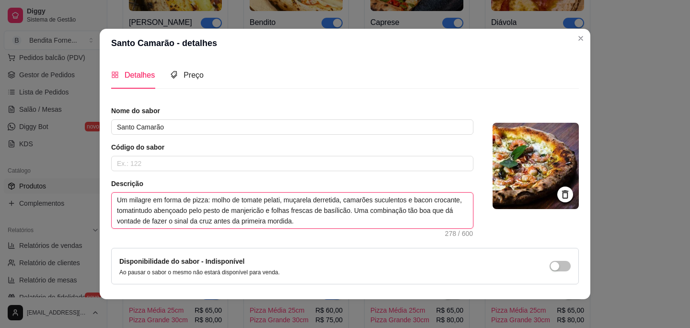
type textarea "Um milagre em forma de pizza: molho de tomate pelati, muçarela derretida, camar…"
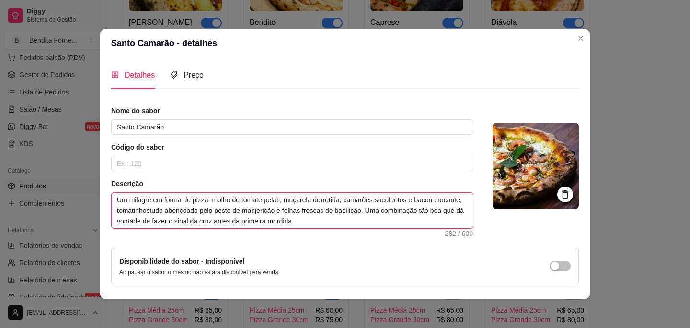
type textarea "Um milagre em forma de pizza: molho de tomate pelati, muçarela derretida, camar…"
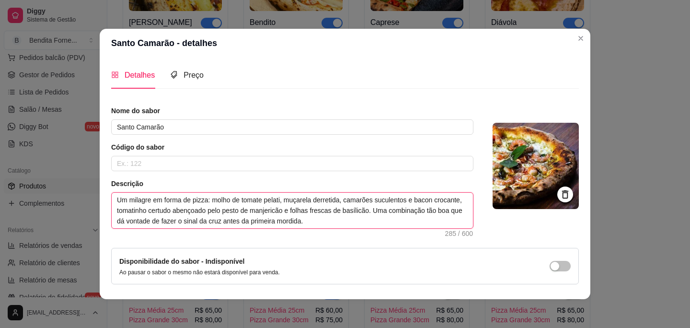
type textarea "Um milagre em forma de pizza: molho de tomate pelati, muçarela derretida, camar…"
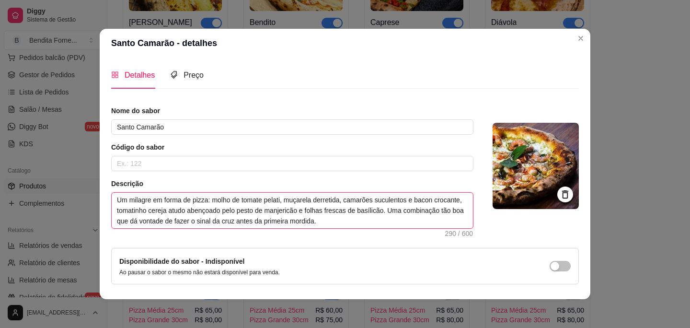
type textarea "Um milagre em forma de pizza: molho de tomate pelati, muçarela derretida, camar…"
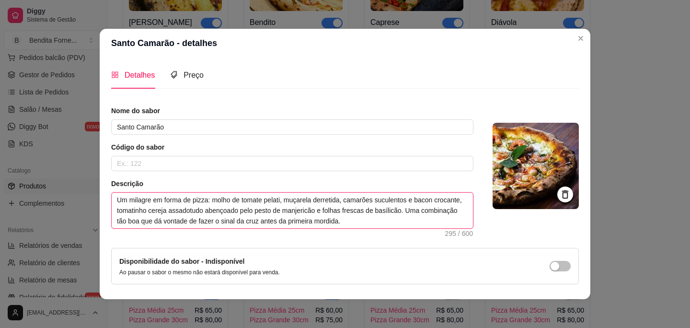
type textarea "Um milagre em forma de pizza: molho de tomate pelati, muçarela derretida, camar…"
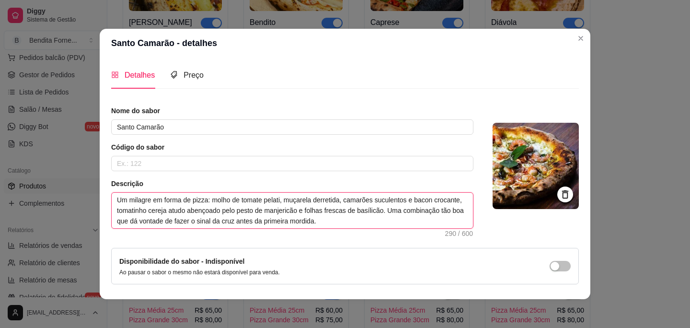
type textarea "Um milagre em forma de pizza: molho de tomate pelati, muçarela derretida, camar…"
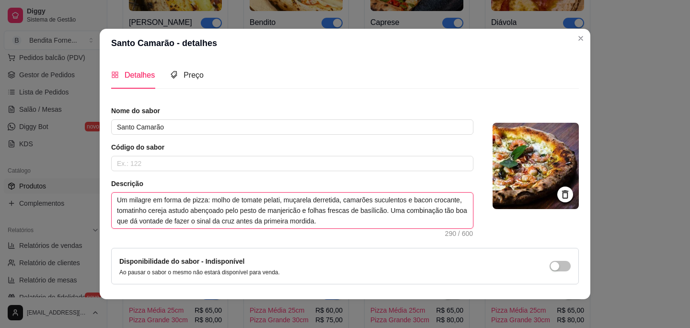
type textarea "Um milagre em forma de pizza: molho de tomate pelati, muçarela derretida, camar…"
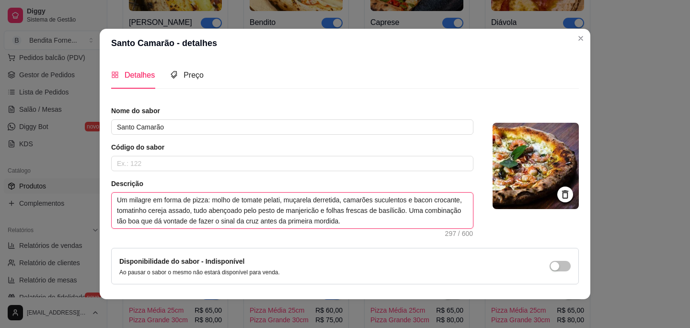
scroll to position [32, 0]
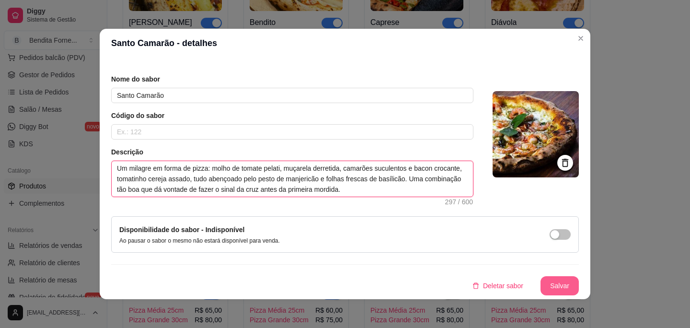
type textarea "Um milagre em forma de pizza: molho de tomate pelati, muçarela derretida, camar…"
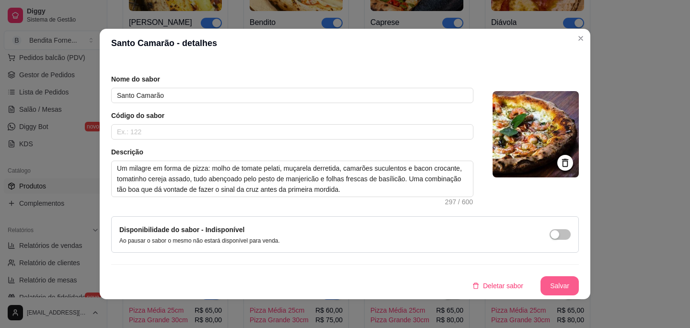
click at [562, 284] on button "Salvar" at bounding box center [560, 285] width 38 height 19
click at [557, 285] on button "Salvar" at bounding box center [560, 285] width 38 height 19
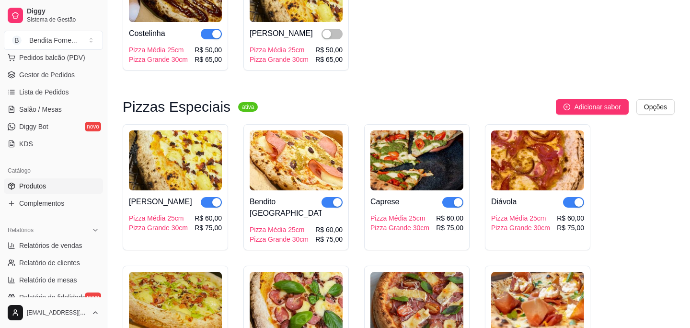
scroll to position [0, 0]
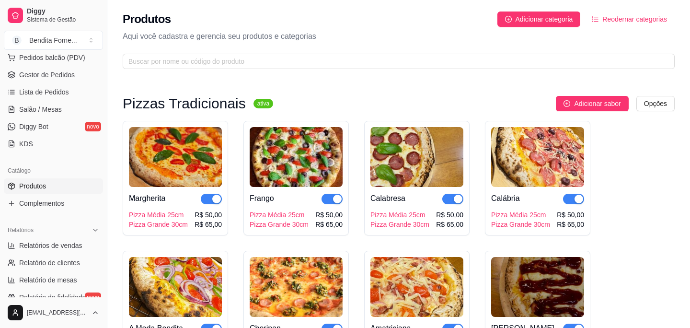
click at [410, 171] on img at bounding box center [416, 157] width 93 height 60
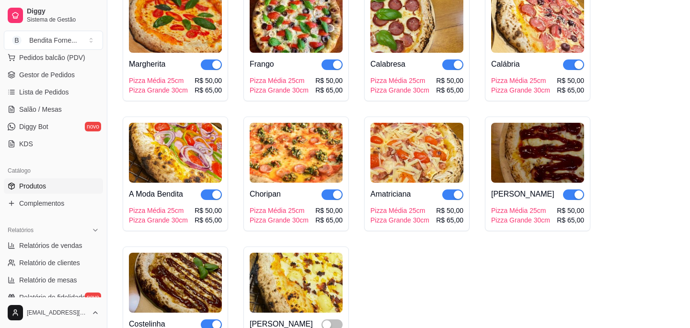
scroll to position [135, 0]
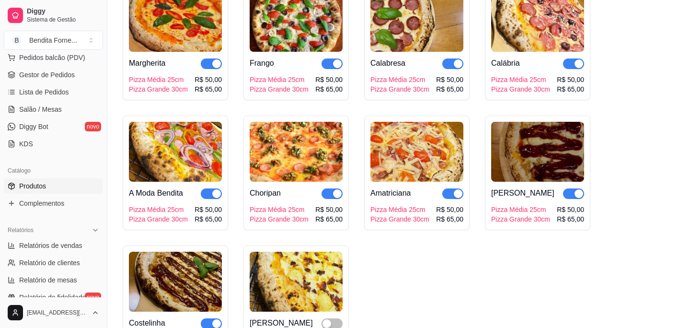
click at [166, 26] on img at bounding box center [175, 22] width 93 height 60
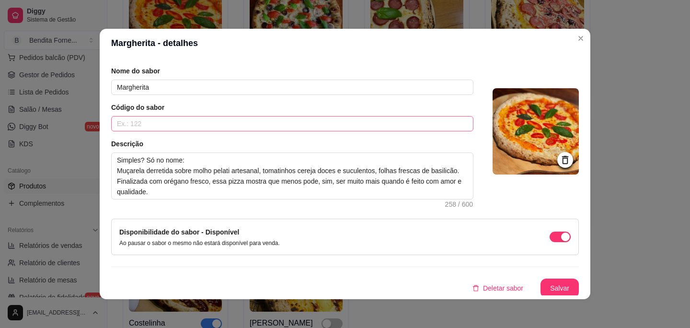
scroll to position [42, 0]
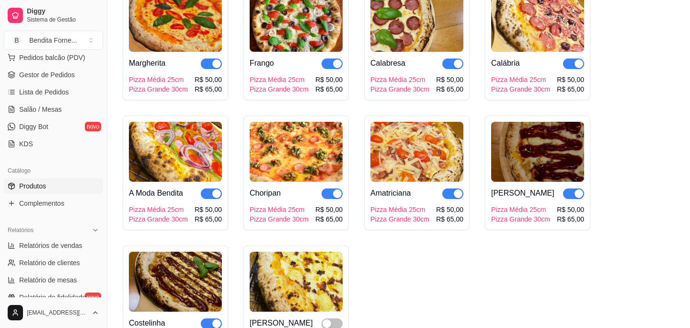
click at [274, 166] on img at bounding box center [296, 152] width 93 height 60
click at [402, 155] on img at bounding box center [416, 152] width 93 height 60
click at [531, 162] on img at bounding box center [537, 152] width 93 height 60
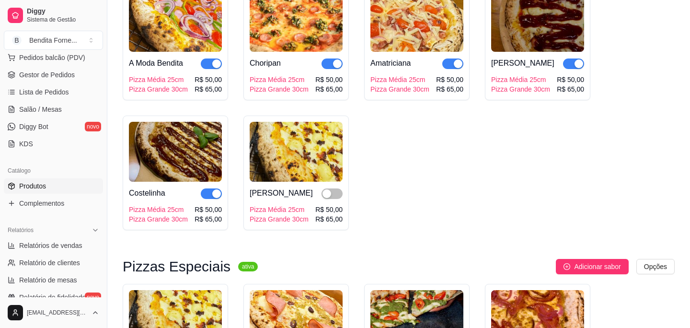
scroll to position [264, 0]
